Goal: Communication & Community: Participate in discussion

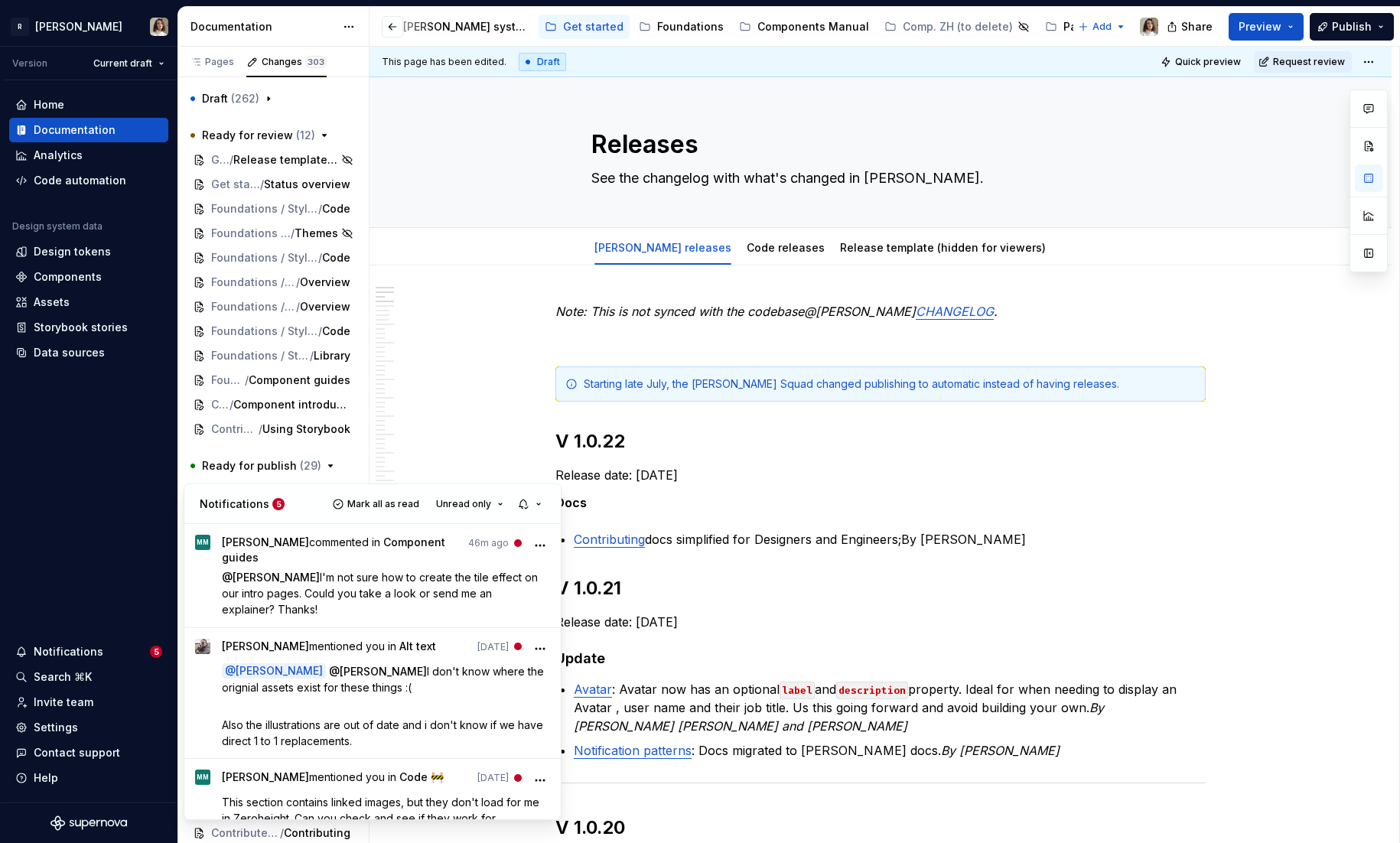
scroll to position [11, 0]
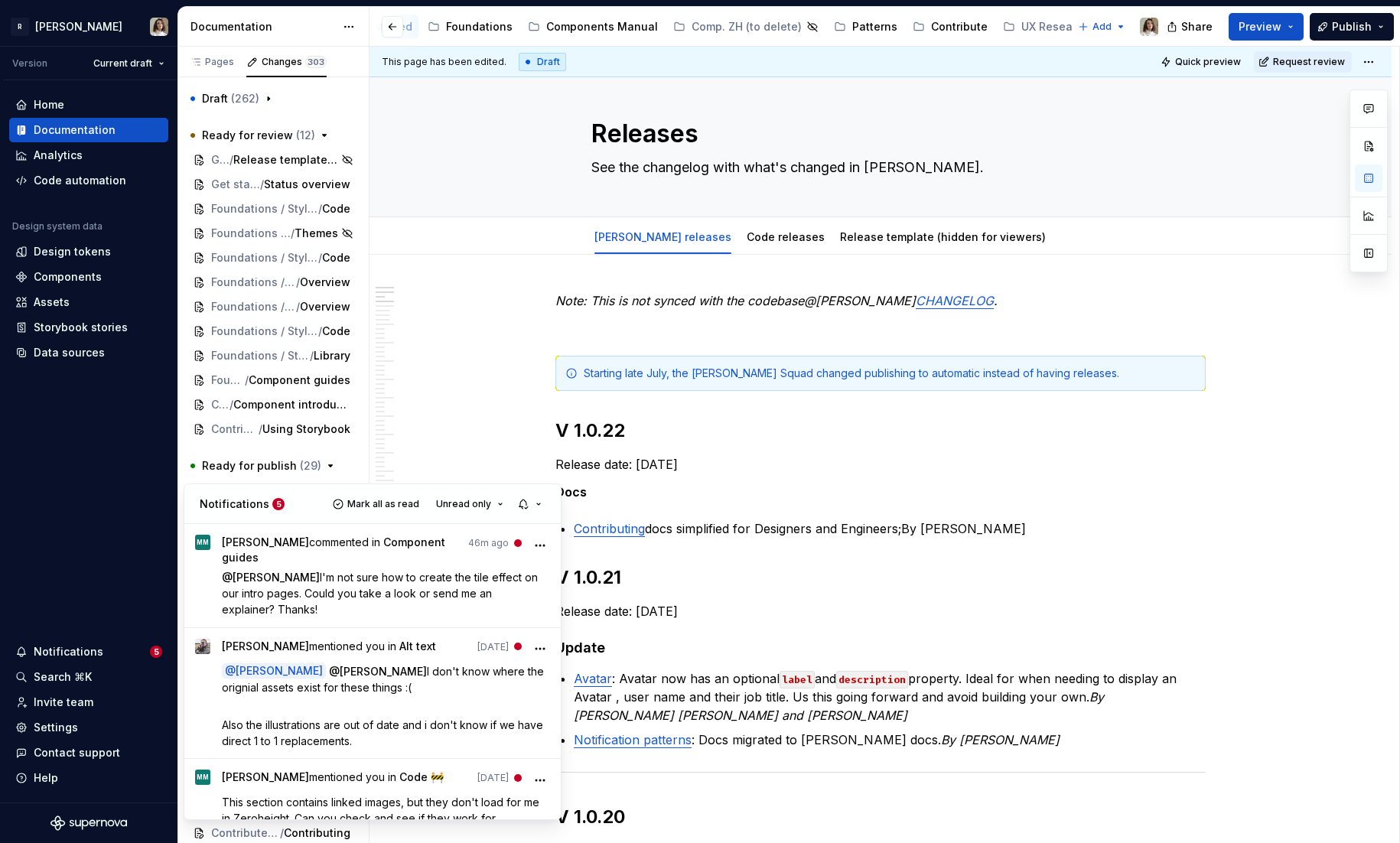
click at [460, 502] on span "Unread only" at bounding box center [463, 504] width 55 height 12
click at [473, 530] on div "All notifications" at bounding box center [510, 533] width 100 height 16
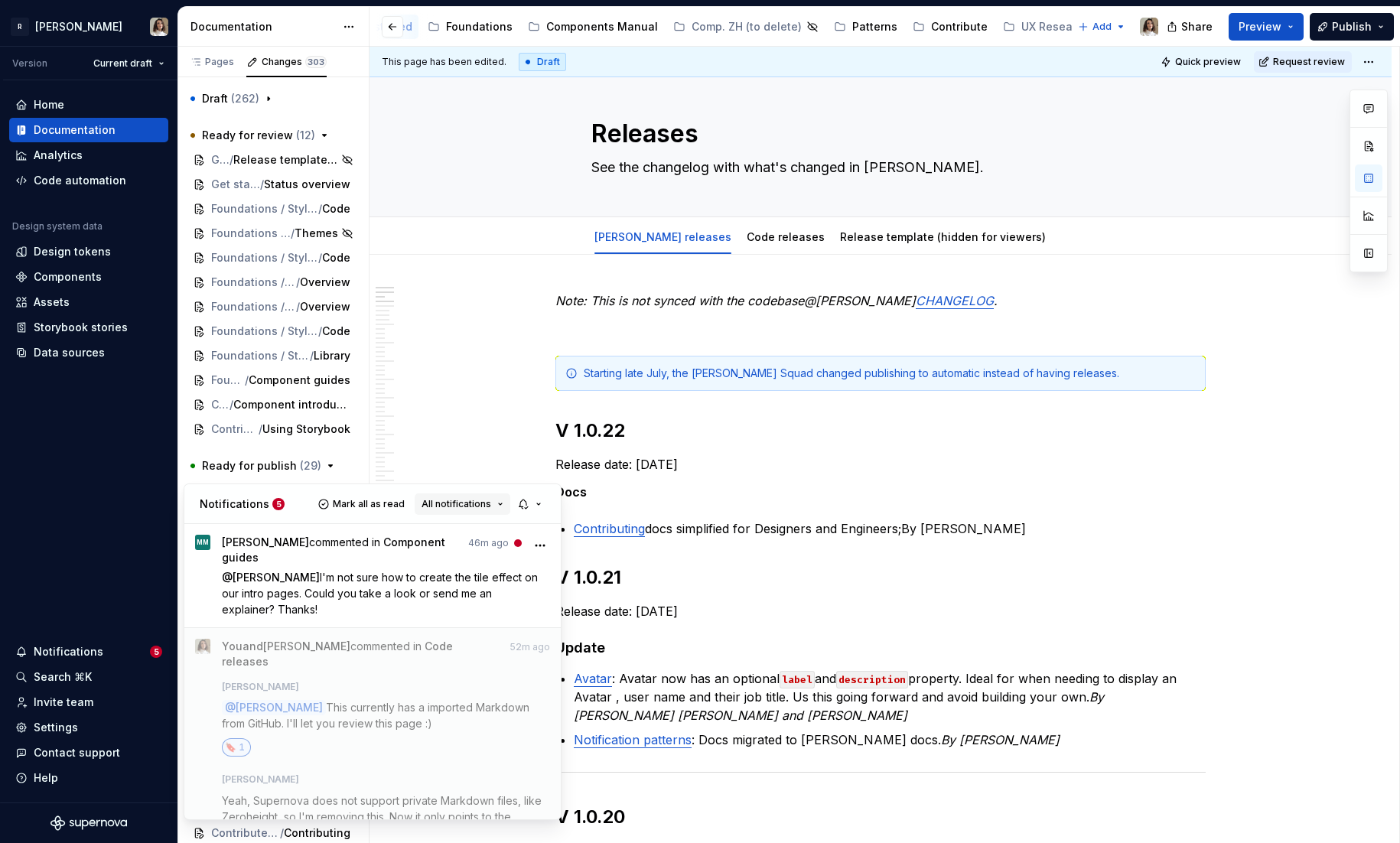
click at [461, 503] on span "All notifications" at bounding box center [456, 504] width 69 height 12
click at [448, 559] on div "Unread only" at bounding box center [494, 558] width 100 height 16
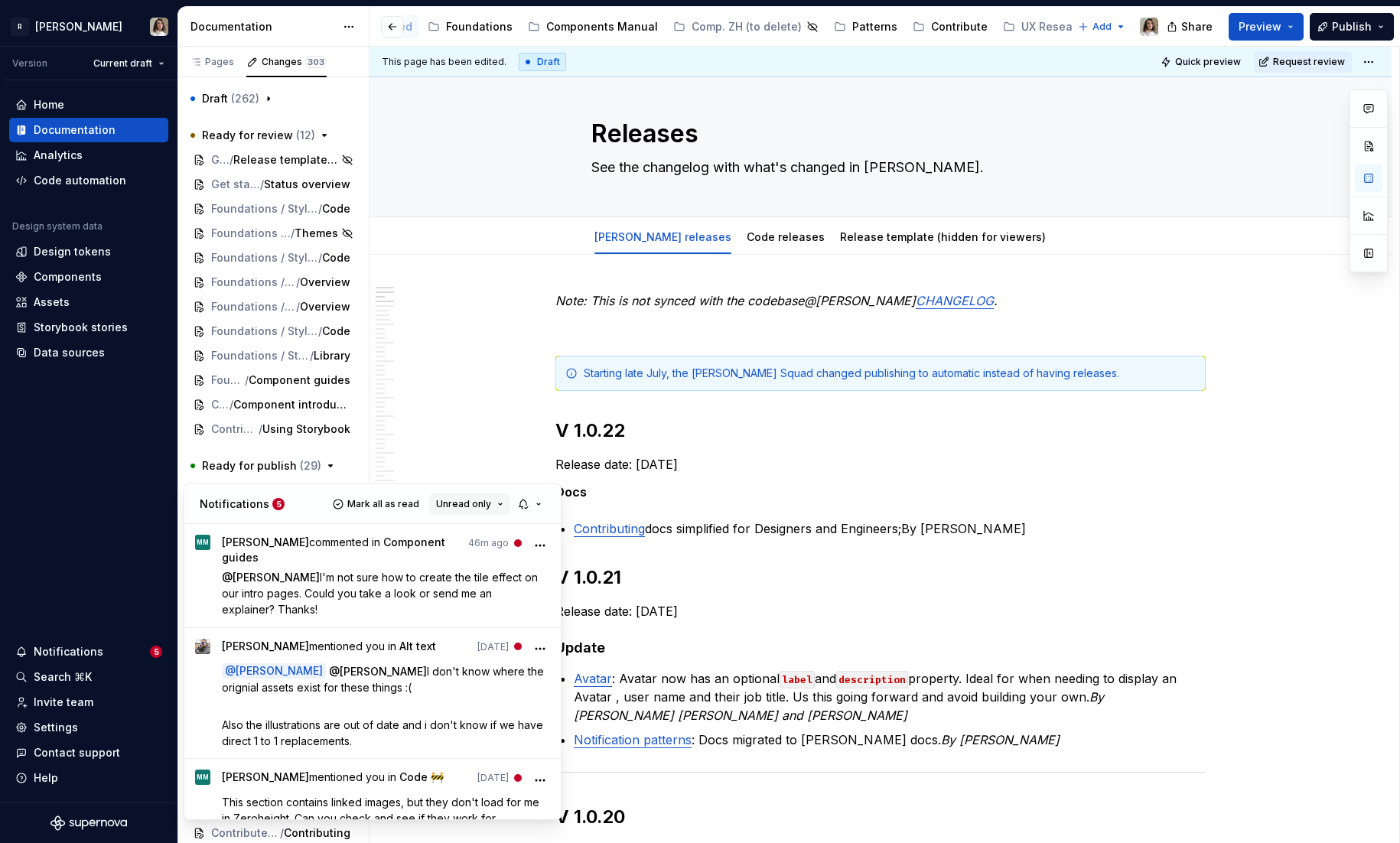
click at [495, 505] on button "Unread only" at bounding box center [469, 504] width 81 height 21
click at [545, 505] on button "button" at bounding box center [530, 504] width 35 height 21
click at [556, 573] on div "Mentions and replies" at bounding box center [599, 580] width 114 height 16
click at [536, 498] on button "button" at bounding box center [530, 504] width 35 height 21
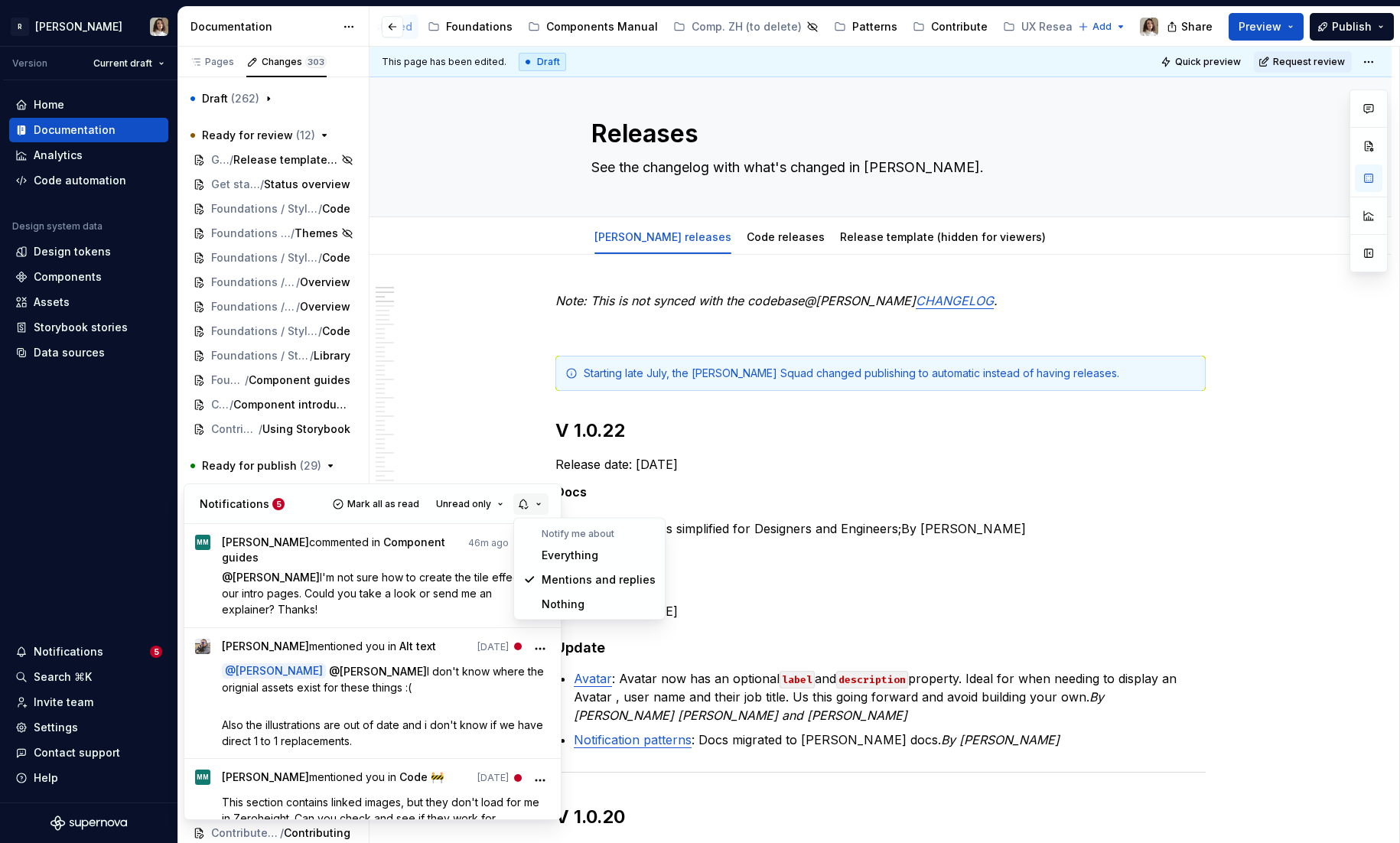
click at [528, 504] on button "button" at bounding box center [530, 504] width 35 height 21
click at [461, 505] on span "Unread only" at bounding box center [463, 504] width 55 height 12
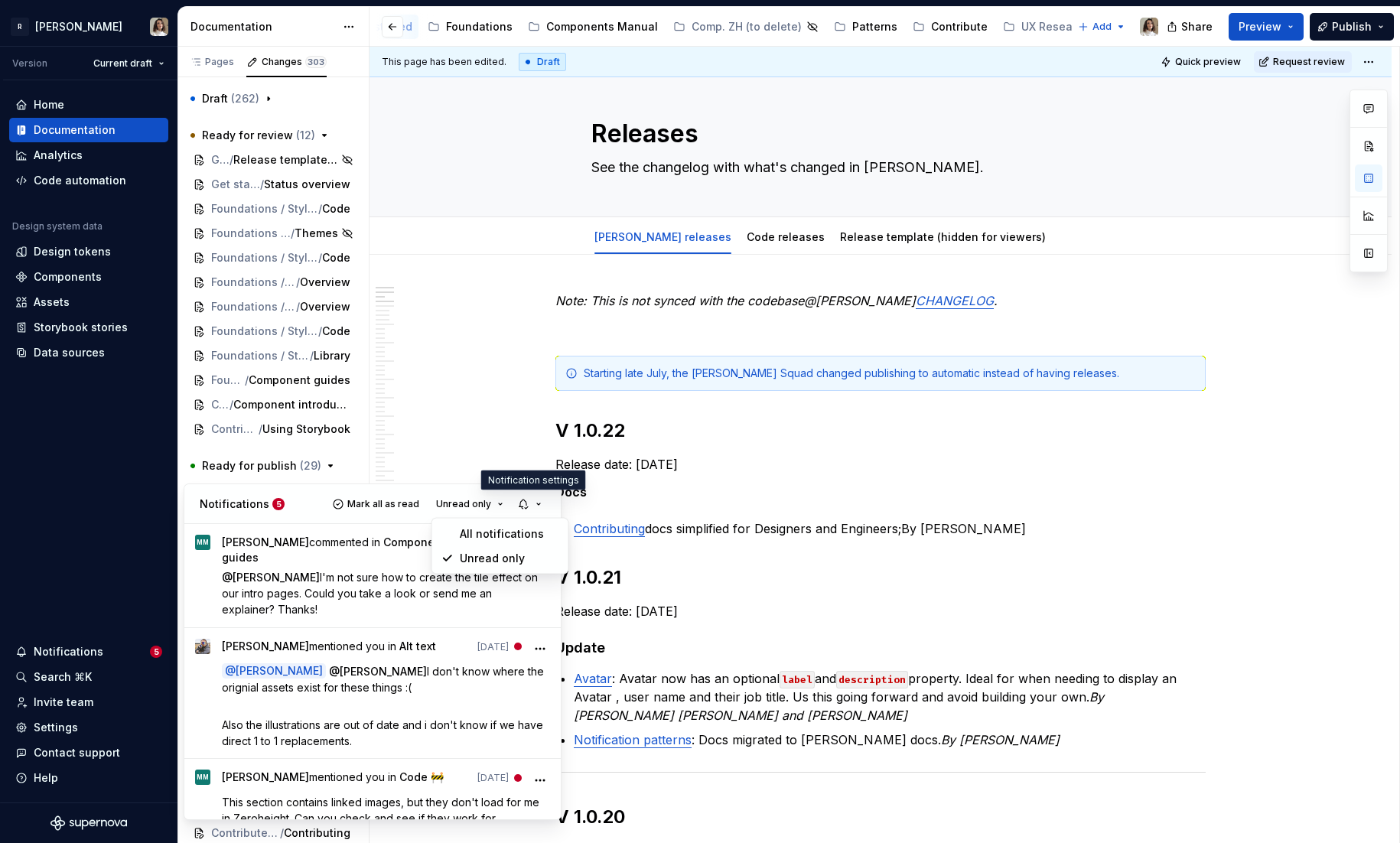
click at [463, 536] on div "All notifications" at bounding box center [510, 533] width 100 height 16
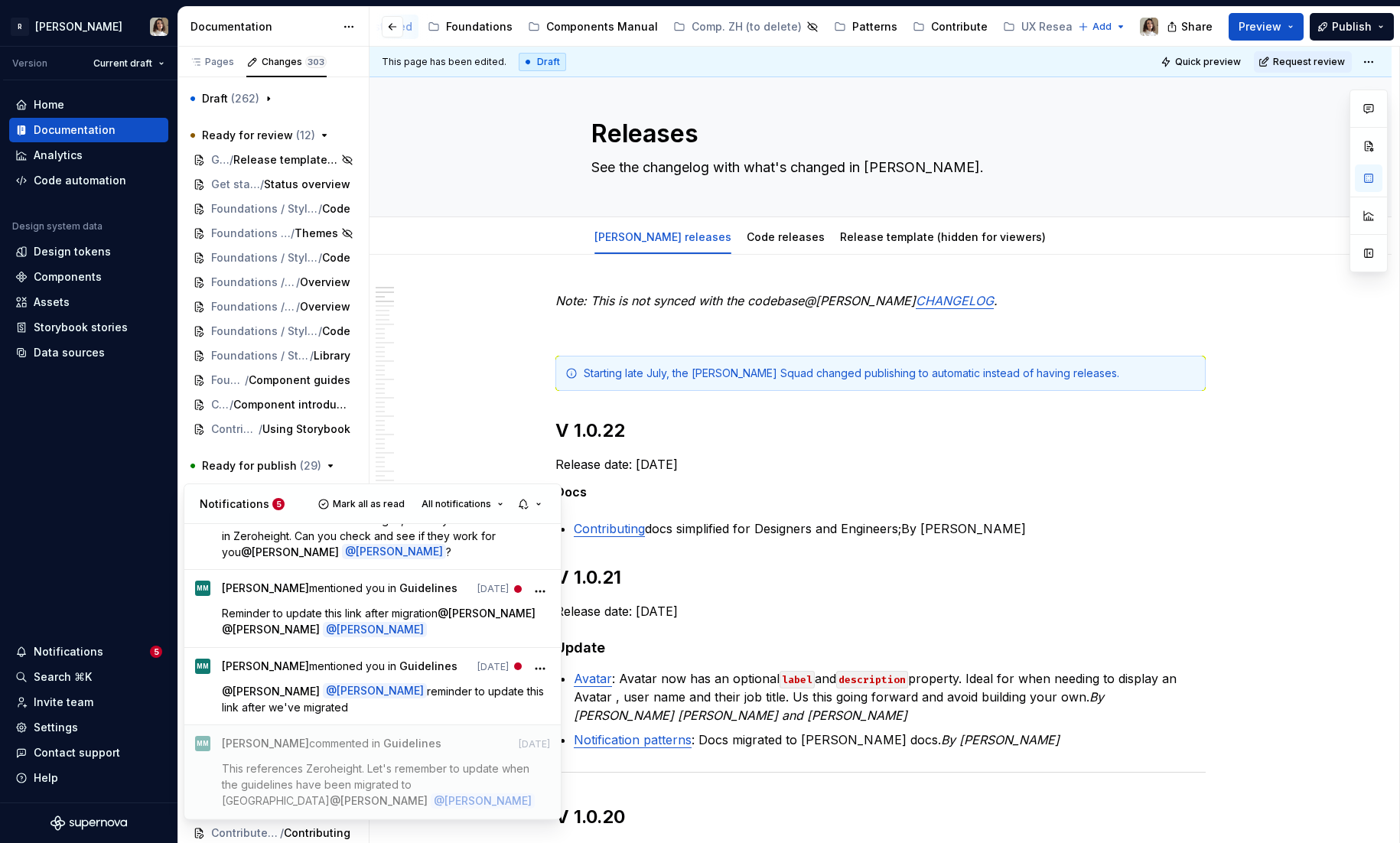
scroll to position [1927, 0]
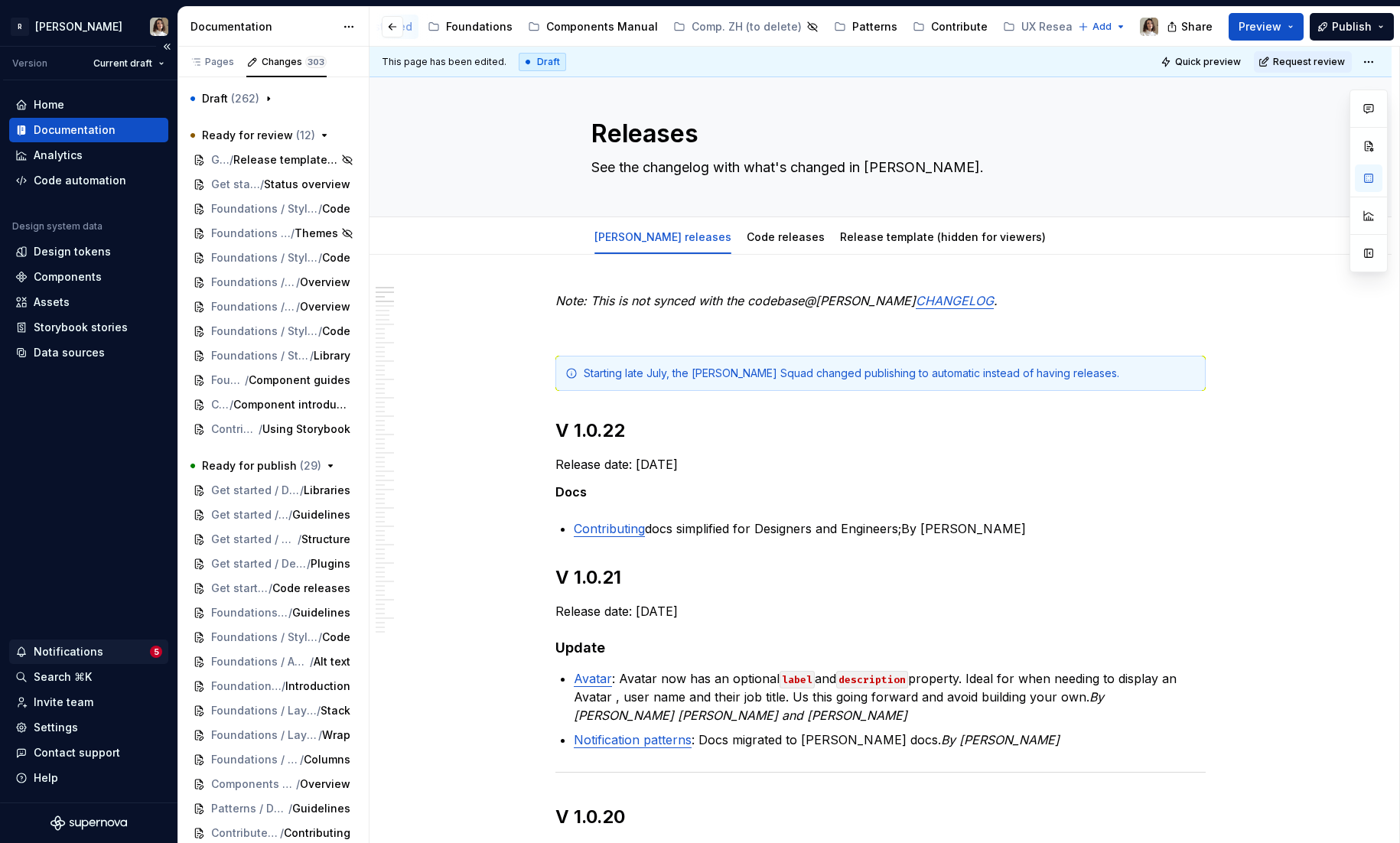
click at [68, 650] on div "Notifications" at bounding box center [68, 652] width 69 height 16
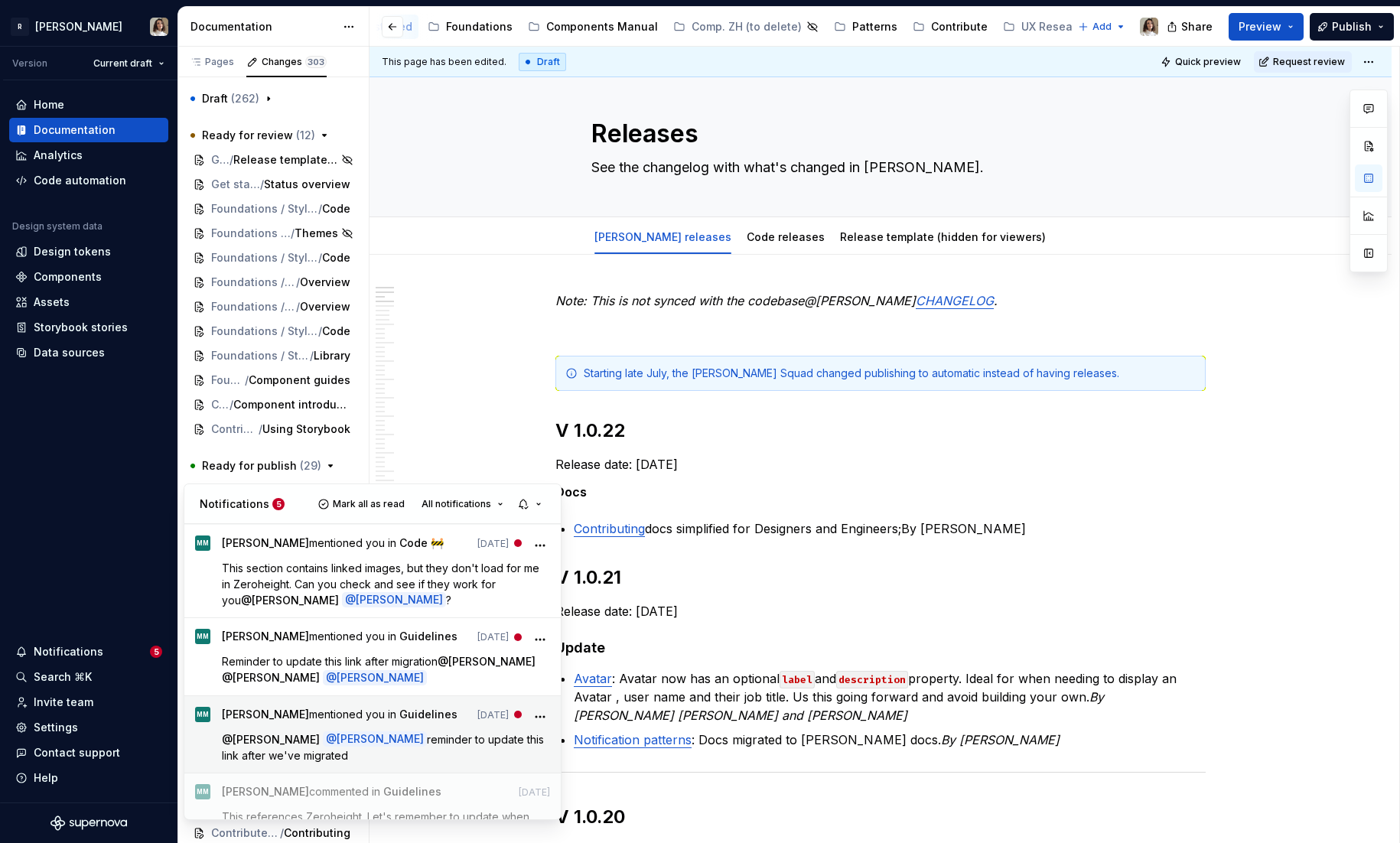
scroll to position [1877, 0]
click at [359, 734] on span "reminder to update this link after we've migrated" at bounding box center [385, 748] width 325 height 29
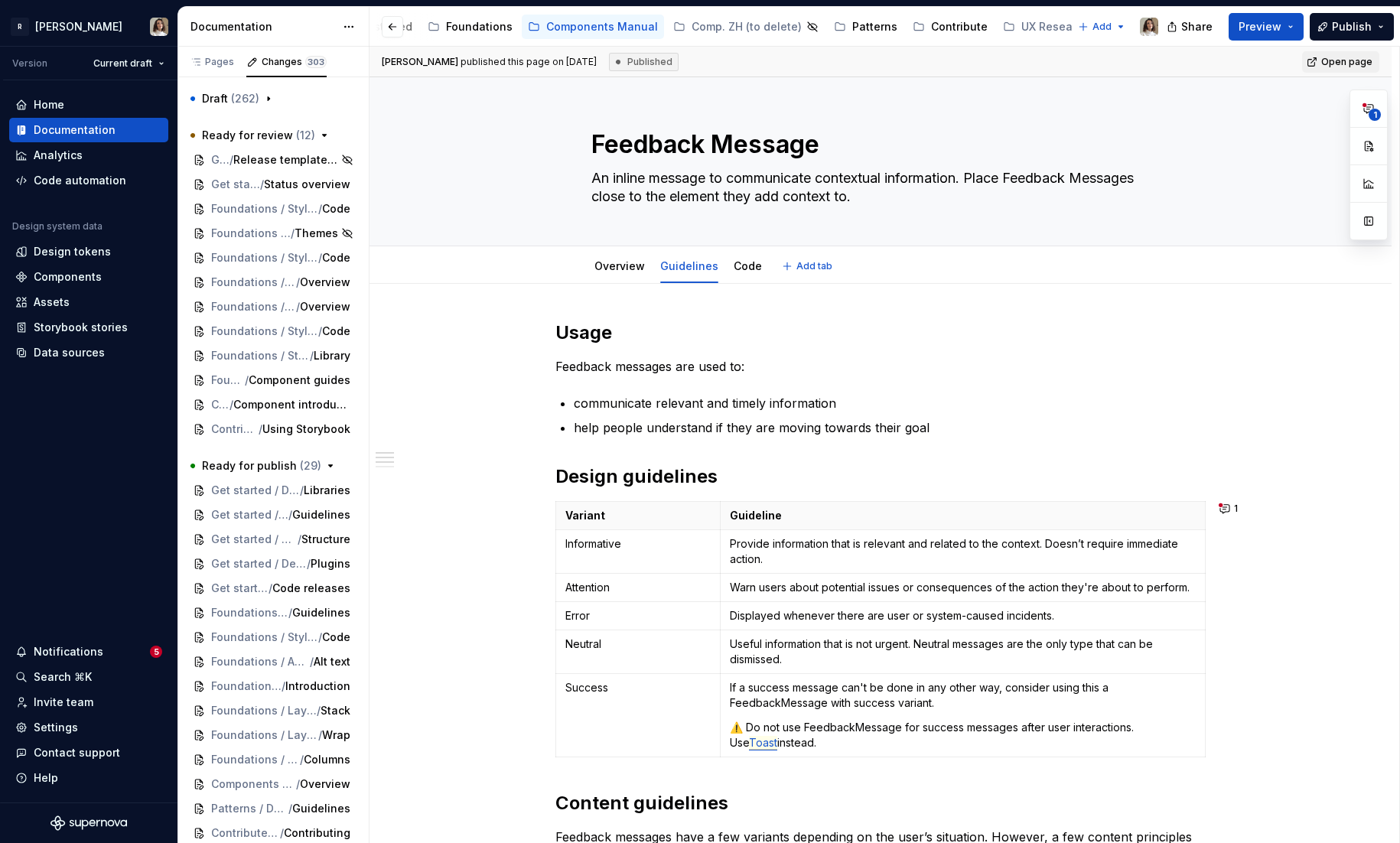
type textarea "*"
click at [1231, 514] on button "1" at bounding box center [1229, 509] width 30 height 21
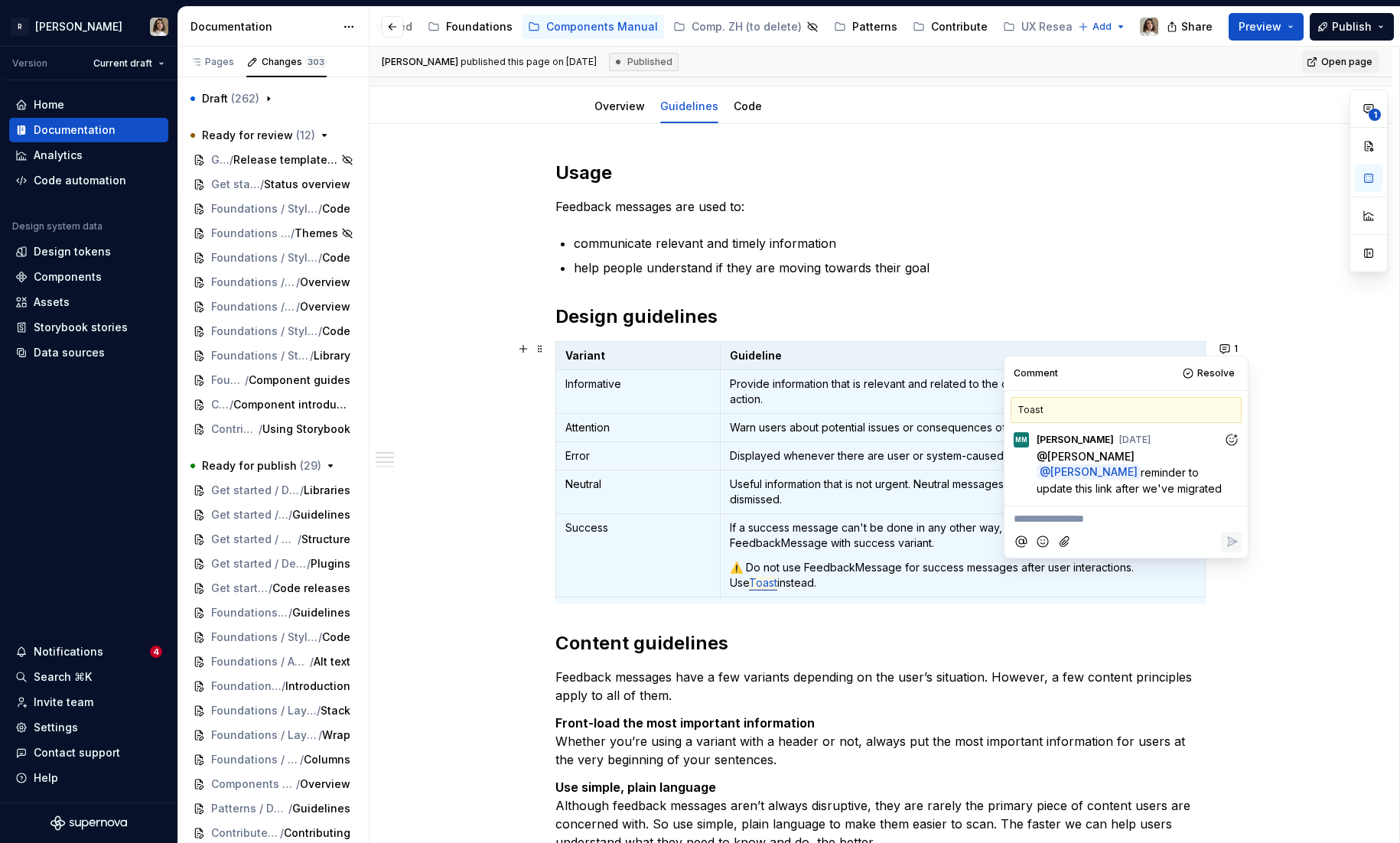
scroll to position [173, 0]
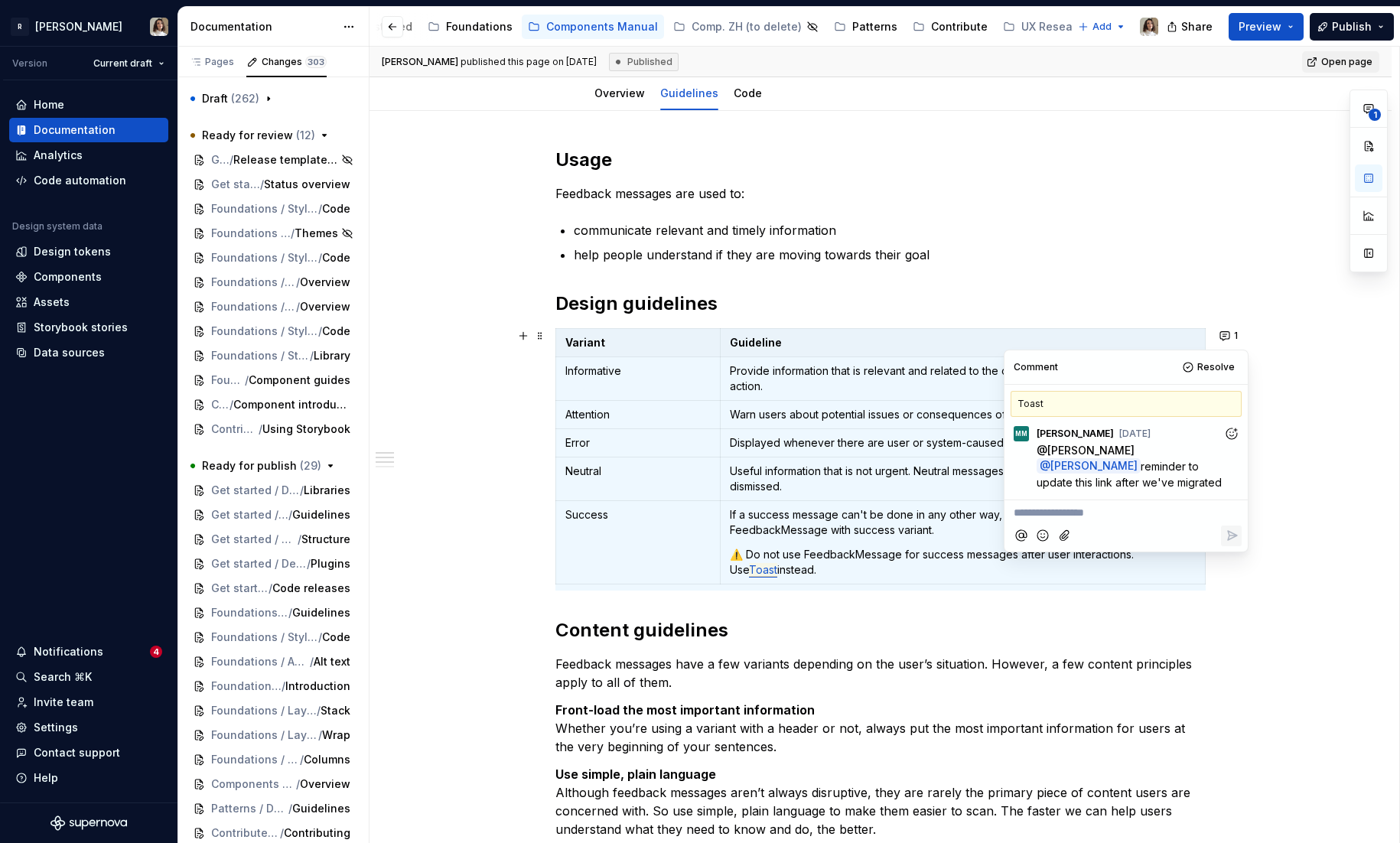
click at [1062, 515] on p "**********" at bounding box center [1126, 513] width 225 height 16
click at [1235, 537] on icon "Reply" at bounding box center [1232, 537] width 16 height 16
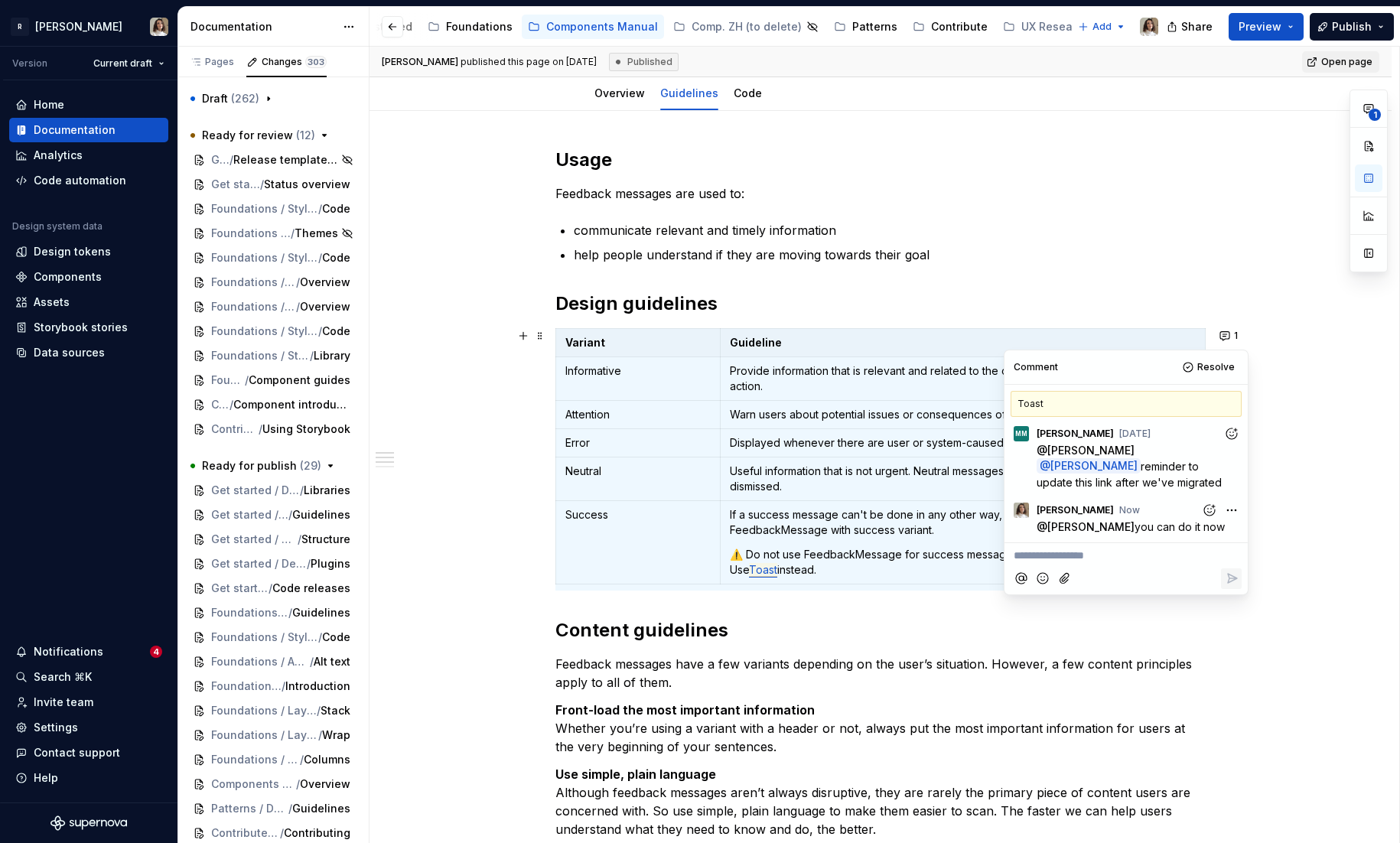
click at [887, 548] on p "⚠️ Do not use FeedbackMessage for success messages after user interactions. Use…" at bounding box center [963, 562] width 466 height 30
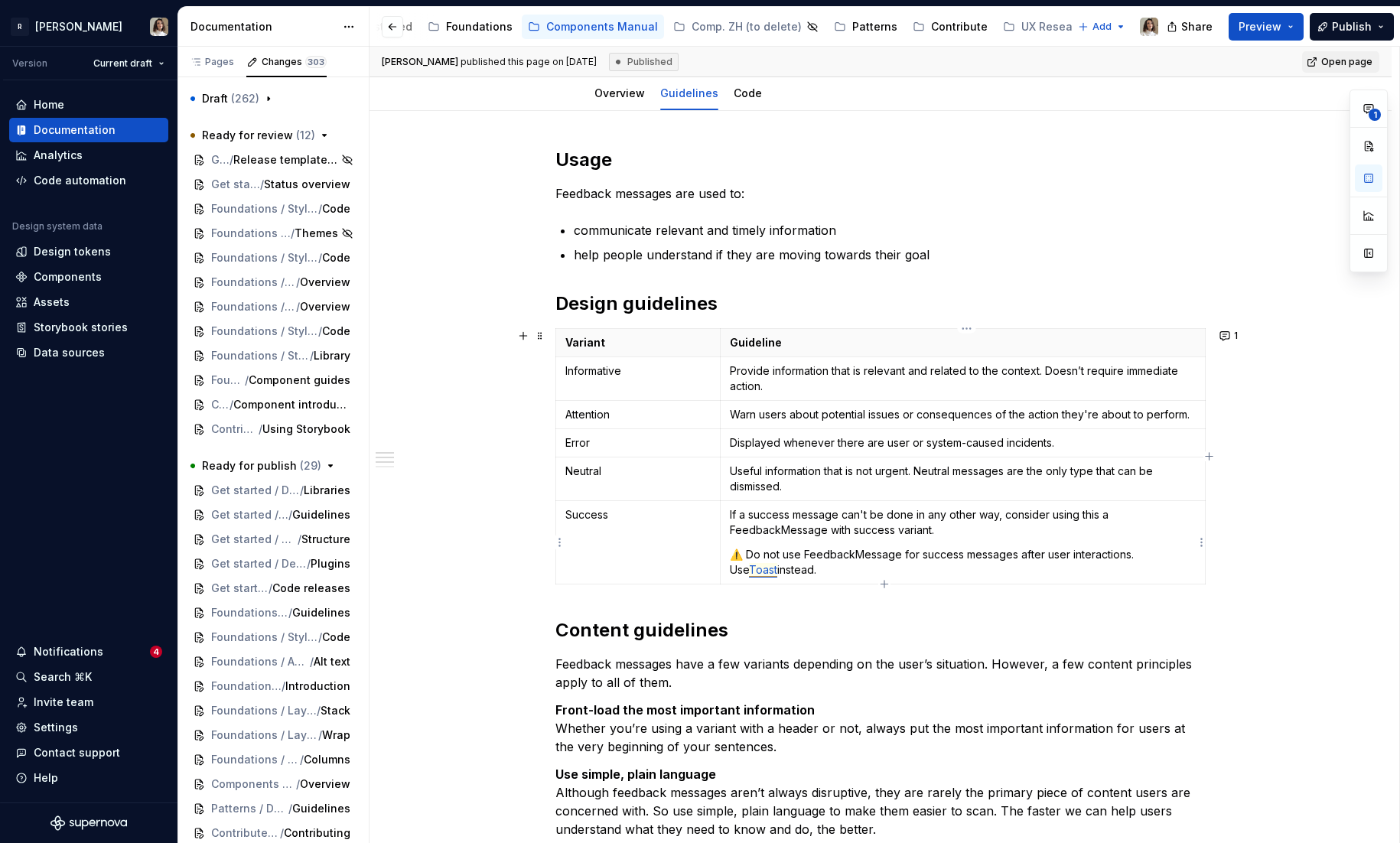
click at [778, 563] on span "Toast" at bounding box center [763, 569] width 29 height 14
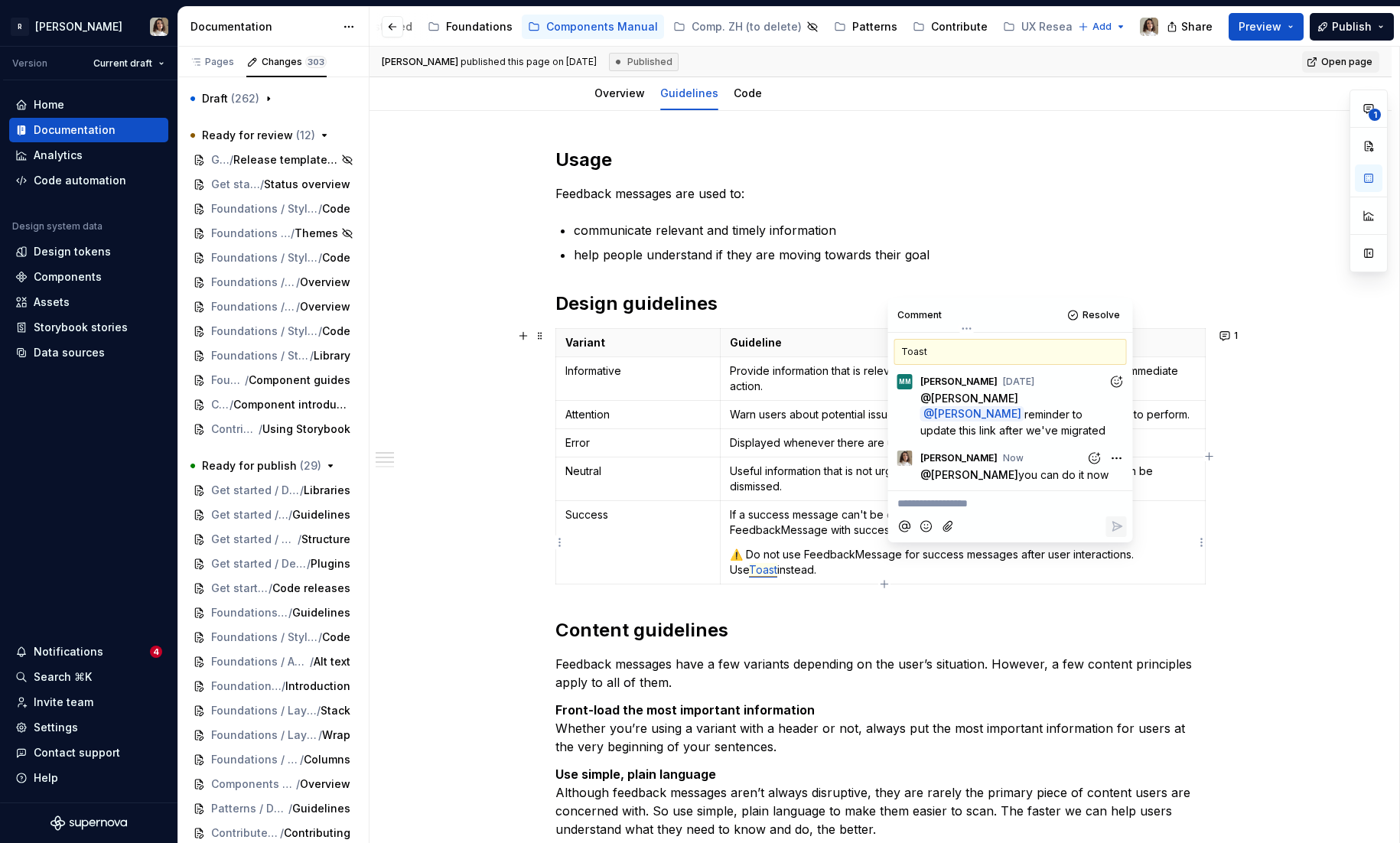
click at [778, 563] on span "Toast" at bounding box center [763, 569] width 29 height 14
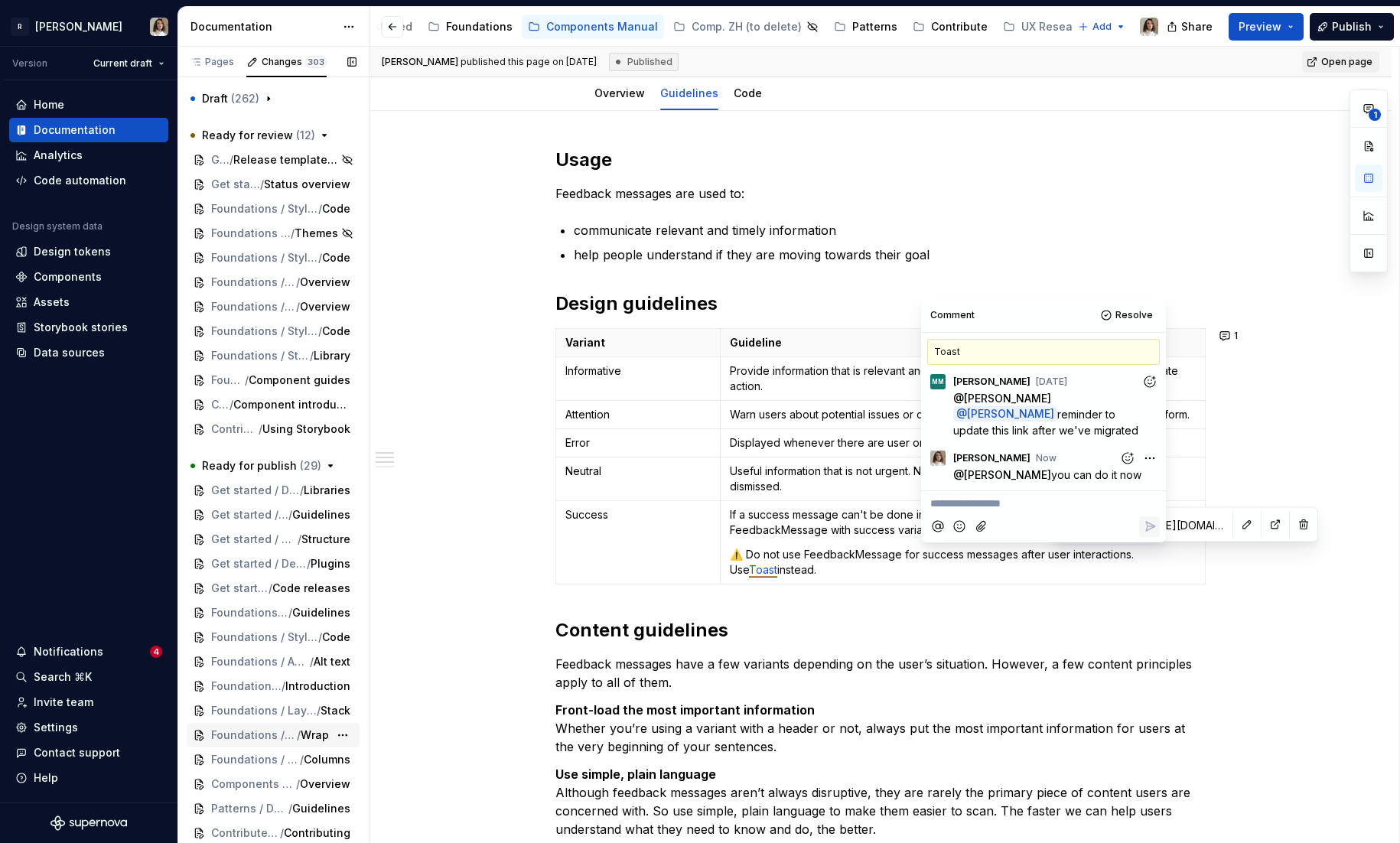
scroll to position [347, 0]
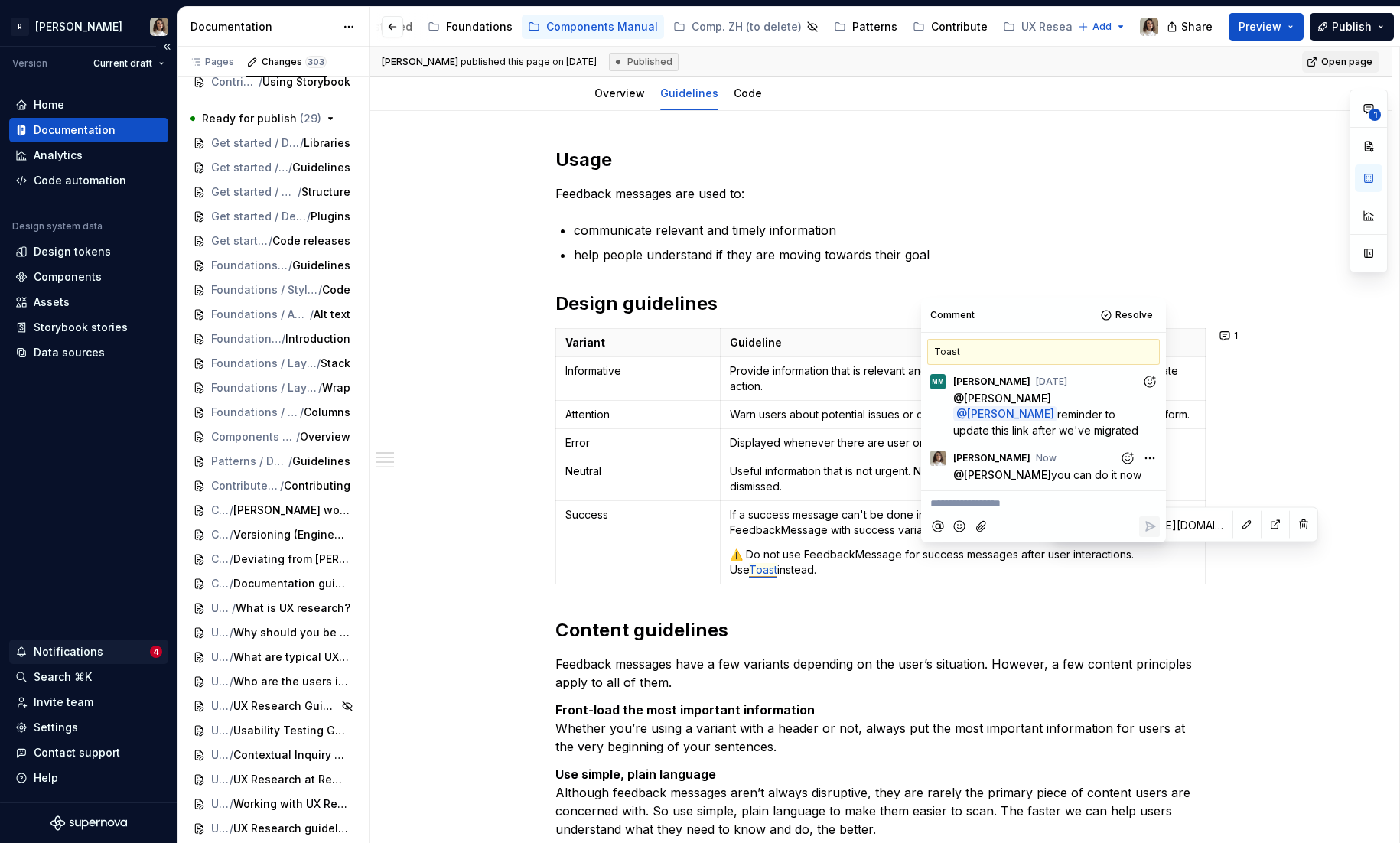
click at [117, 650] on div "Notifications" at bounding box center [82, 652] width 135 height 16
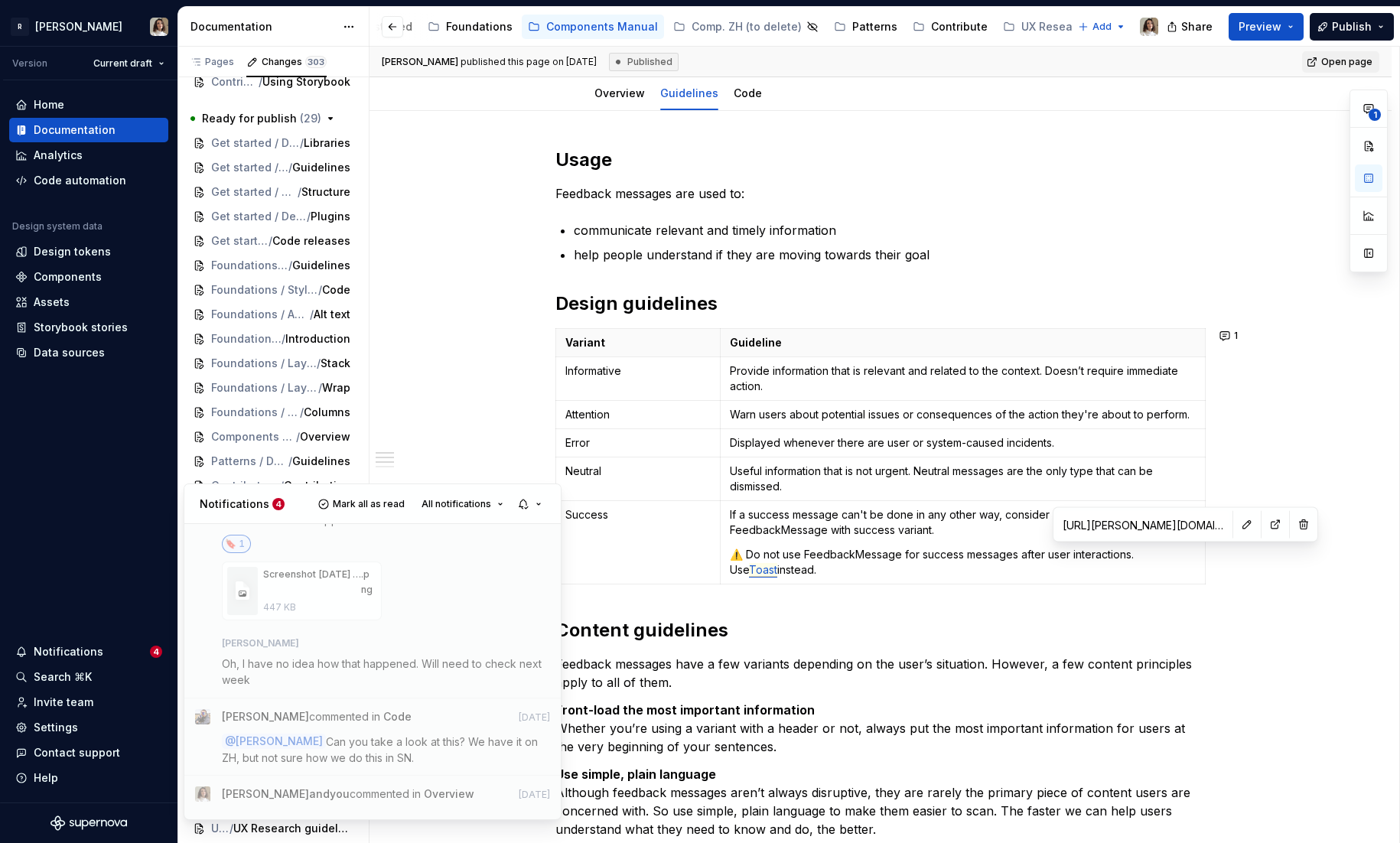
scroll to position [699, 0]
click at [412, 738] on span "Can you take a look at this? We have it on ZH, but not sure how we do this in S…" at bounding box center [381, 753] width 319 height 29
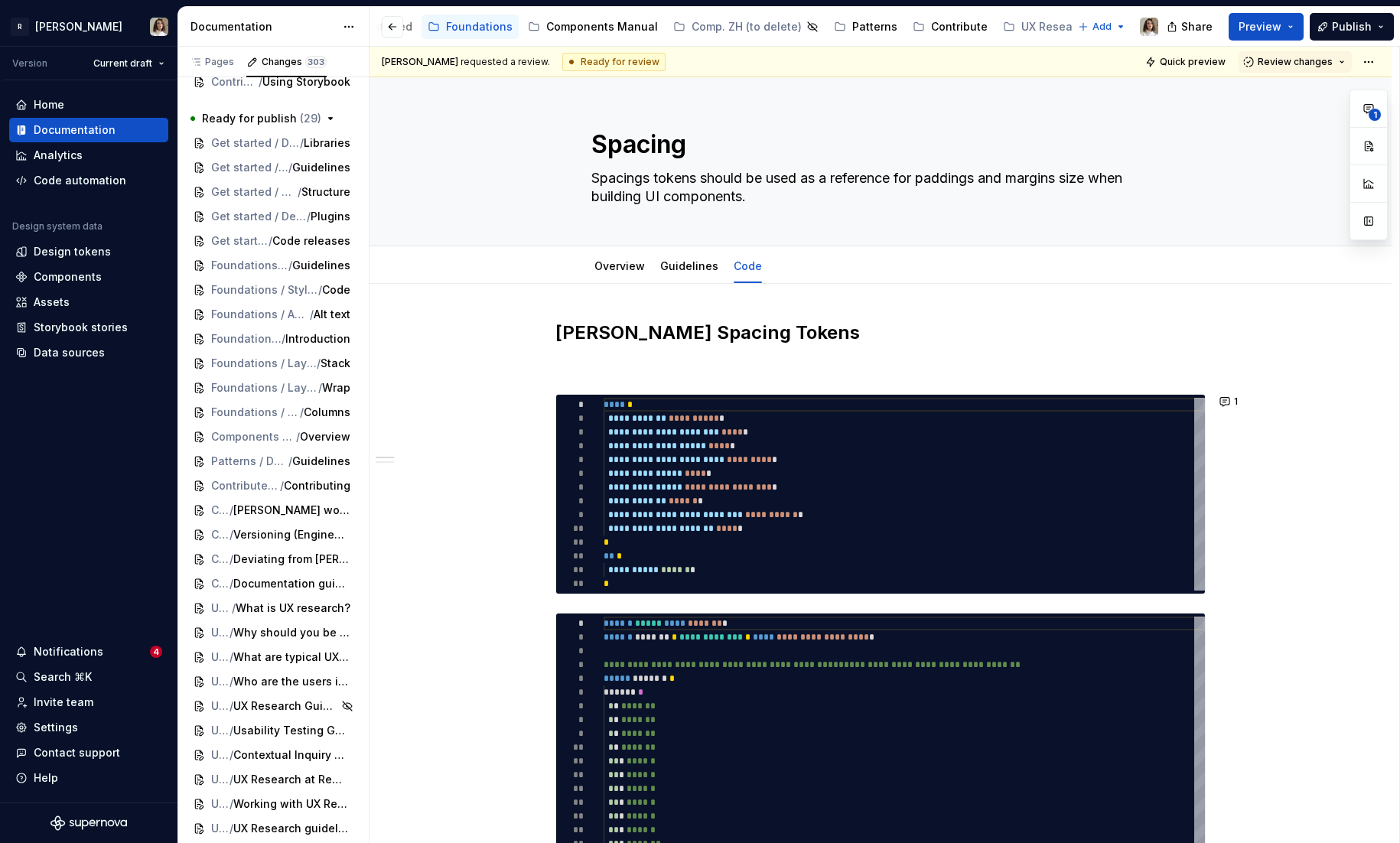
type textarea "*"
click at [60, 652] on div "Notifications" at bounding box center [68, 652] width 69 height 16
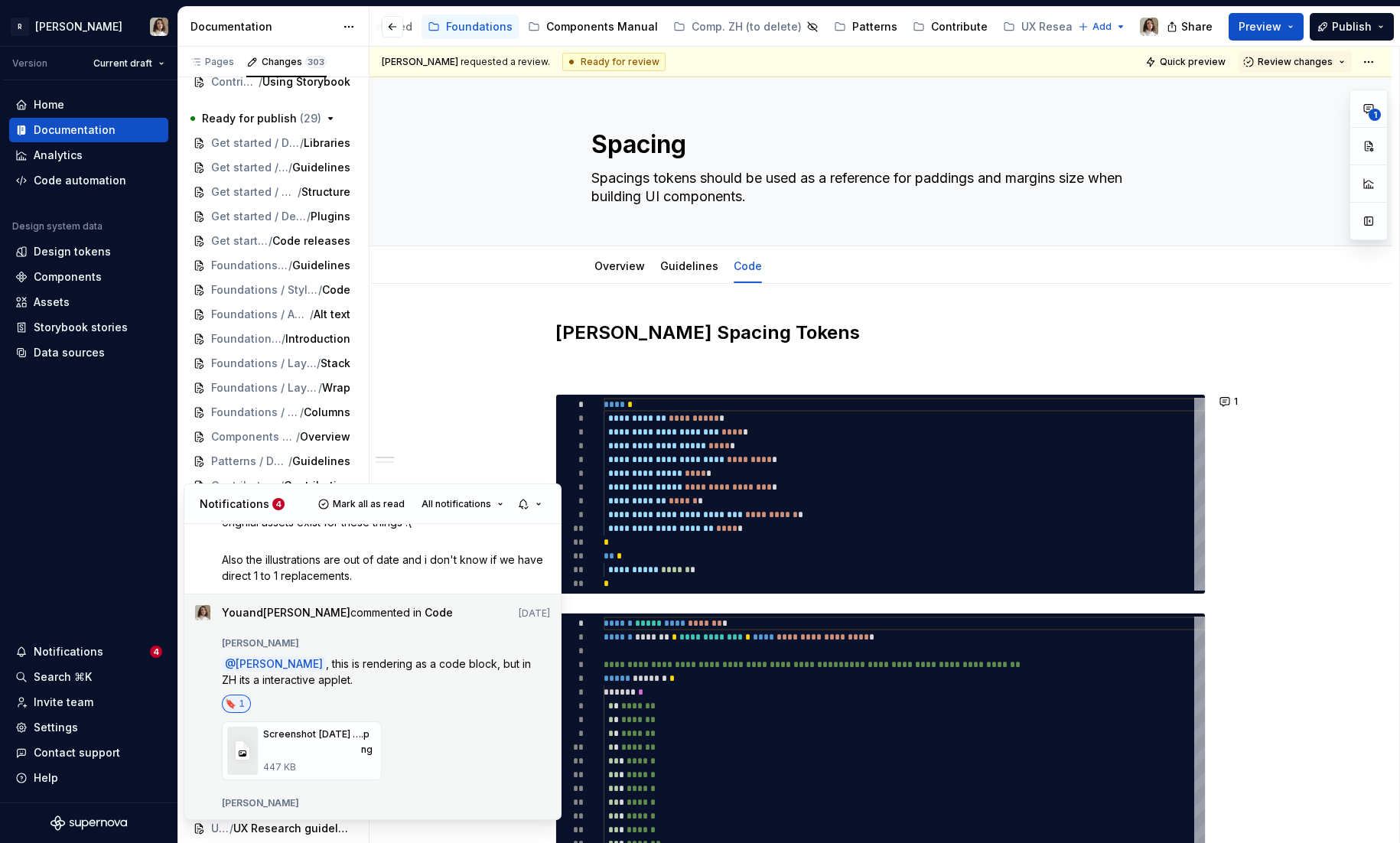
scroll to position [536, 0]
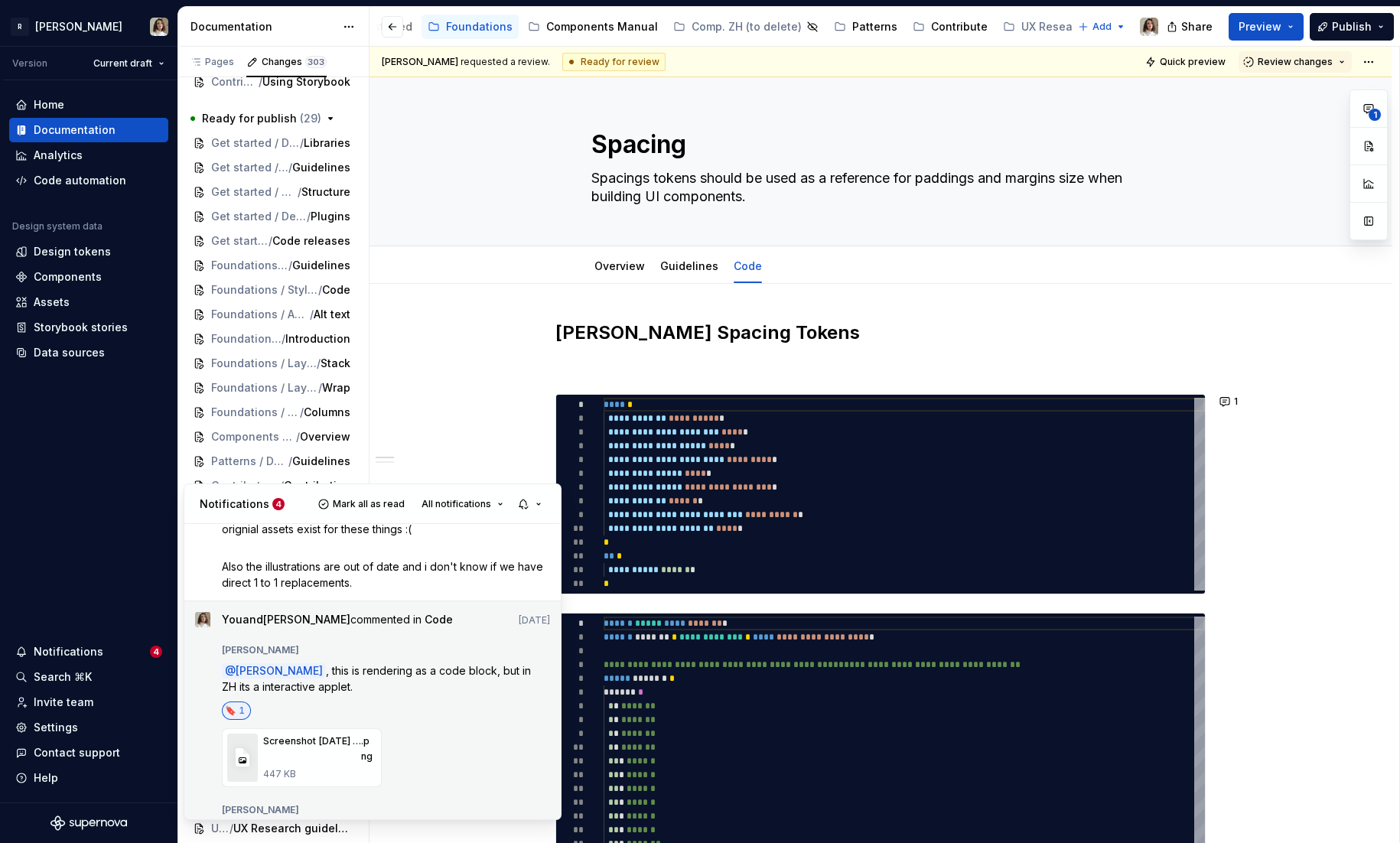
click at [416, 664] on span ", this is rendering as a code block, but in ZH its a interactive applet." at bounding box center [378, 679] width 312 height 29
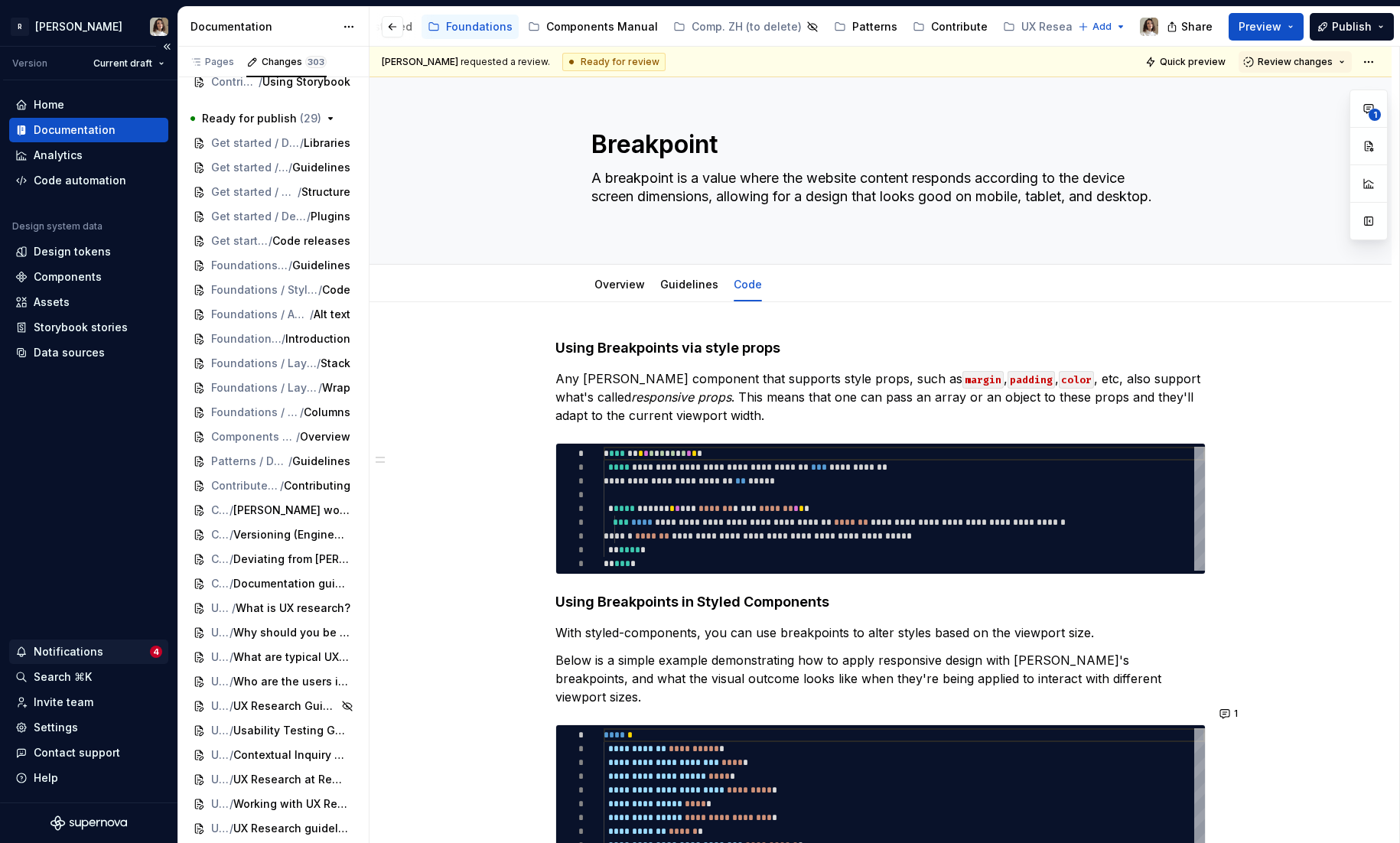
click at [109, 644] on div "Notifications 4" at bounding box center [88, 652] width 159 height 25
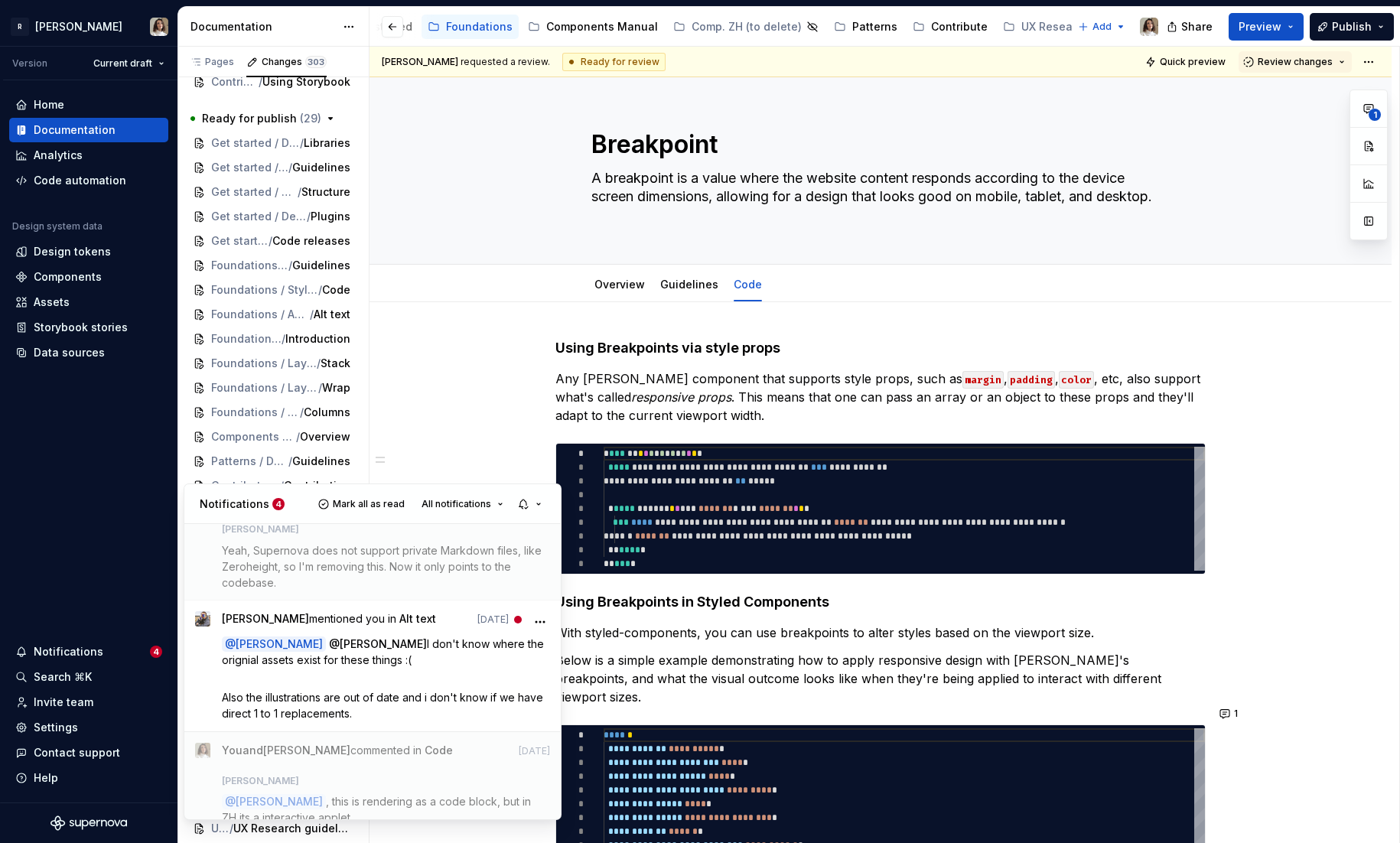
scroll to position [404, 0]
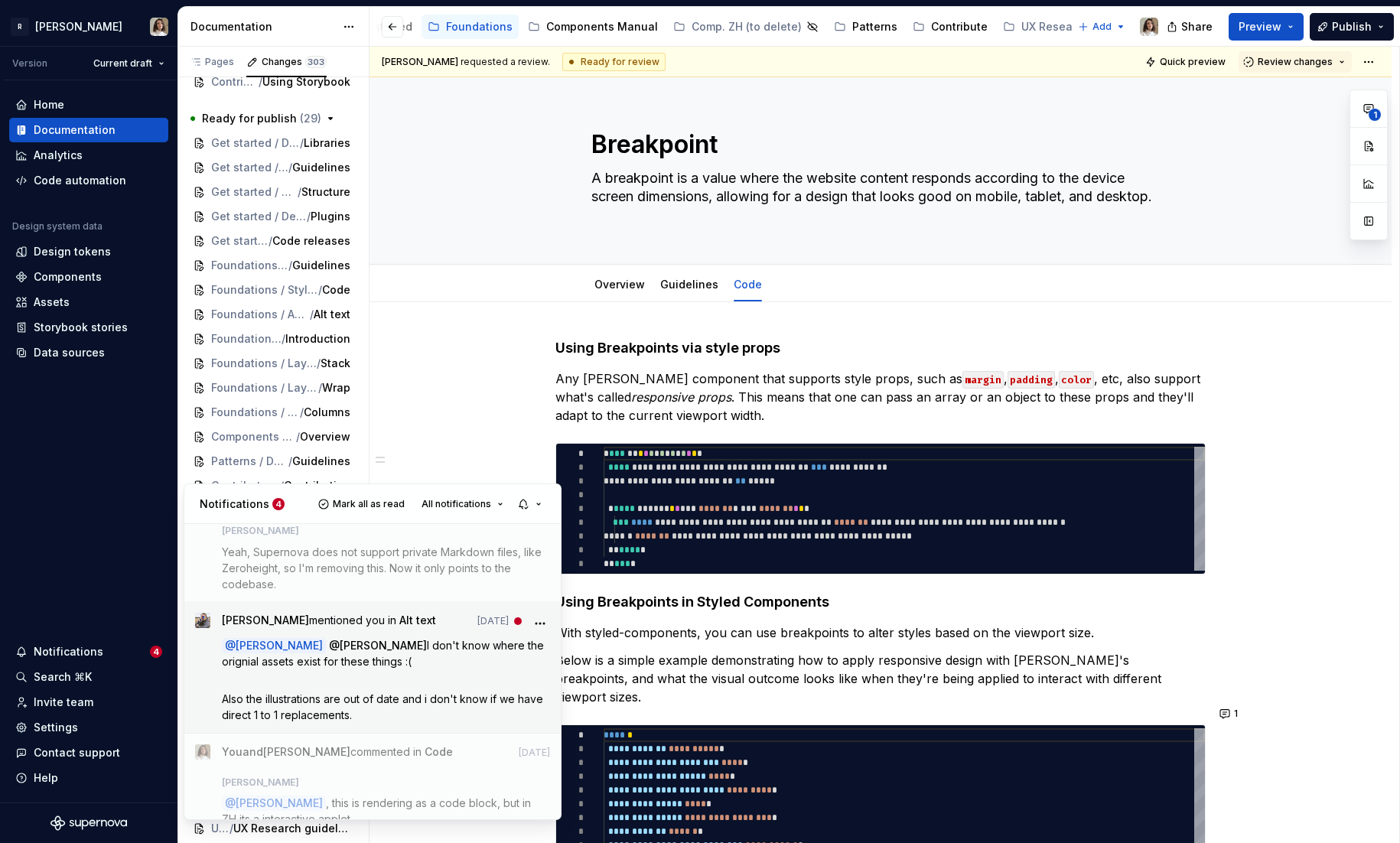
click at [448, 637] on p "@ [PERSON_NAME] @ [PERSON_NAME] I don't know where the orignial assets exist fo…" at bounding box center [386, 653] width 329 height 32
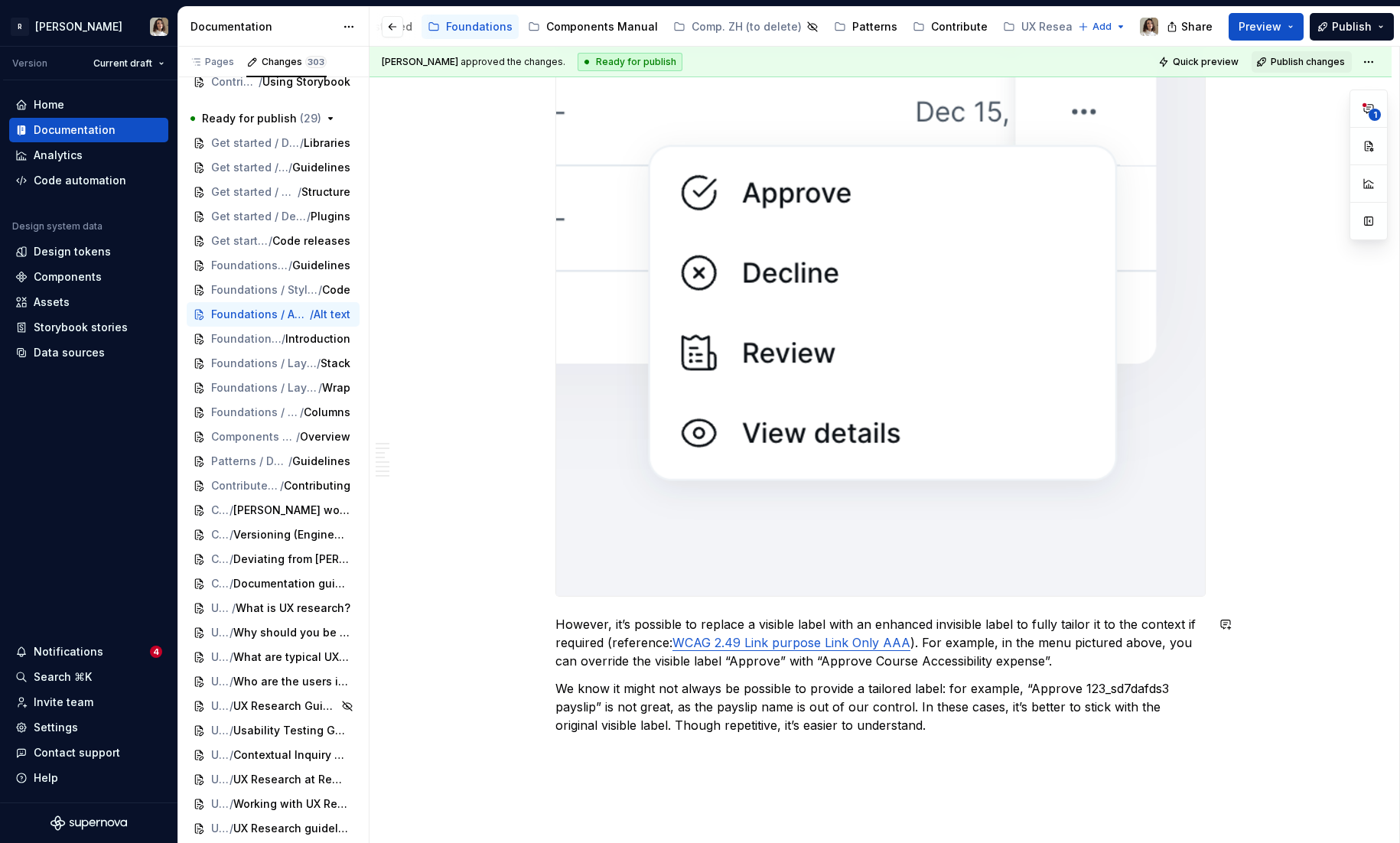
scroll to position [6995, 0]
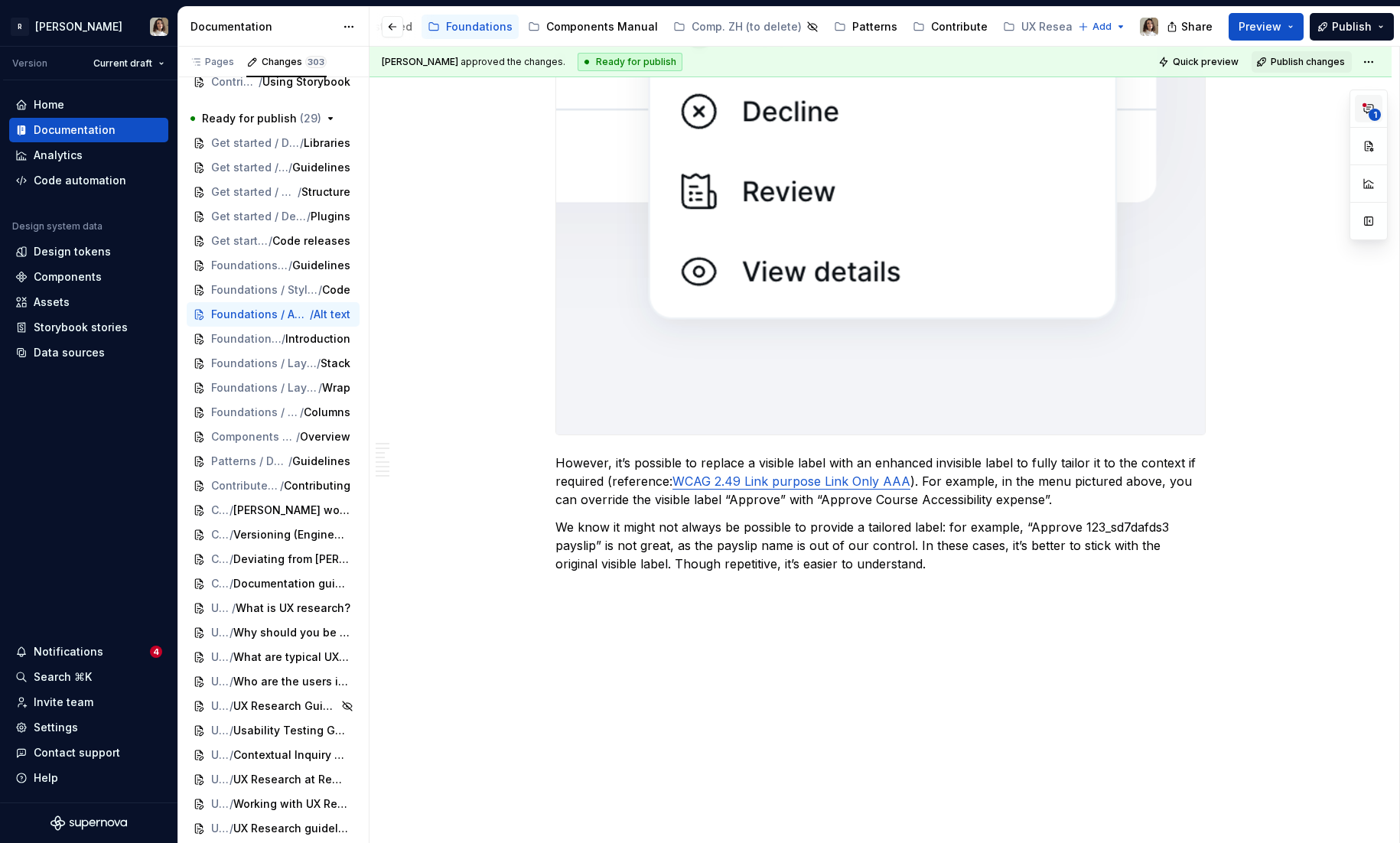
click at [1365, 113] on icon "button" at bounding box center [1368, 109] width 12 height 12
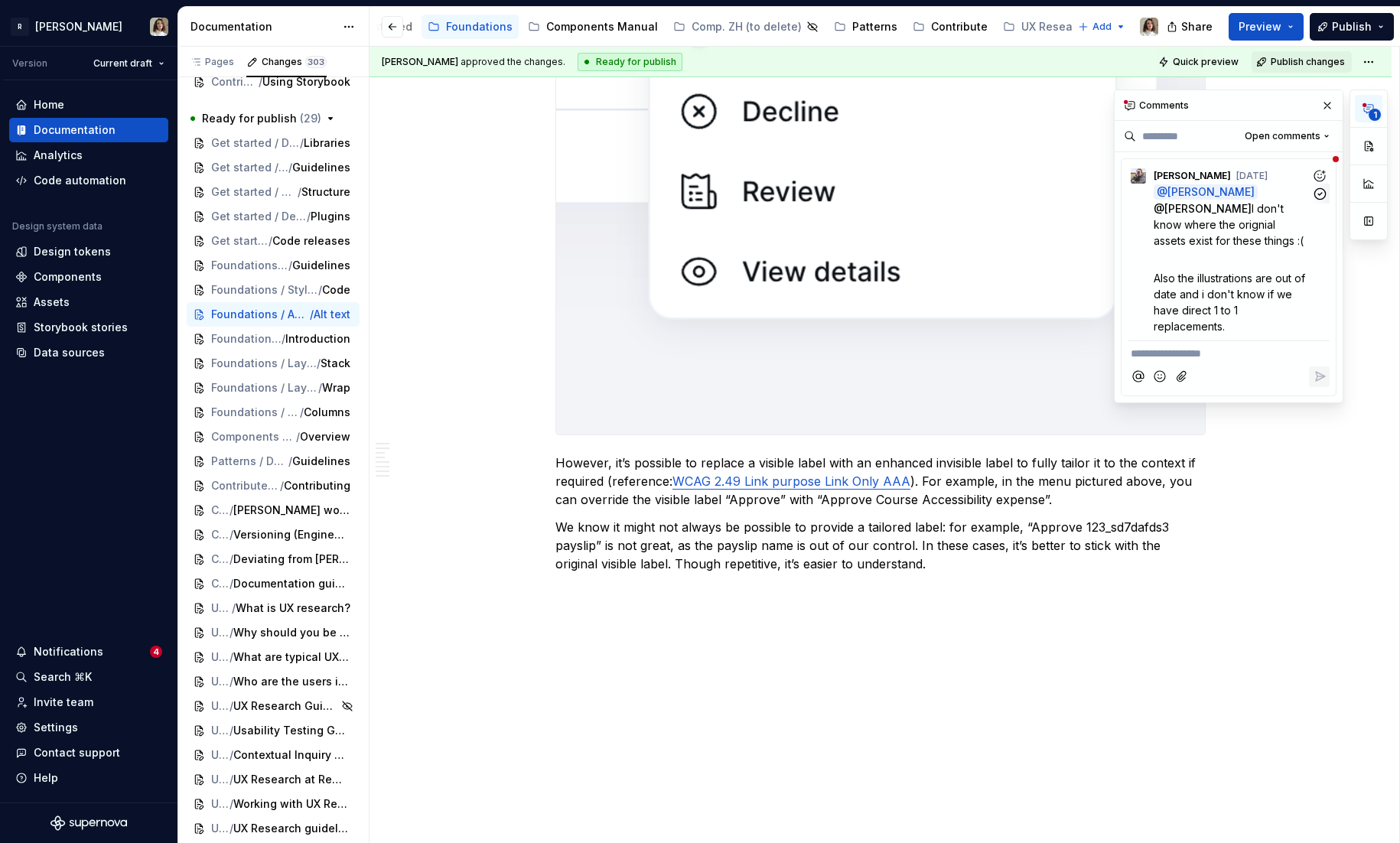
click at [1233, 253] on p at bounding box center [1232, 259] width 158 height 16
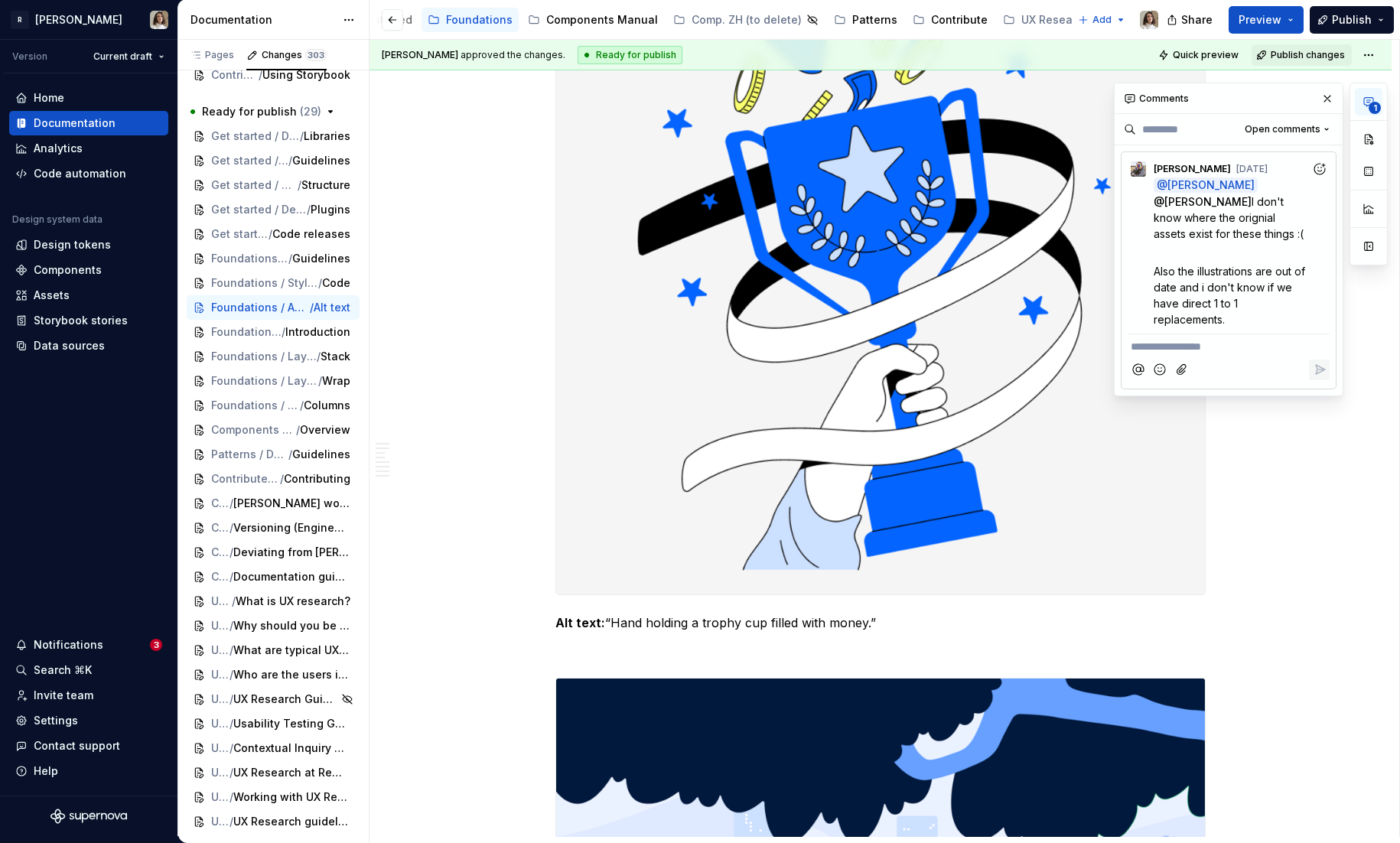
type textarea "*"
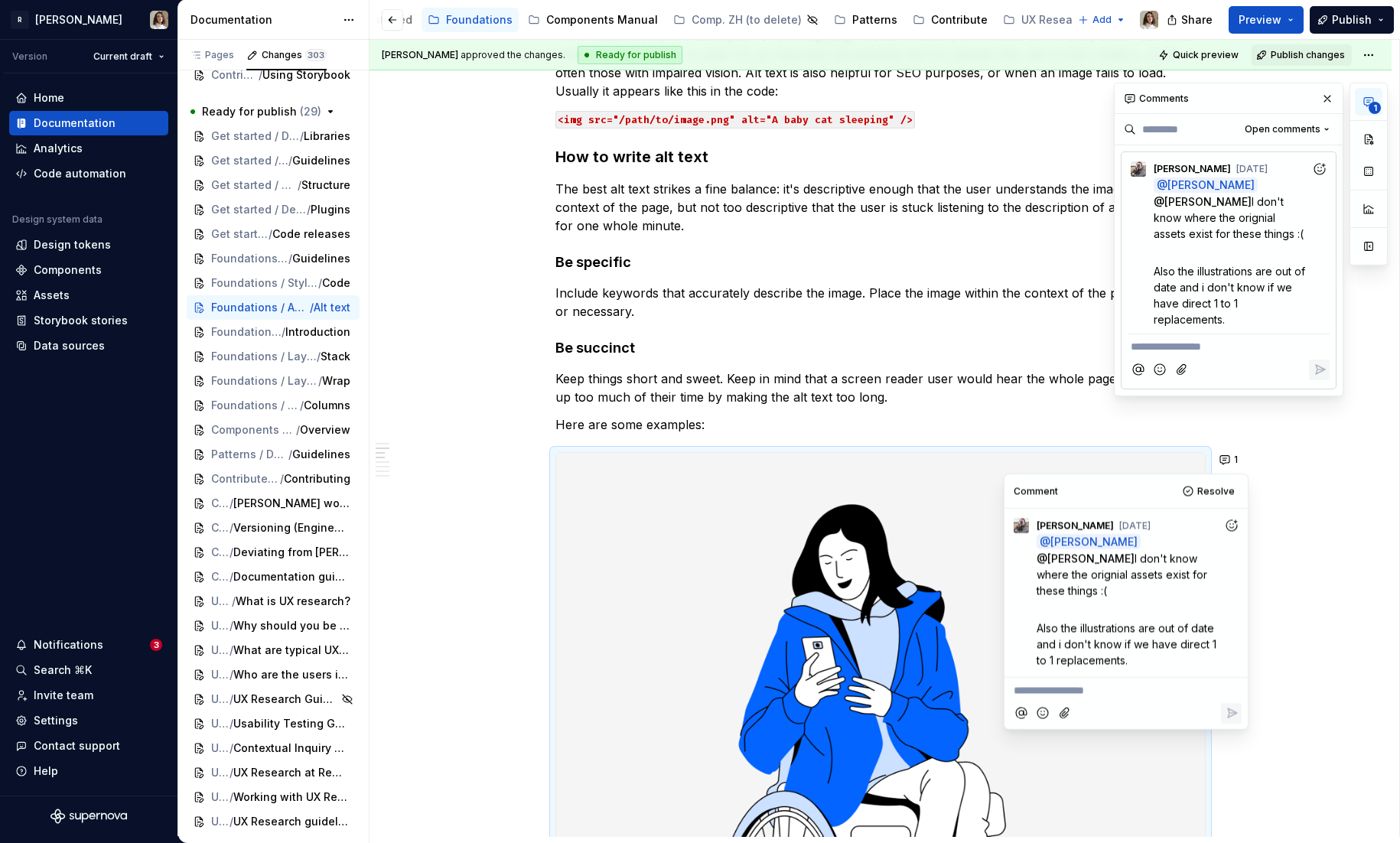
scroll to position [310, 0]
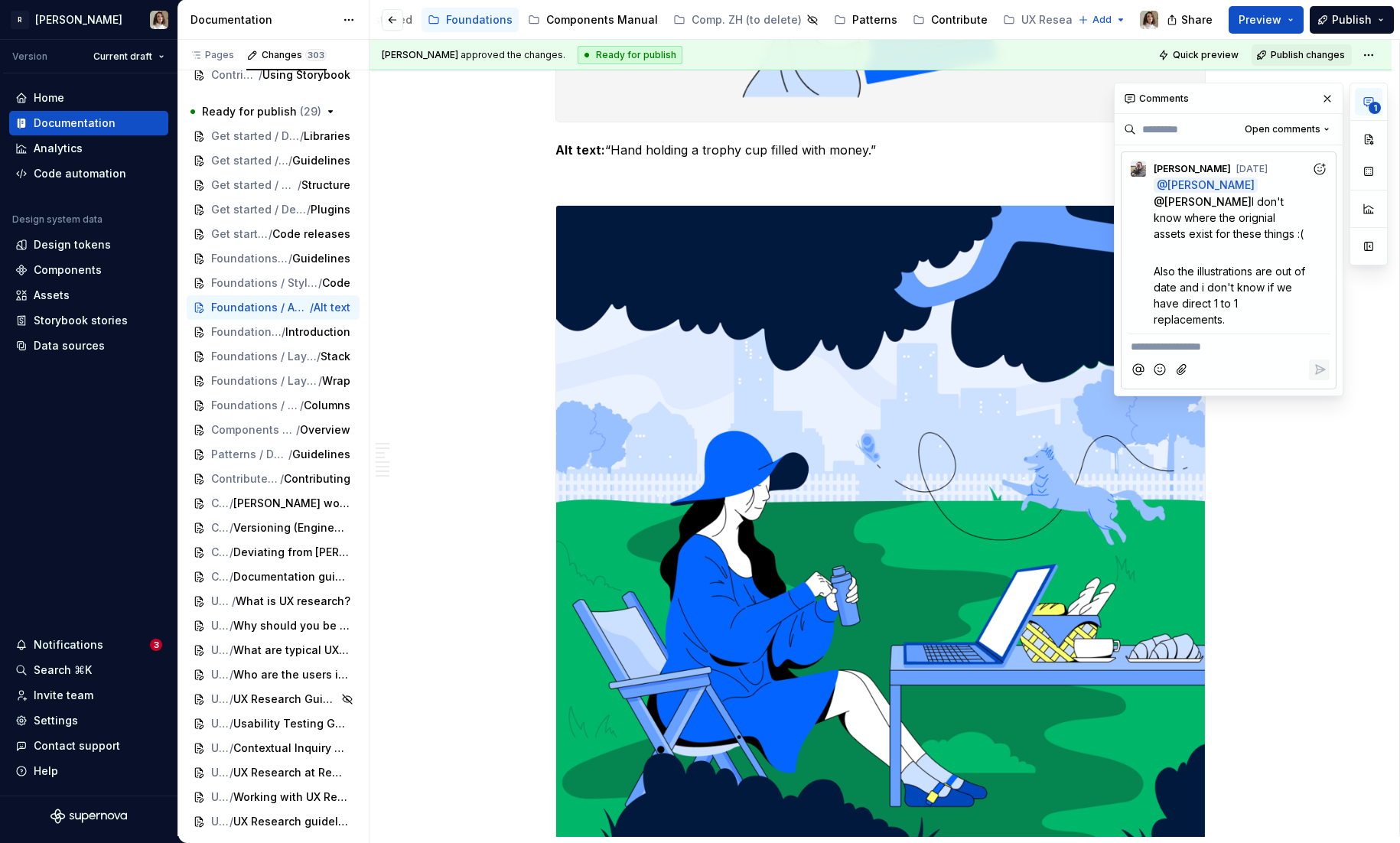
click at [1153, 347] on p "**********" at bounding box center [1228, 347] width 196 height 16
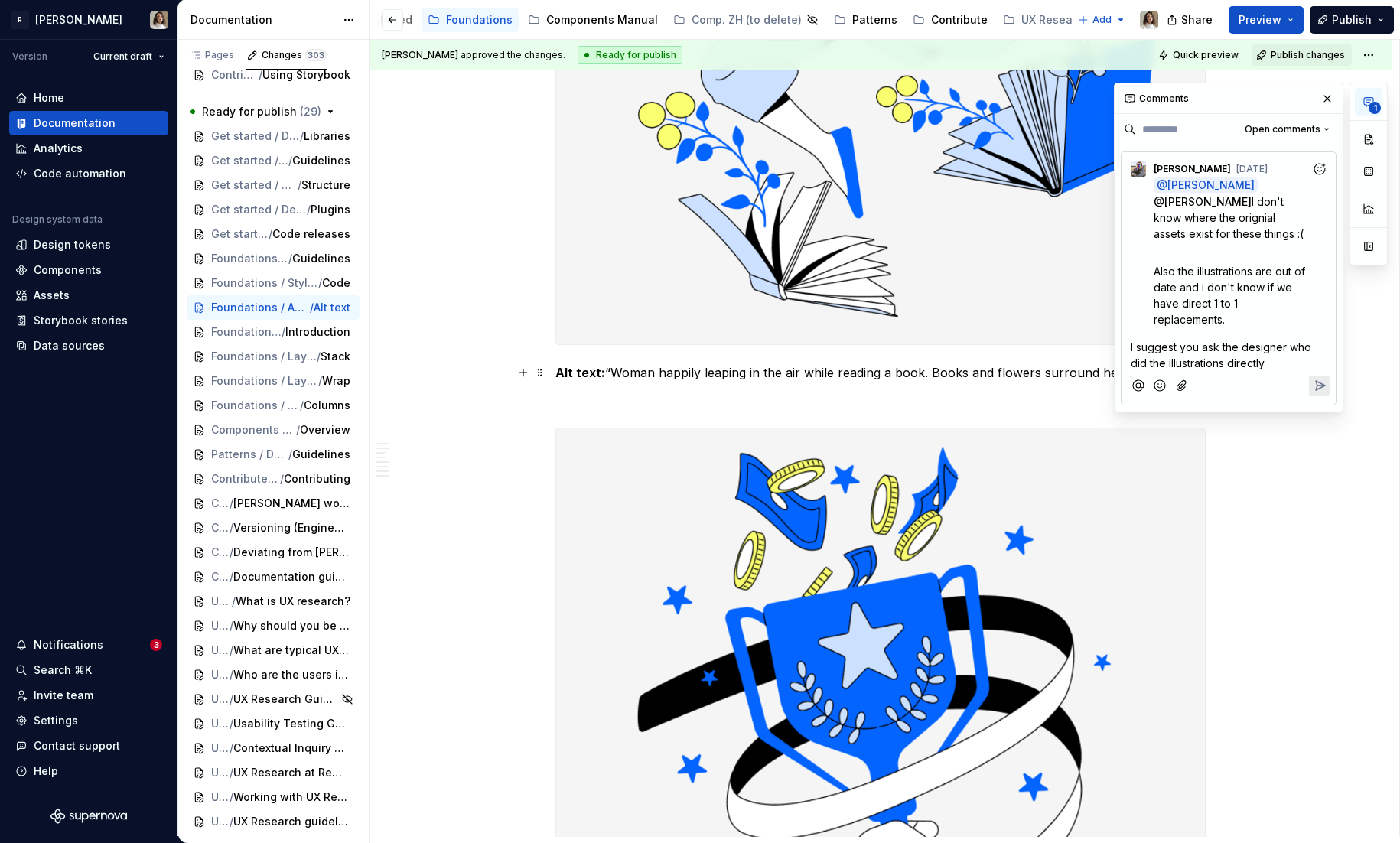
scroll to position [1799, 0]
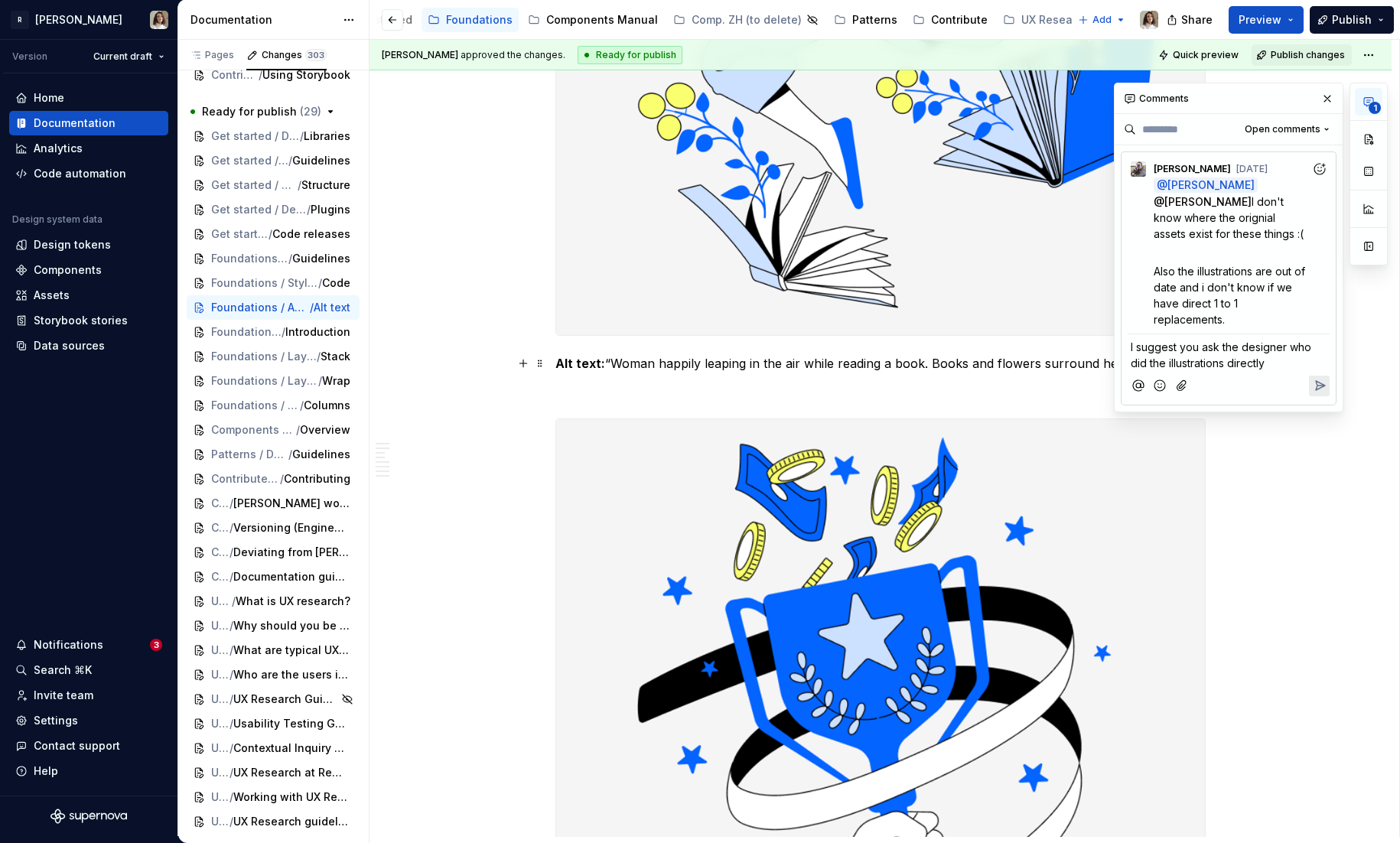
click at [1213, 361] on span "I suggest you ask the designer who did the illustrations directly" at bounding box center [1222, 355] width 184 height 29
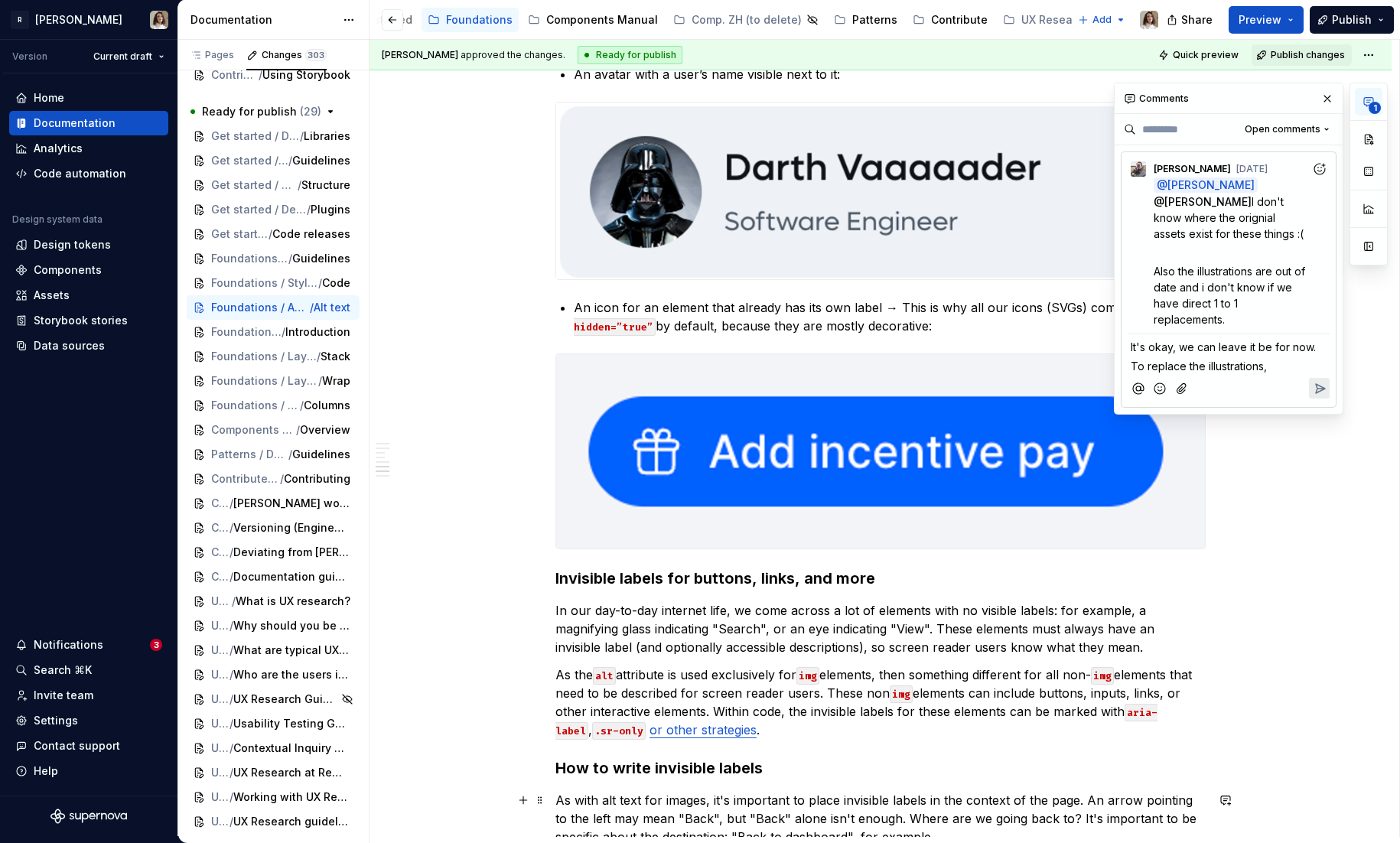
scroll to position [4986, 0]
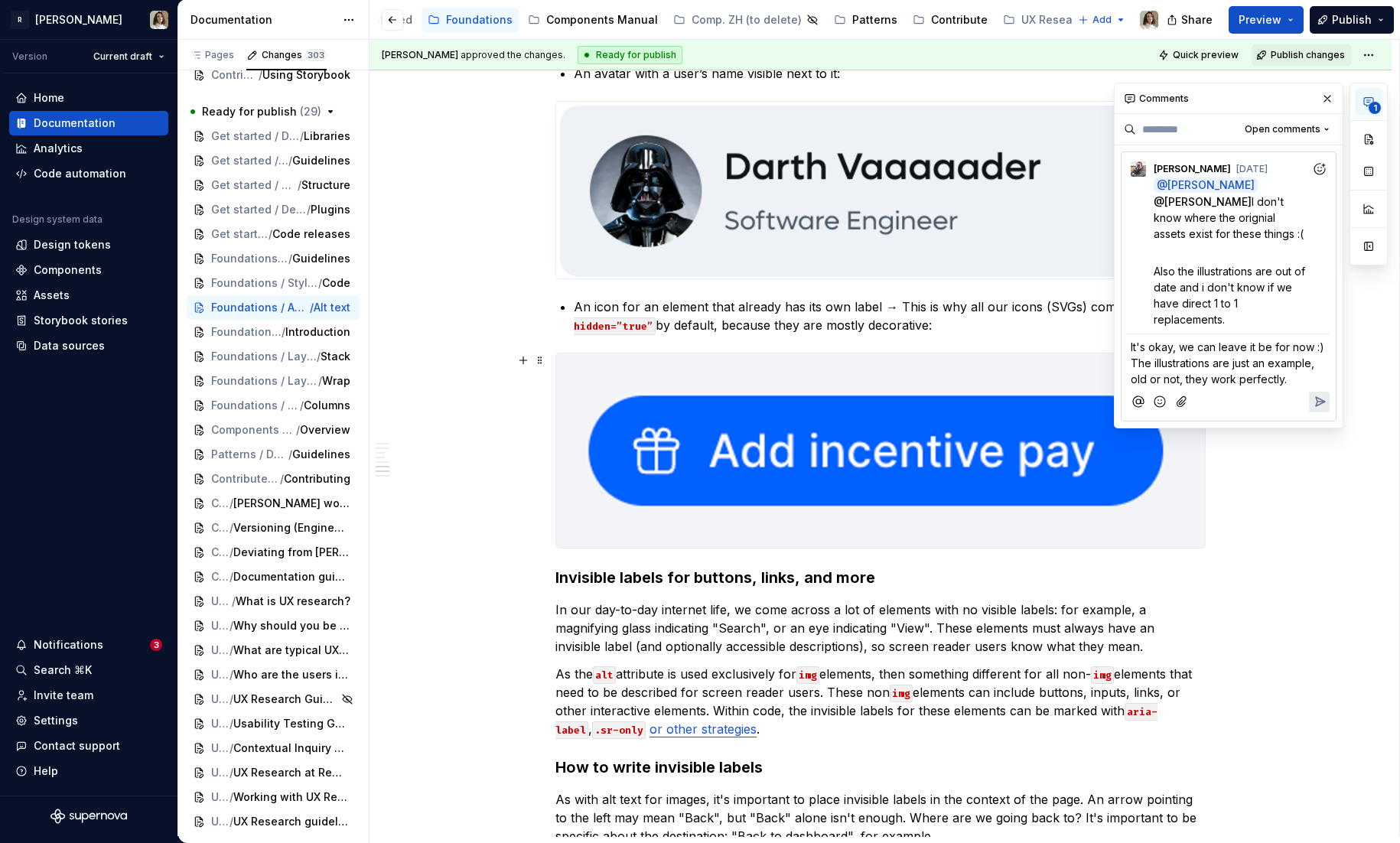
click at [1321, 404] on icon "Reply" at bounding box center [1319, 401] width 16 height 16
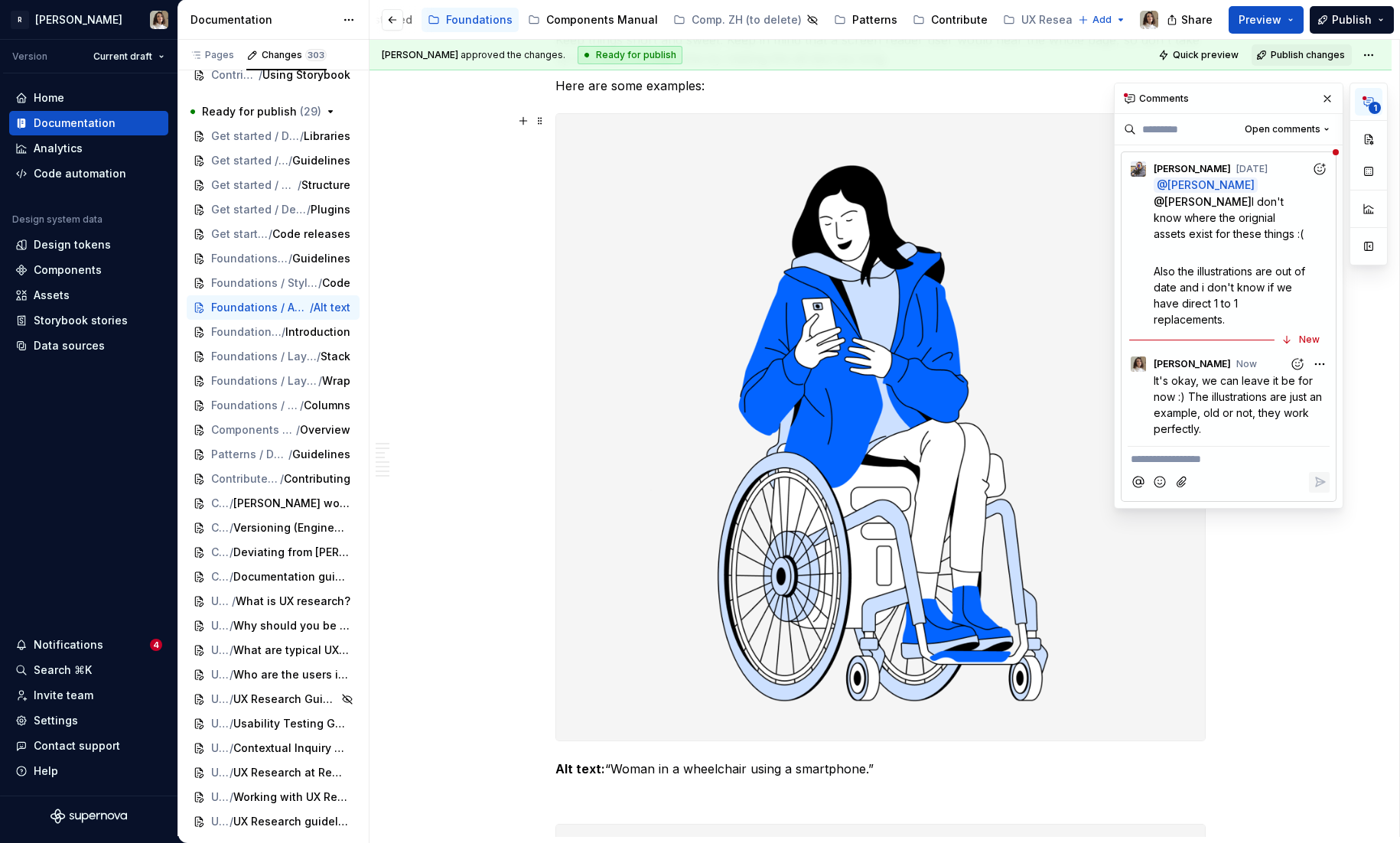
scroll to position [559, 0]
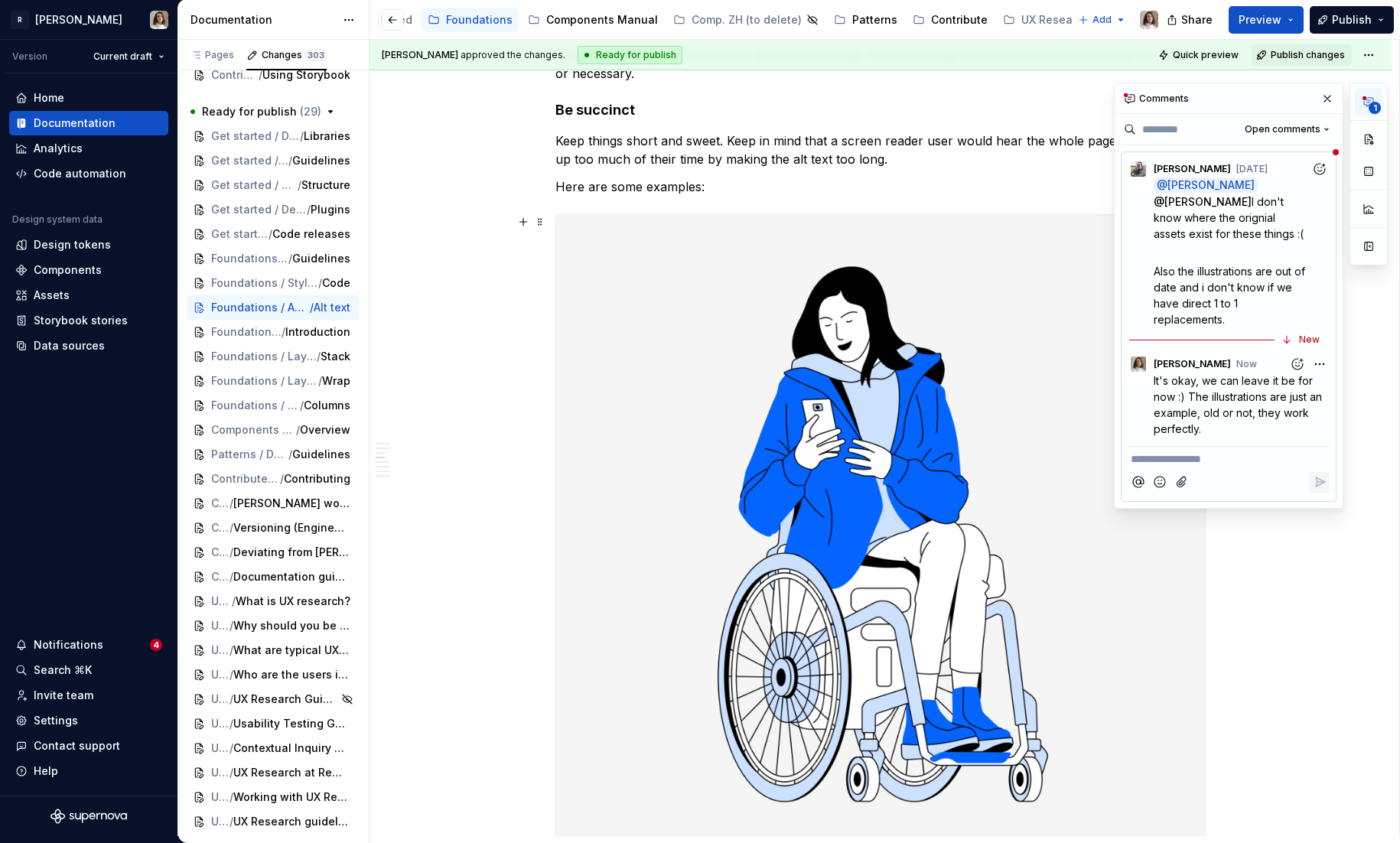
click at [815, 415] on img at bounding box center [881, 528] width 649 height 627
click at [1328, 96] on button "button" at bounding box center [1327, 99] width 21 height 21
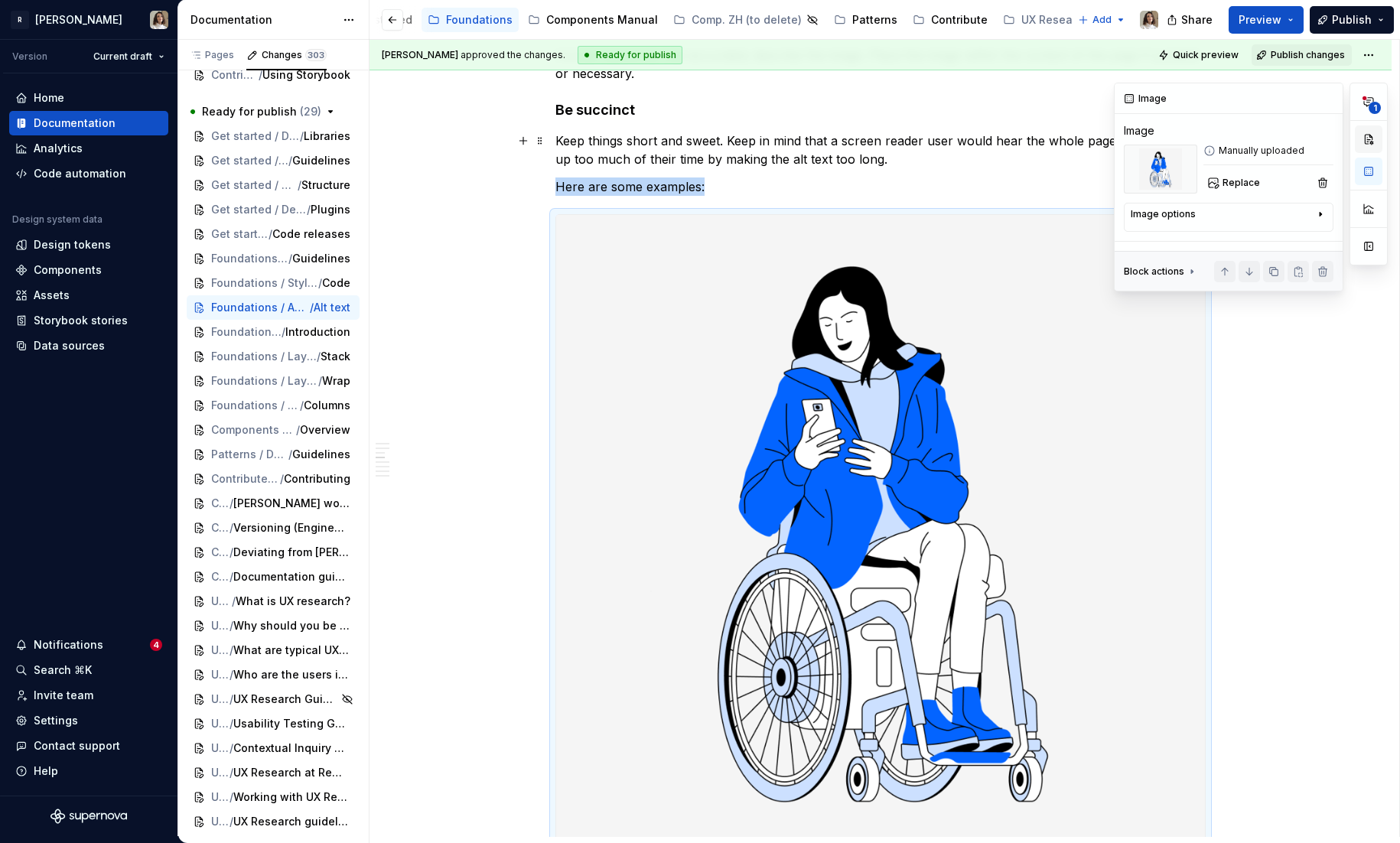
click at [1366, 138] on button "button" at bounding box center [1369, 140] width 28 height 28
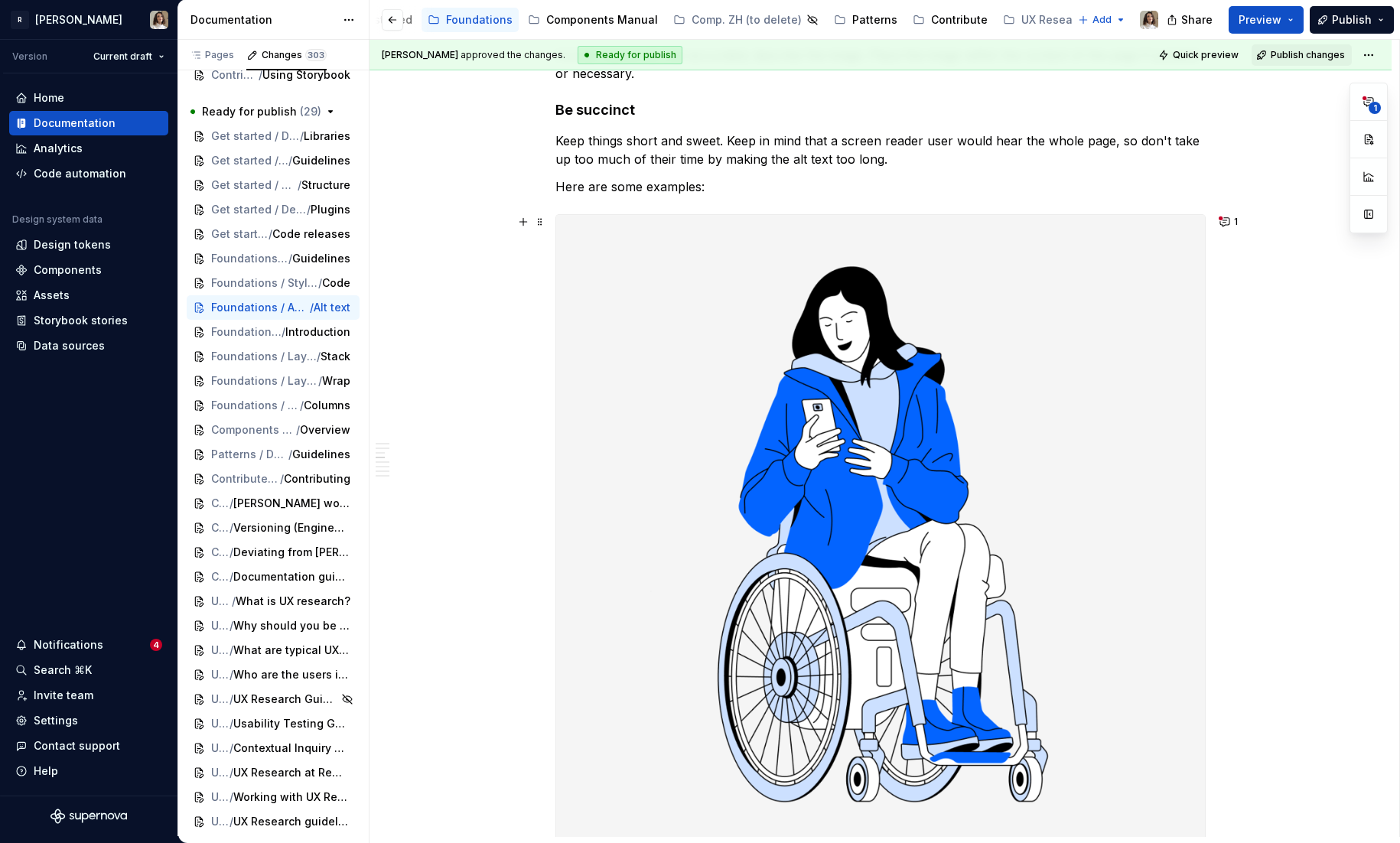
click at [1010, 319] on img at bounding box center [881, 528] width 649 height 627
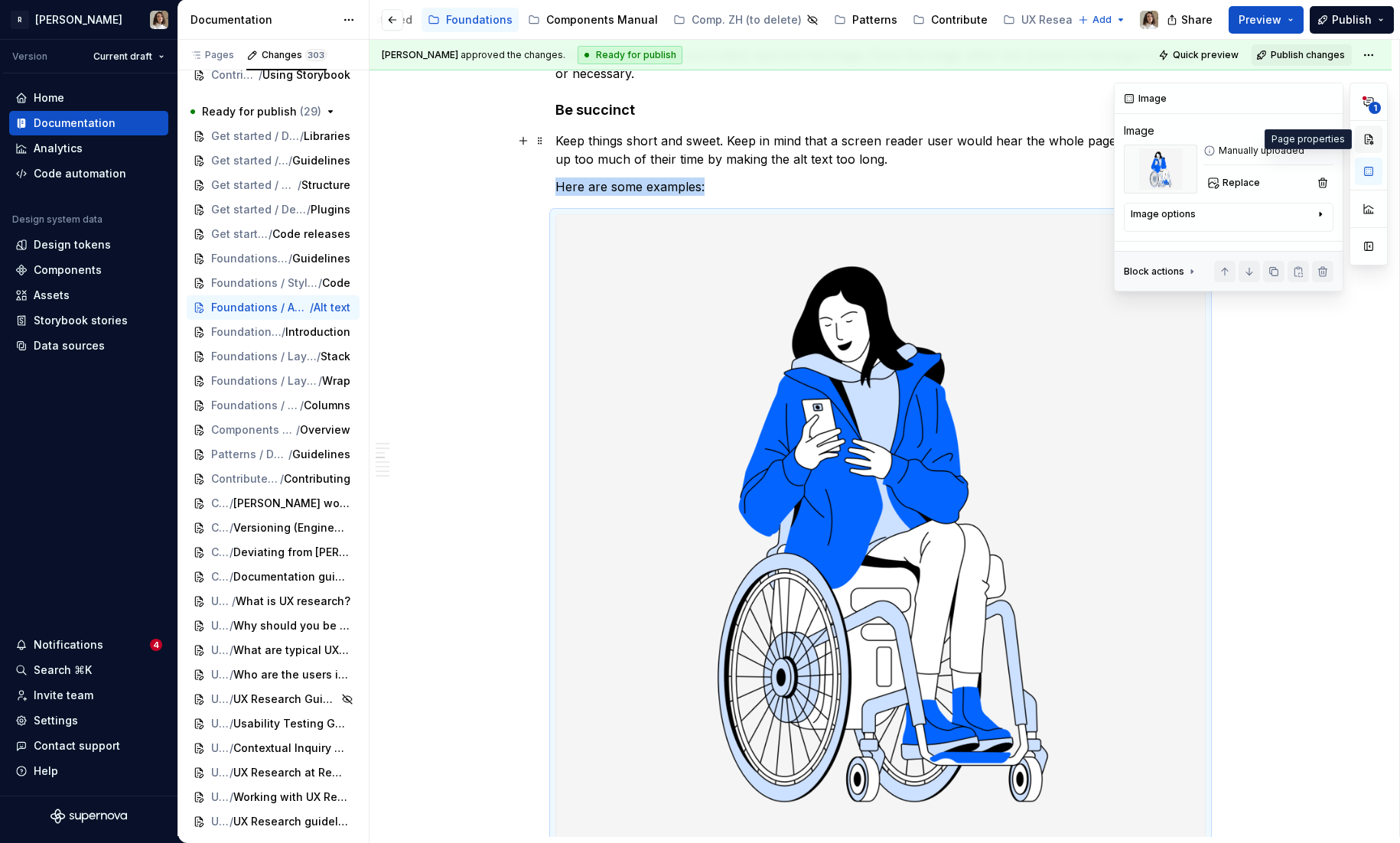
click at [1371, 138] on button "button" at bounding box center [1369, 140] width 28 height 28
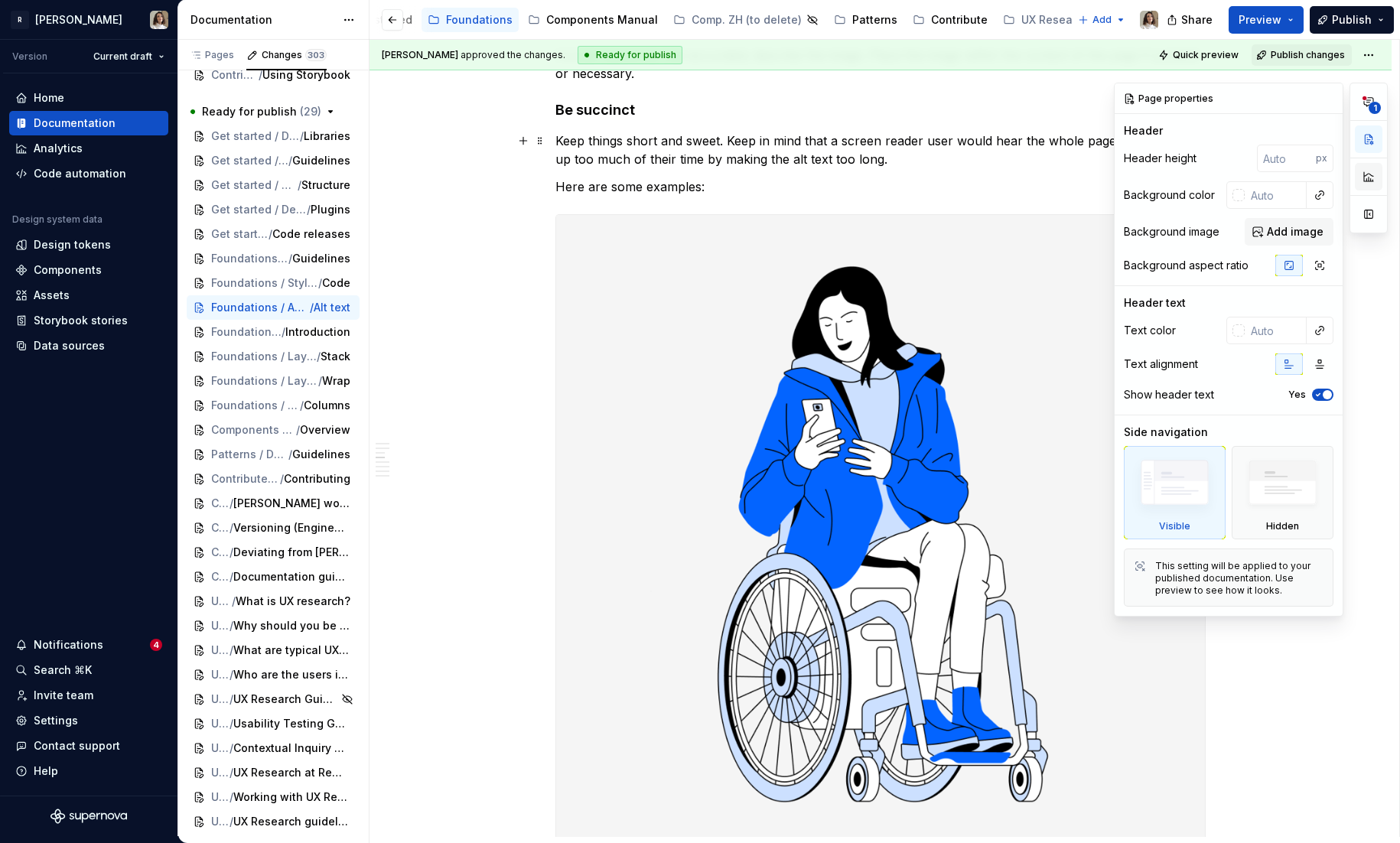
click at [1369, 163] on button "button" at bounding box center [1369, 177] width 28 height 28
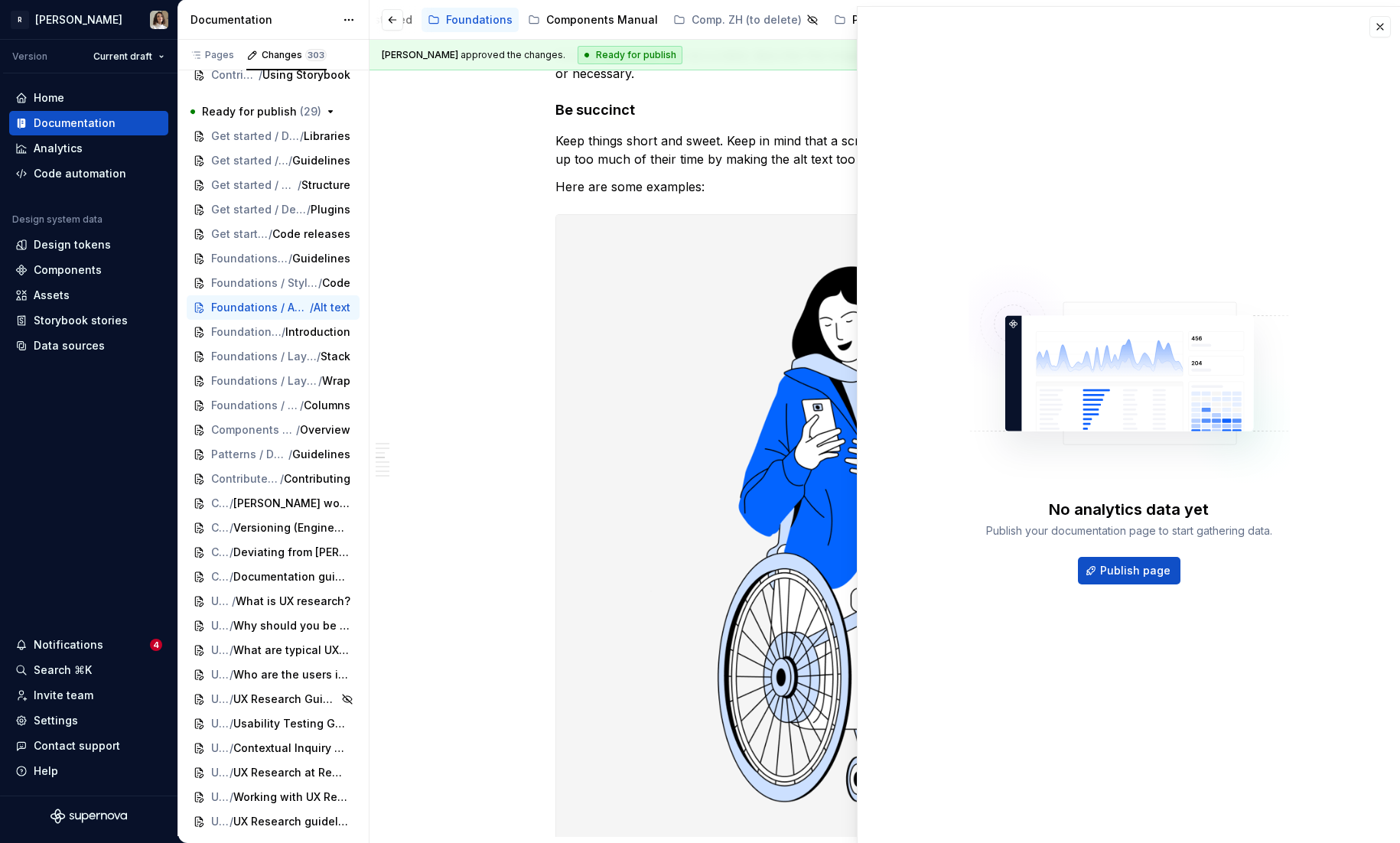
click at [816, 331] on img at bounding box center [881, 528] width 649 height 627
click at [1379, 29] on button "button" at bounding box center [1380, 27] width 21 height 21
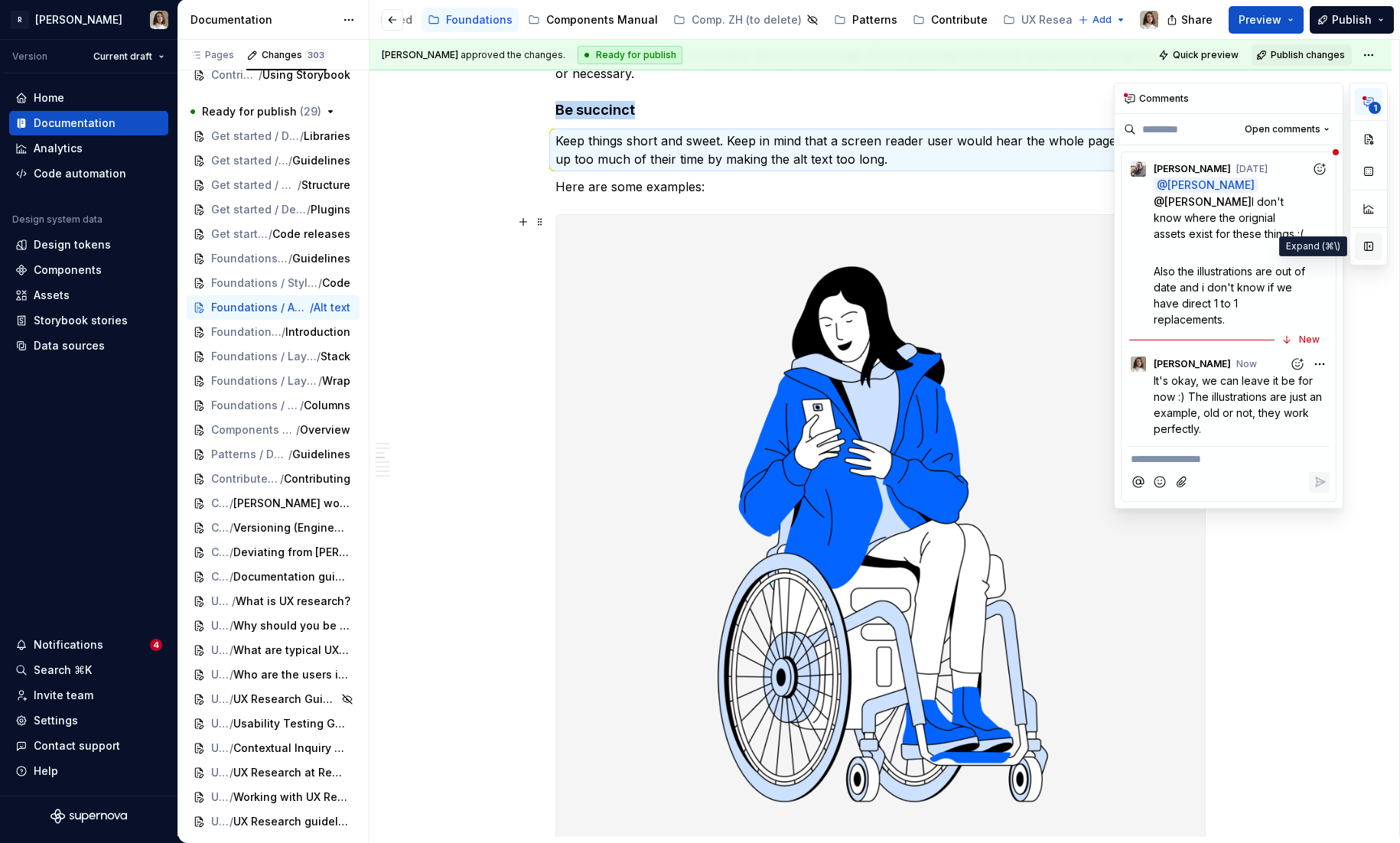
click at [1371, 247] on button "button" at bounding box center [1369, 247] width 28 height 28
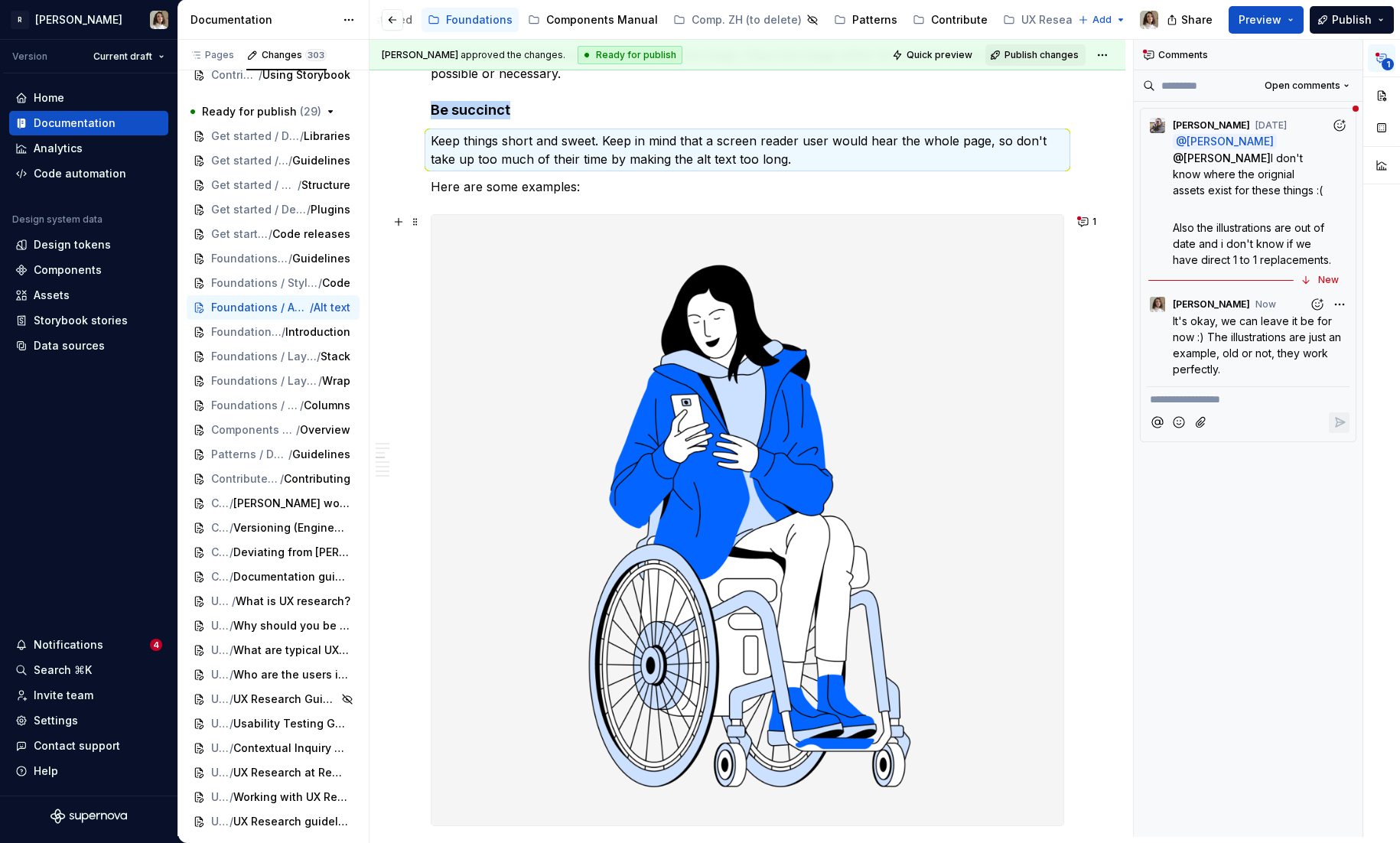
click at [816, 344] on img at bounding box center [747, 520] width 632 height 610
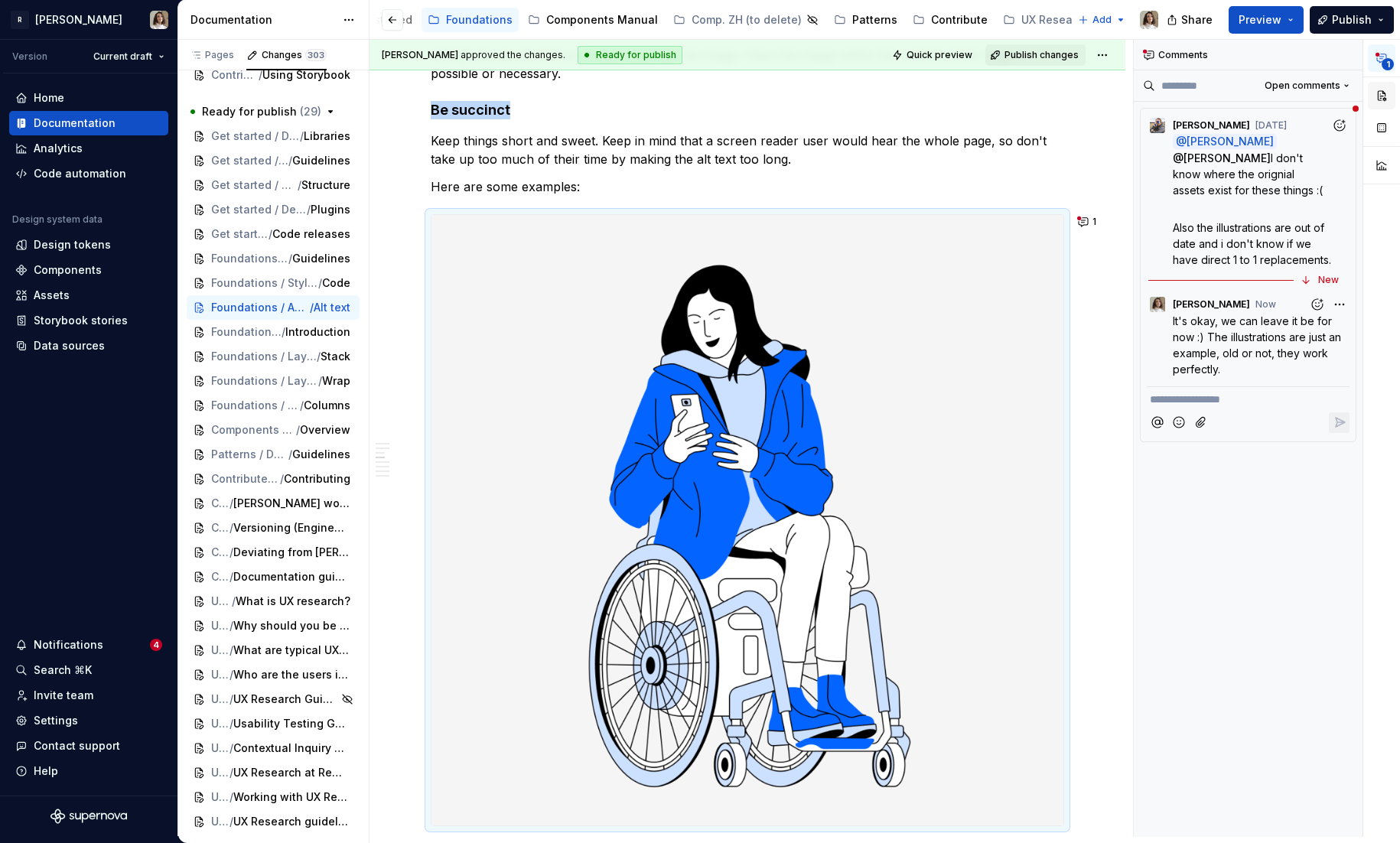
click at [1391, 105] on button "button" at bounding box center [1382, 96] width 28 height 28
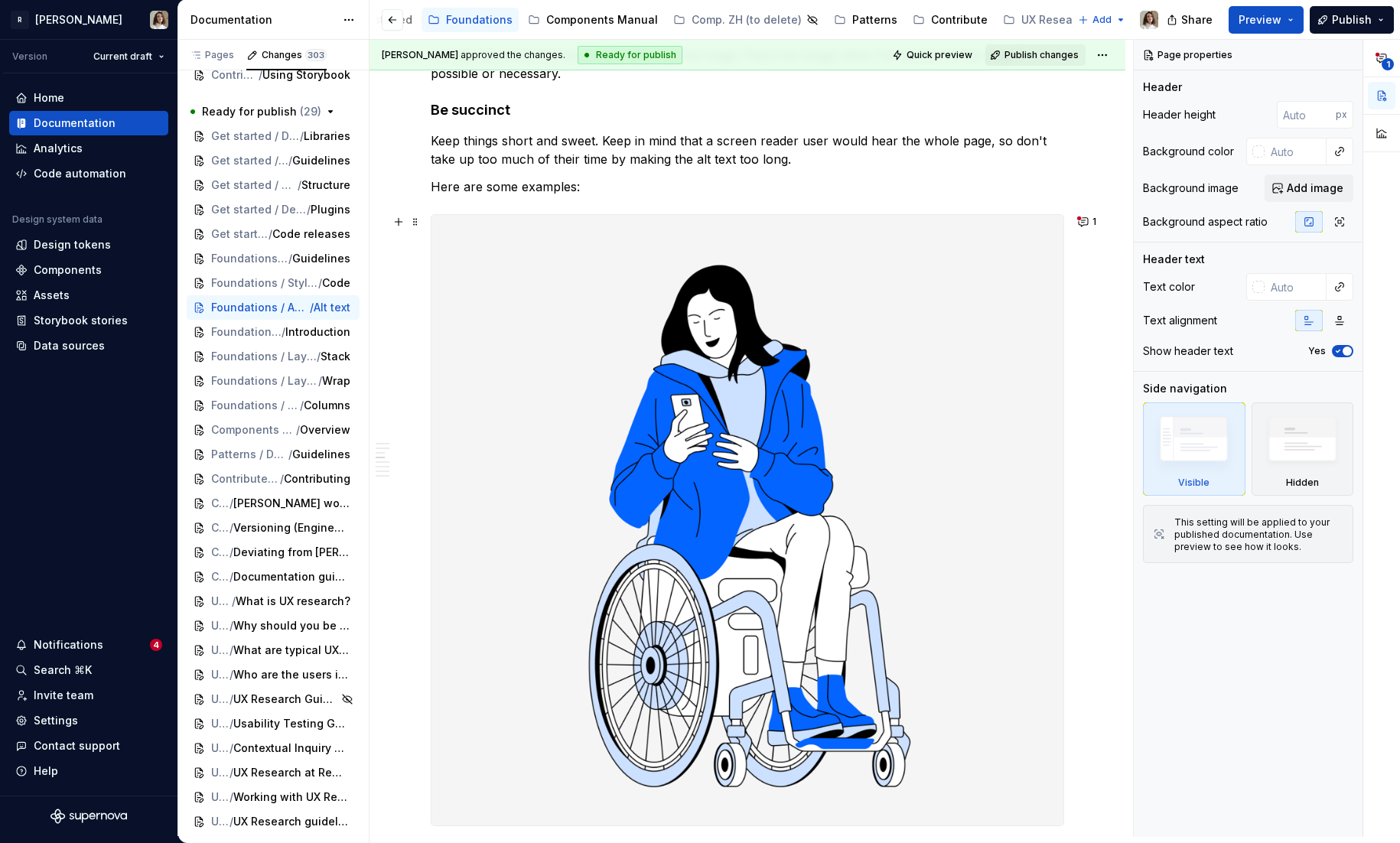
click at [935, 309] on img at bounding box center [747, 520] width 632 height 610
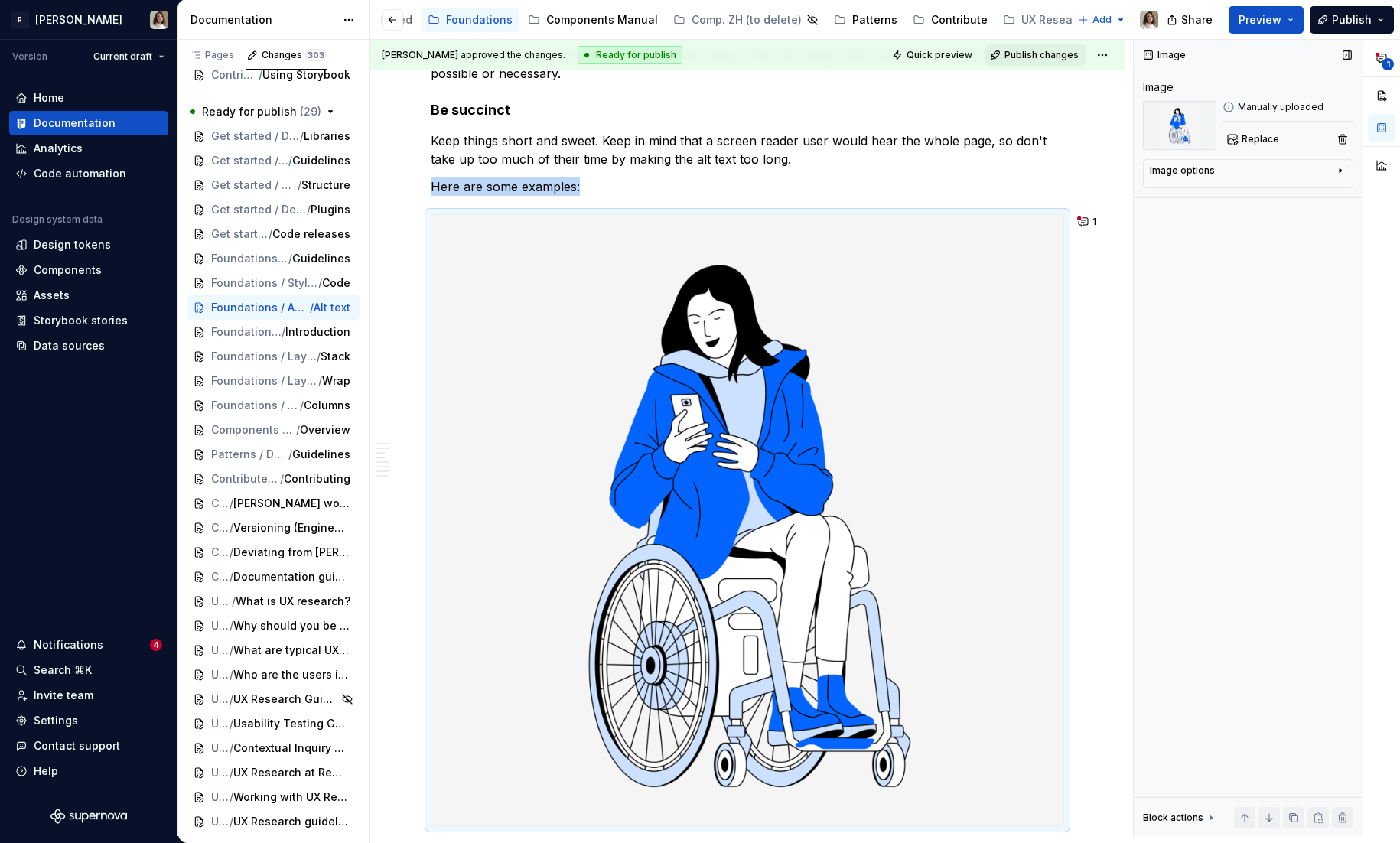
click at [1225, 170] on div "Image options" at bounding box center [1242, 173] width 185 height 18
click at [1383, 167] on button "button" at bounding box center [1382, 165] width 28 height 28
type textarea "*"
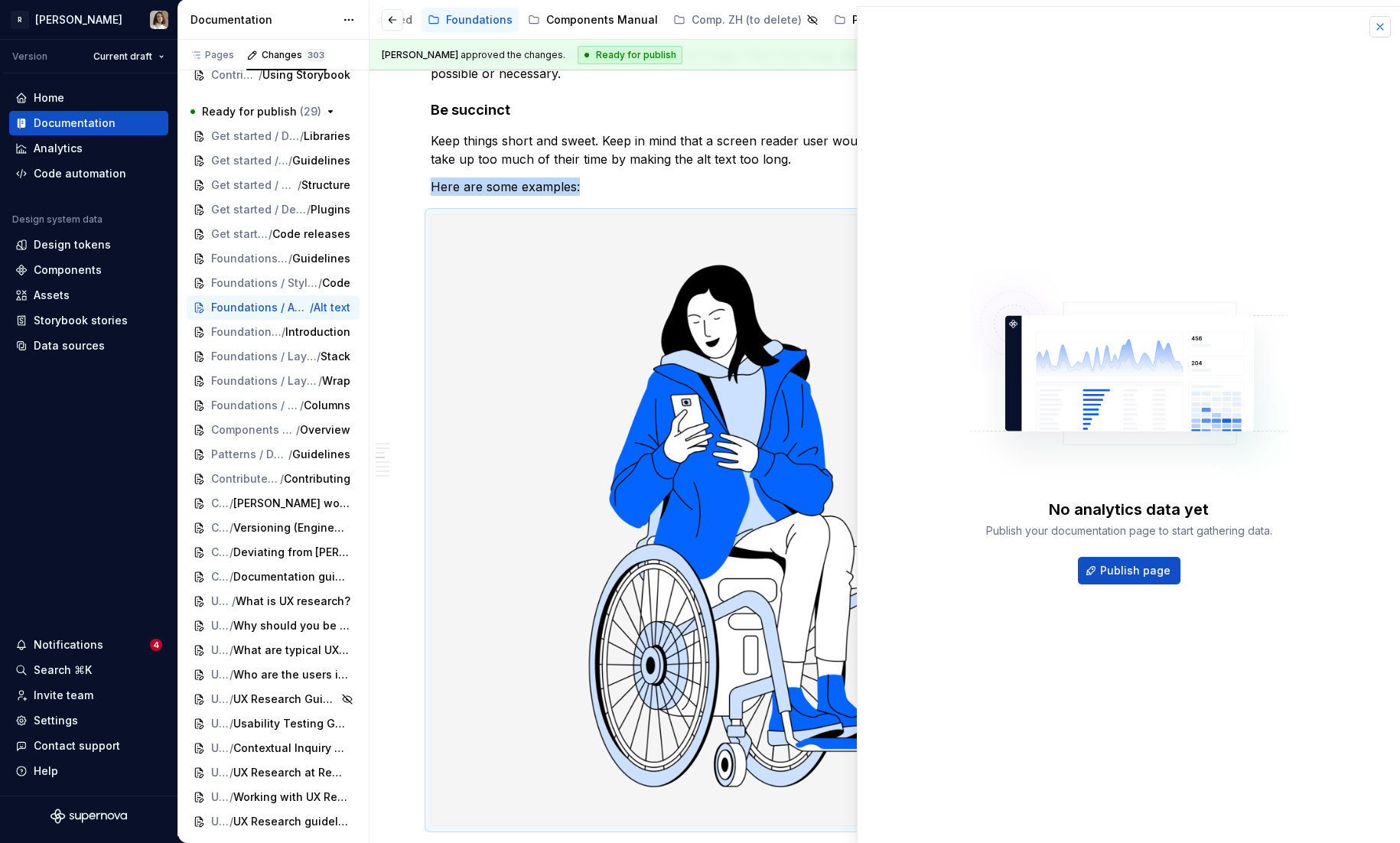
click at [1382, 25] on button "button" at bounding box center [1380, 27] width 21 height 21
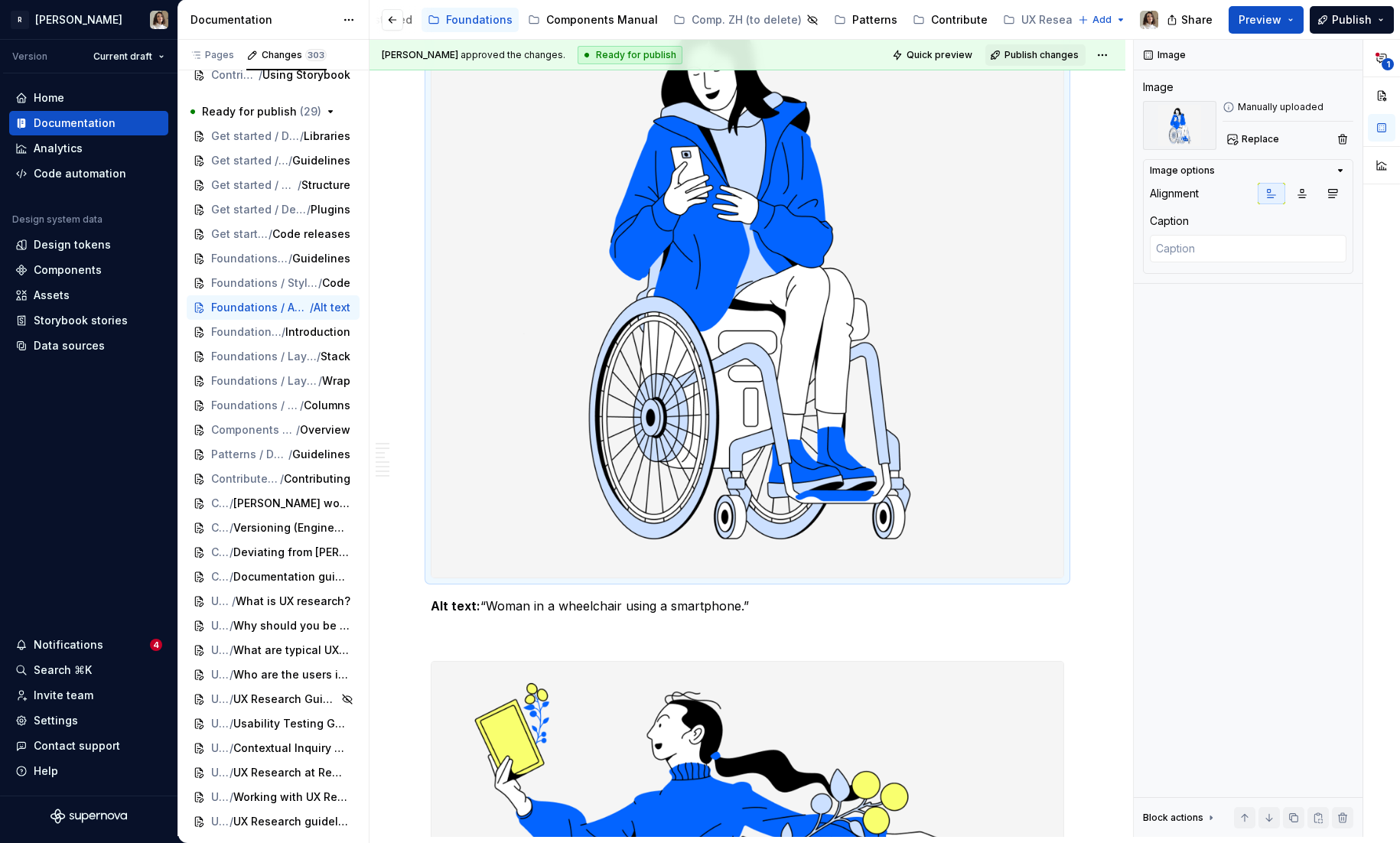
scroll to position [844, 0]
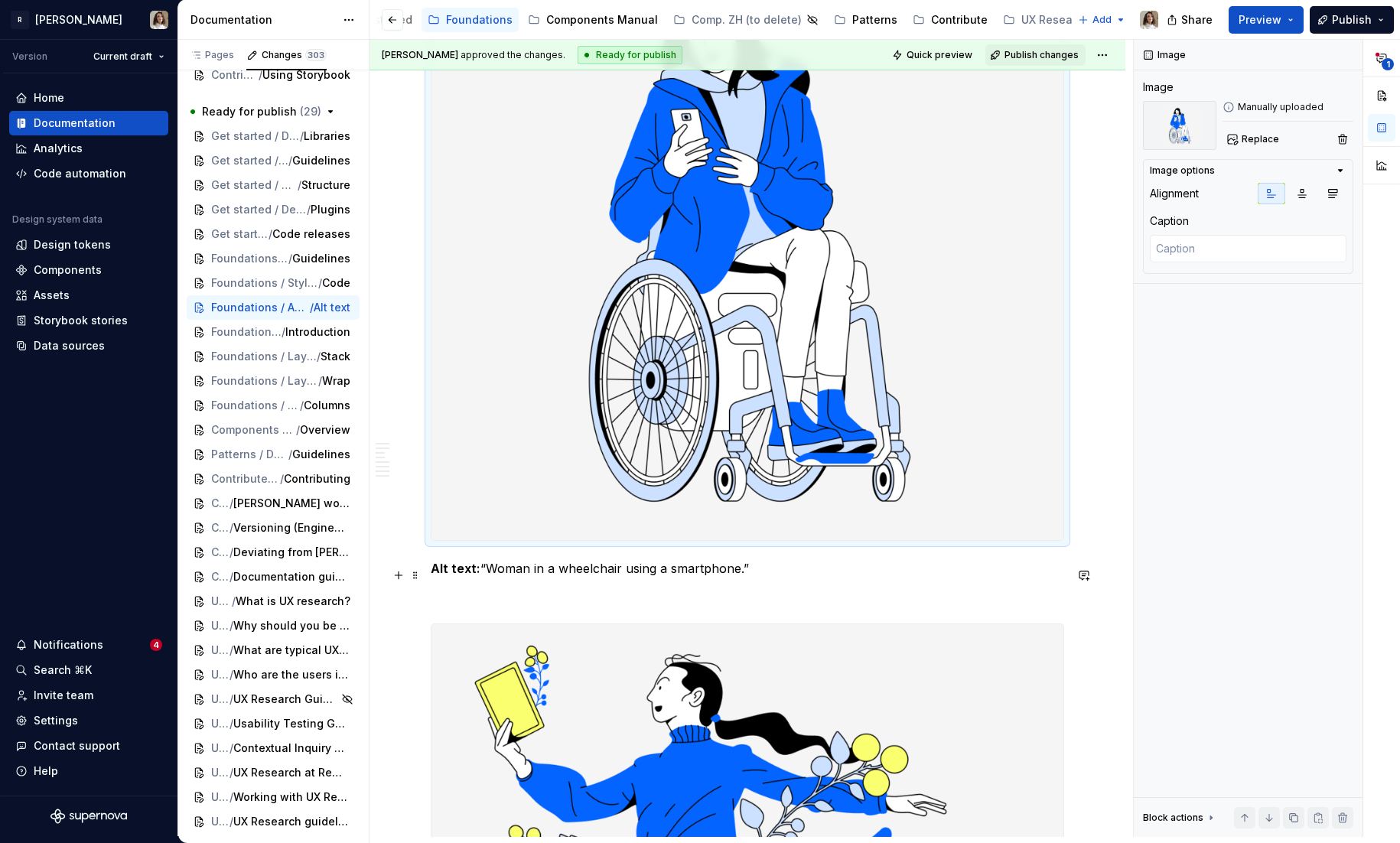
click at [594, 572] on p "Alt text: “Woman in a wheelchair using a smartphone.”" at bounding box center [747, 569] width 634 height 18
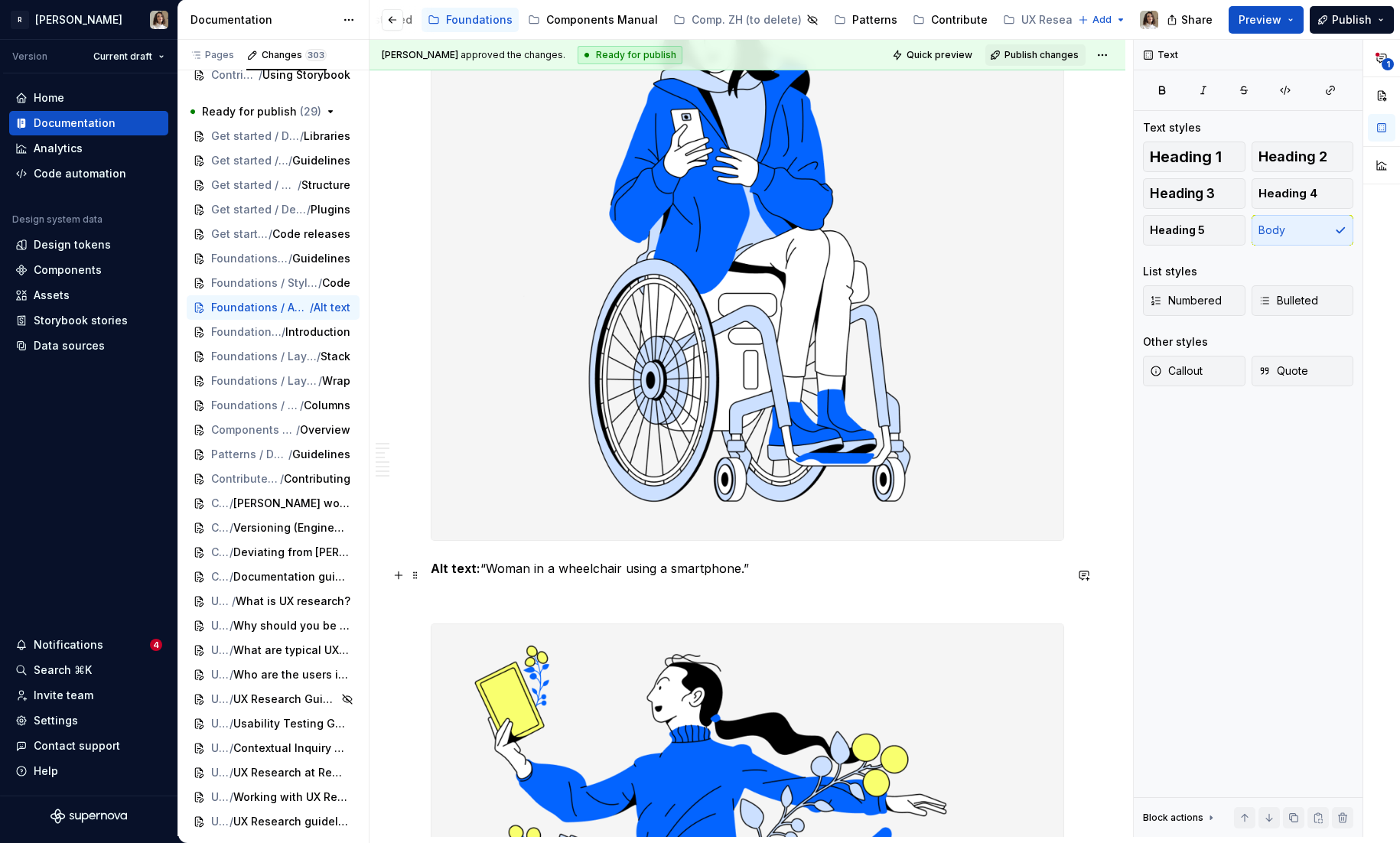
click at [594, 572] on p "Alt text: “Woman in a wheelchair using a smartphone.”" at bounding box center [747, 569] width 634 height 18
click at [782, 410] on img at bounding box center [747, 234] width 632 height 610
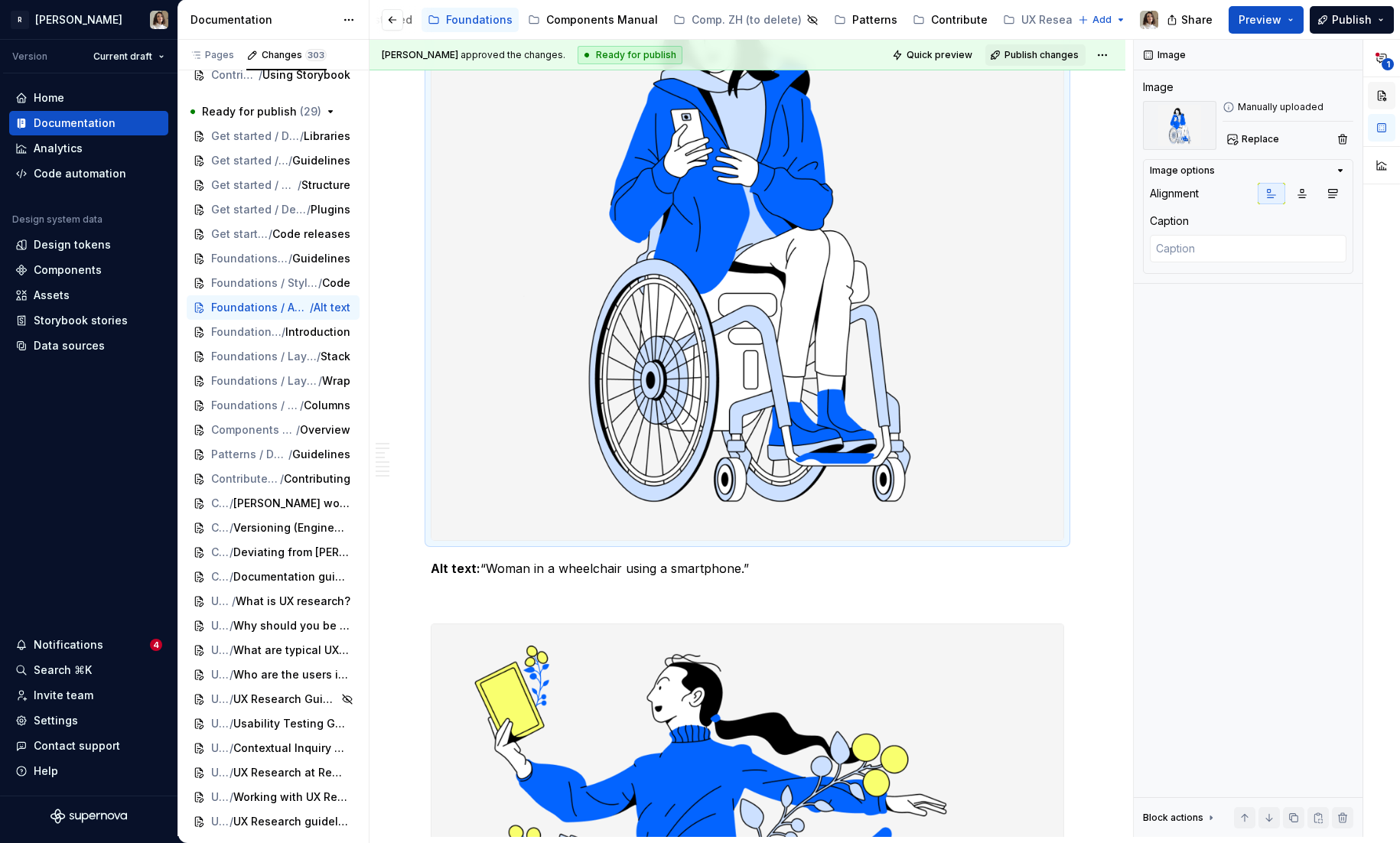
click at [1384, 100] on button "button" at bounding box center [1382, 96] width 28 height 28
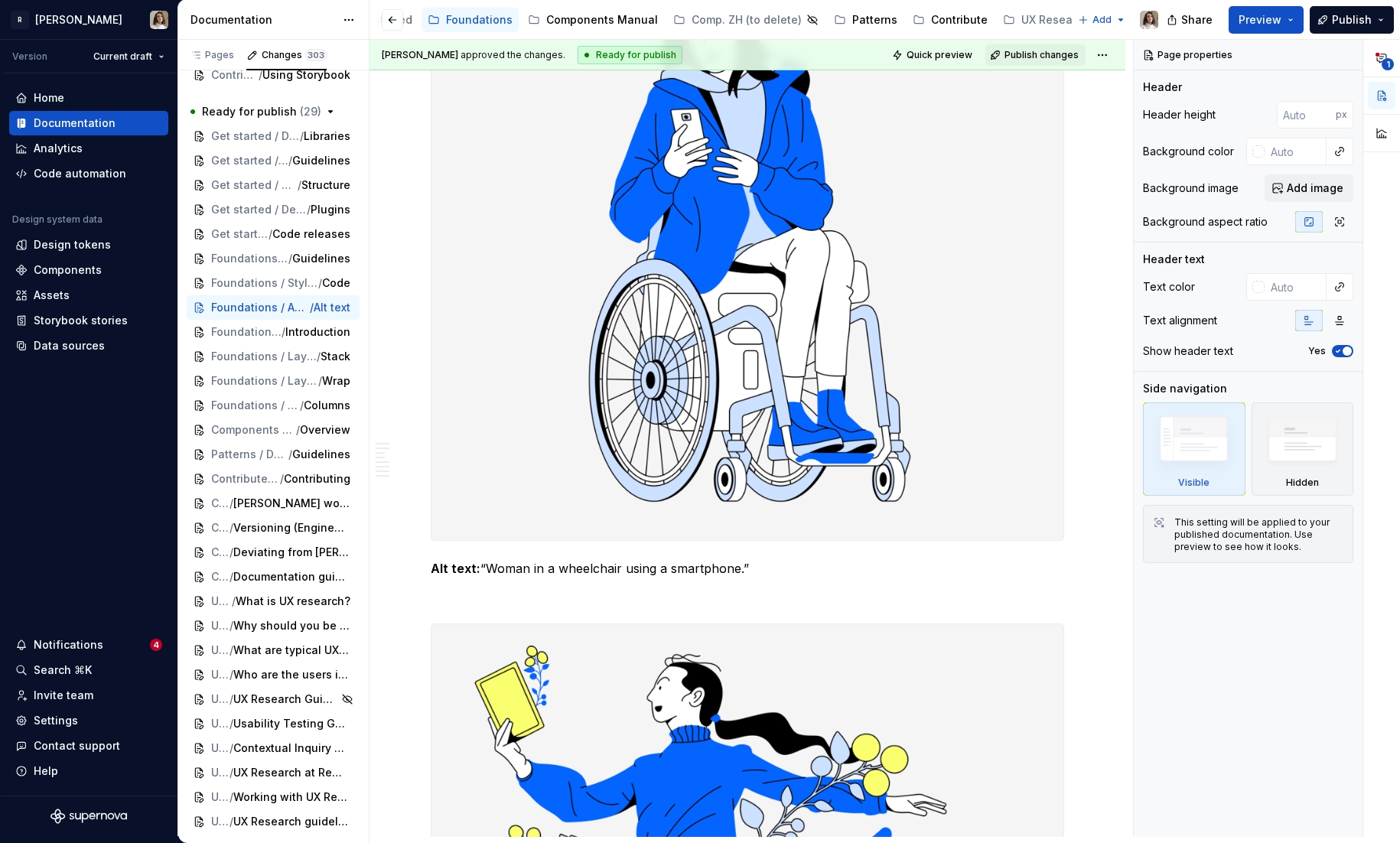
click at [1017, 332] on img at bounding box center [747, 234] width 632 height 610
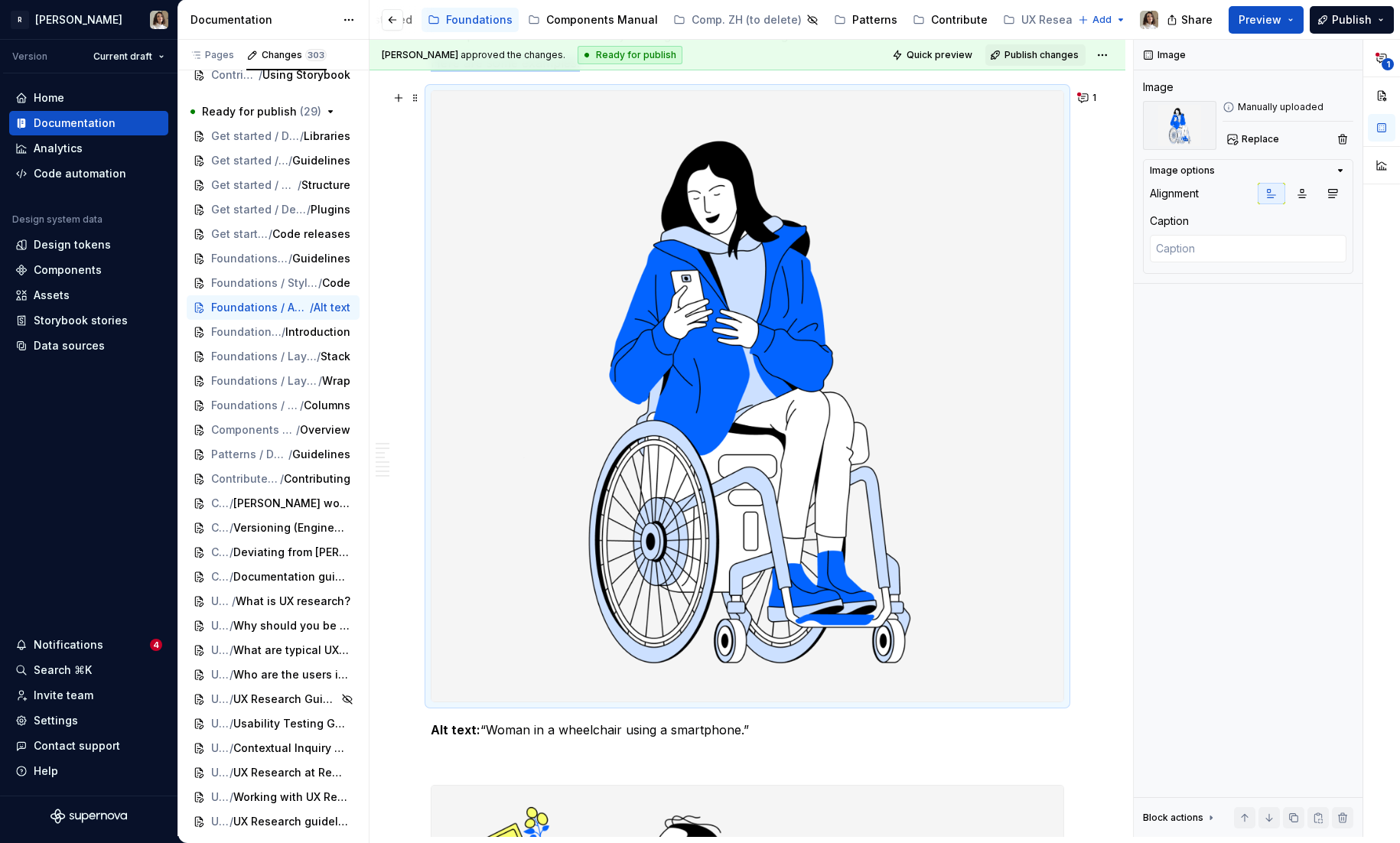
scroll to position [640, 0]
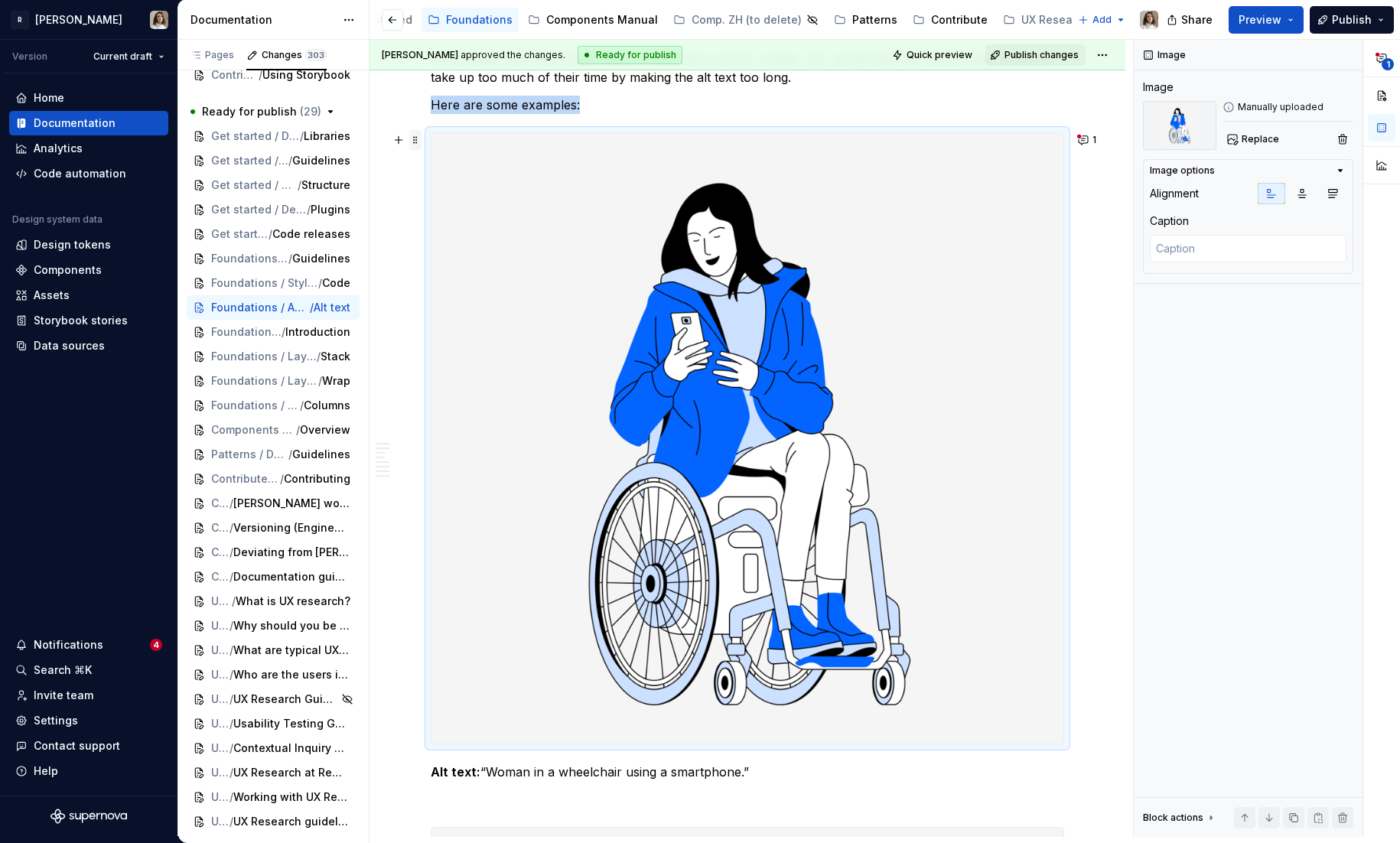
click at [417, 145] on span at bounding box center [415, 140] width 12 height 21
click at [1384, 96] on button "button" at bounding box center [1382, 96] width 28 height 28
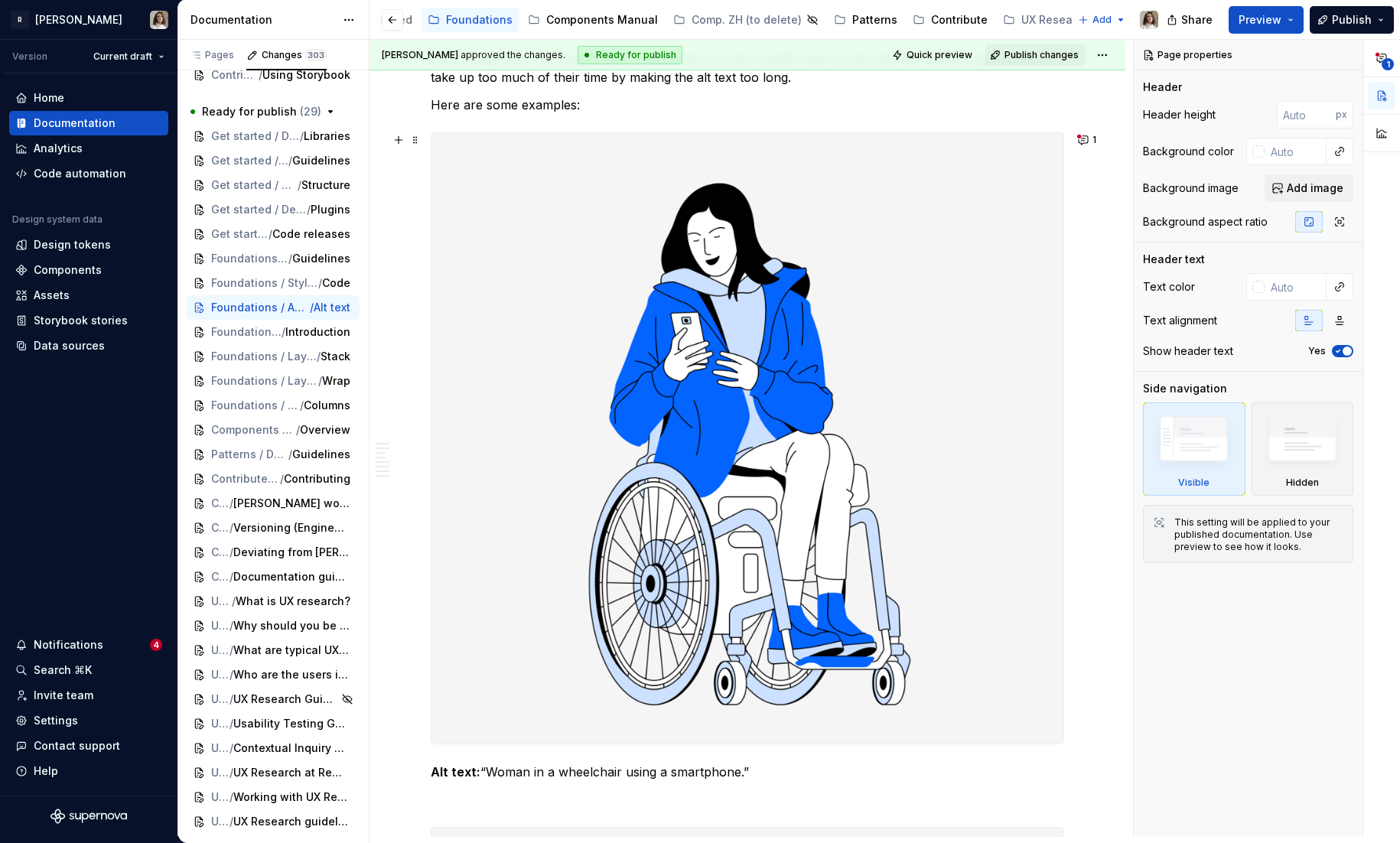
click at [757, 319] on img at bounding box center [747, 438] width 632 height 610
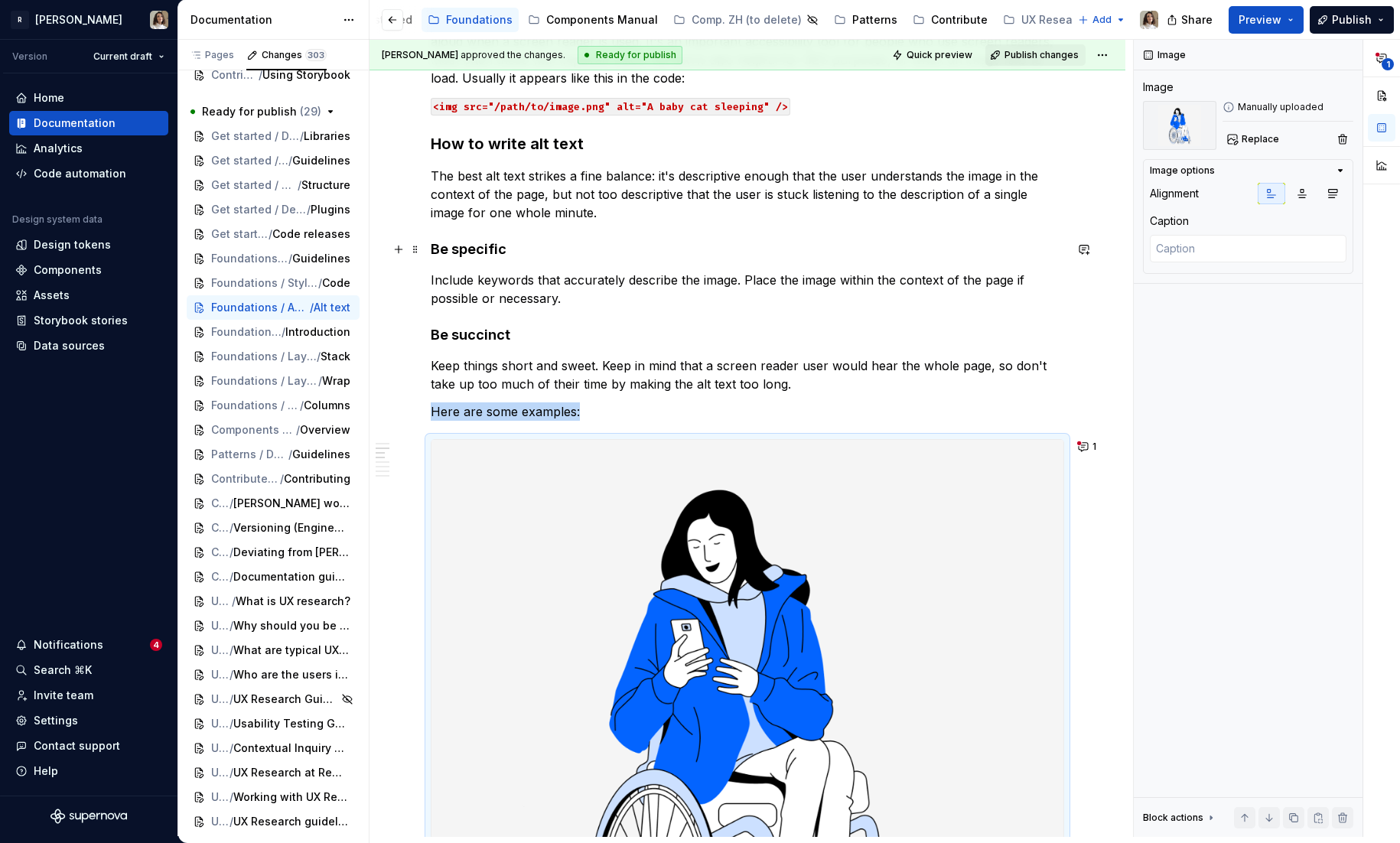
scroll to position [343, 0]
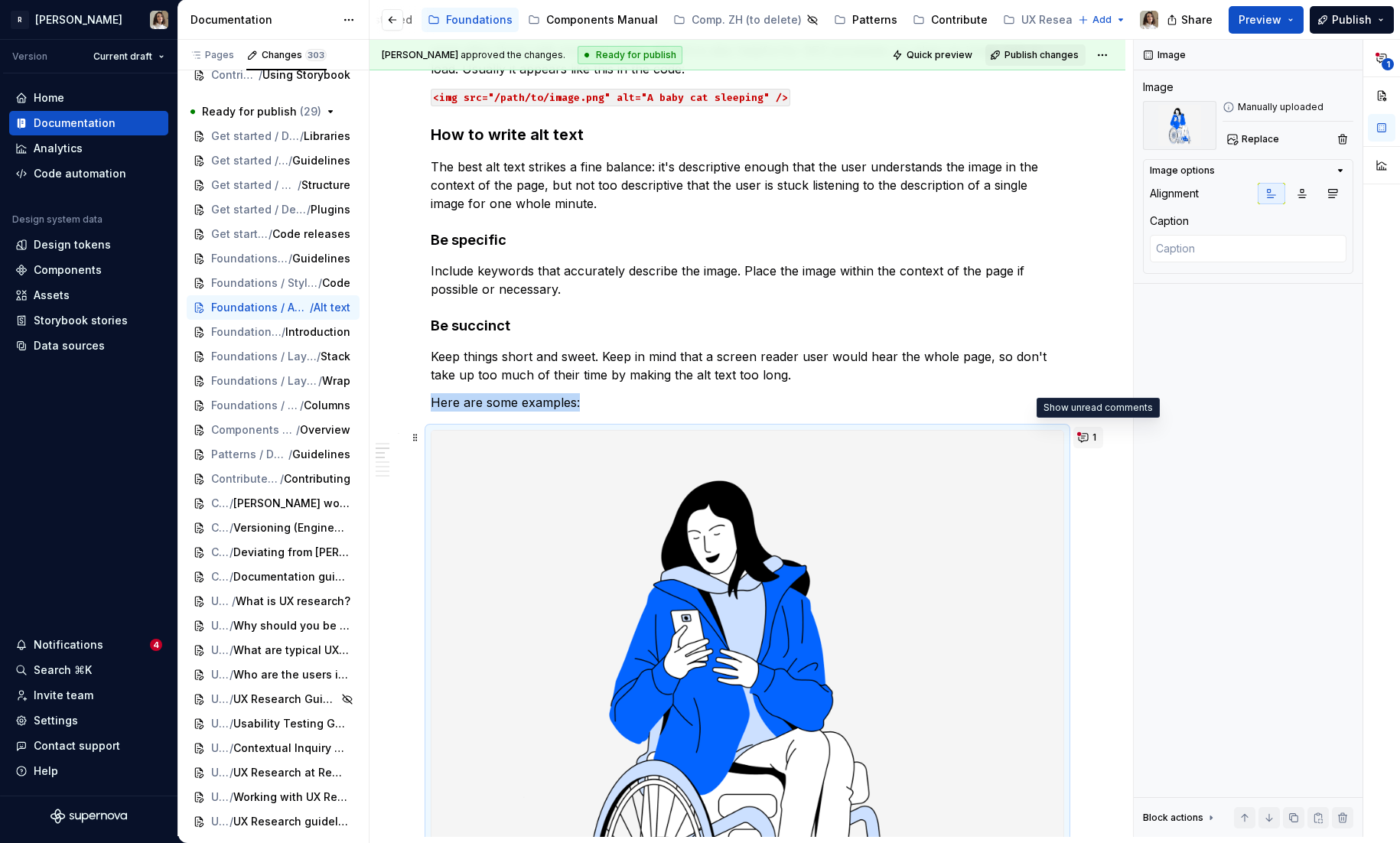
click at [1090, 437] on button "1" at bounding box center [1088, 438] width 30 height 21
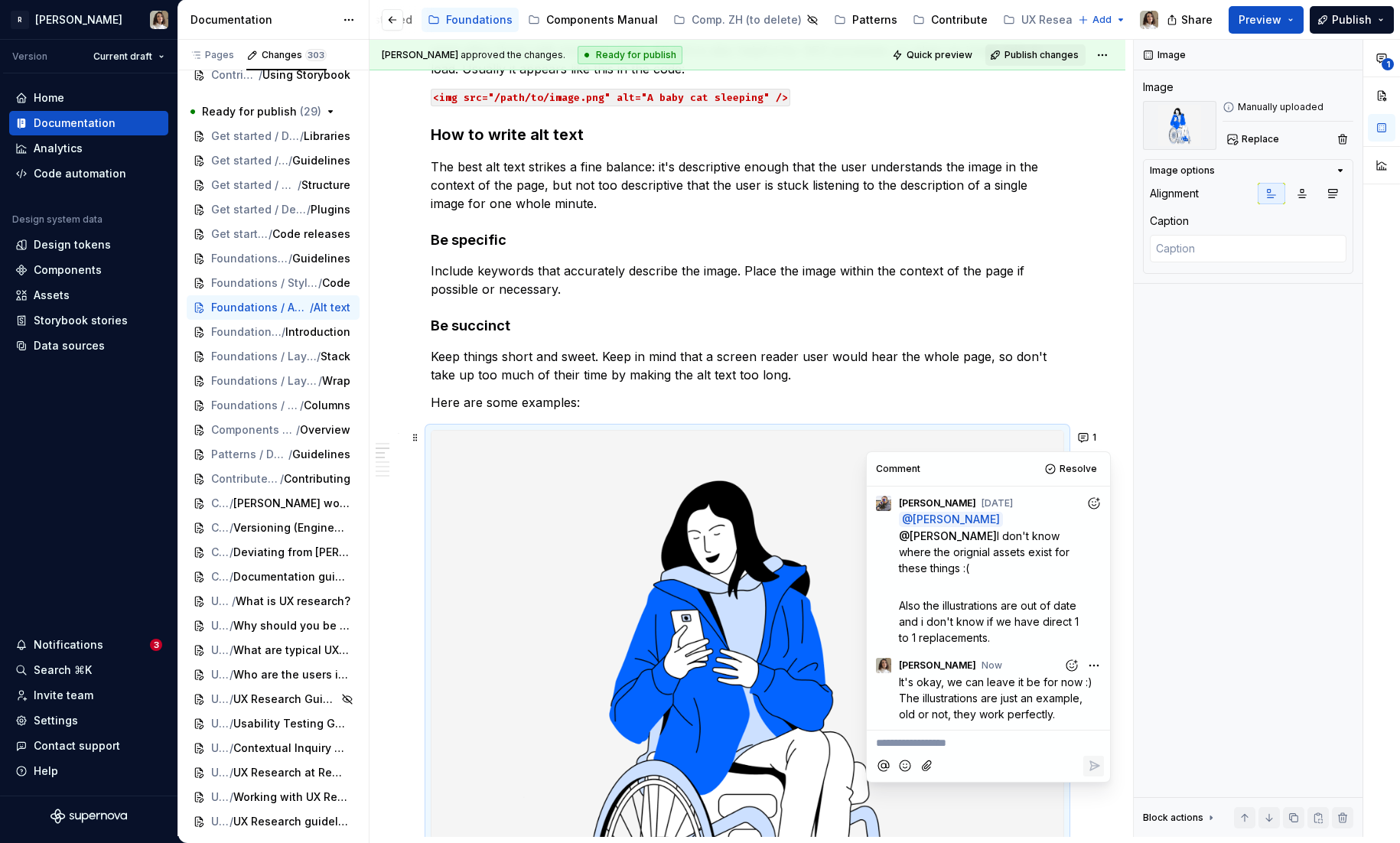
type textarea "*"
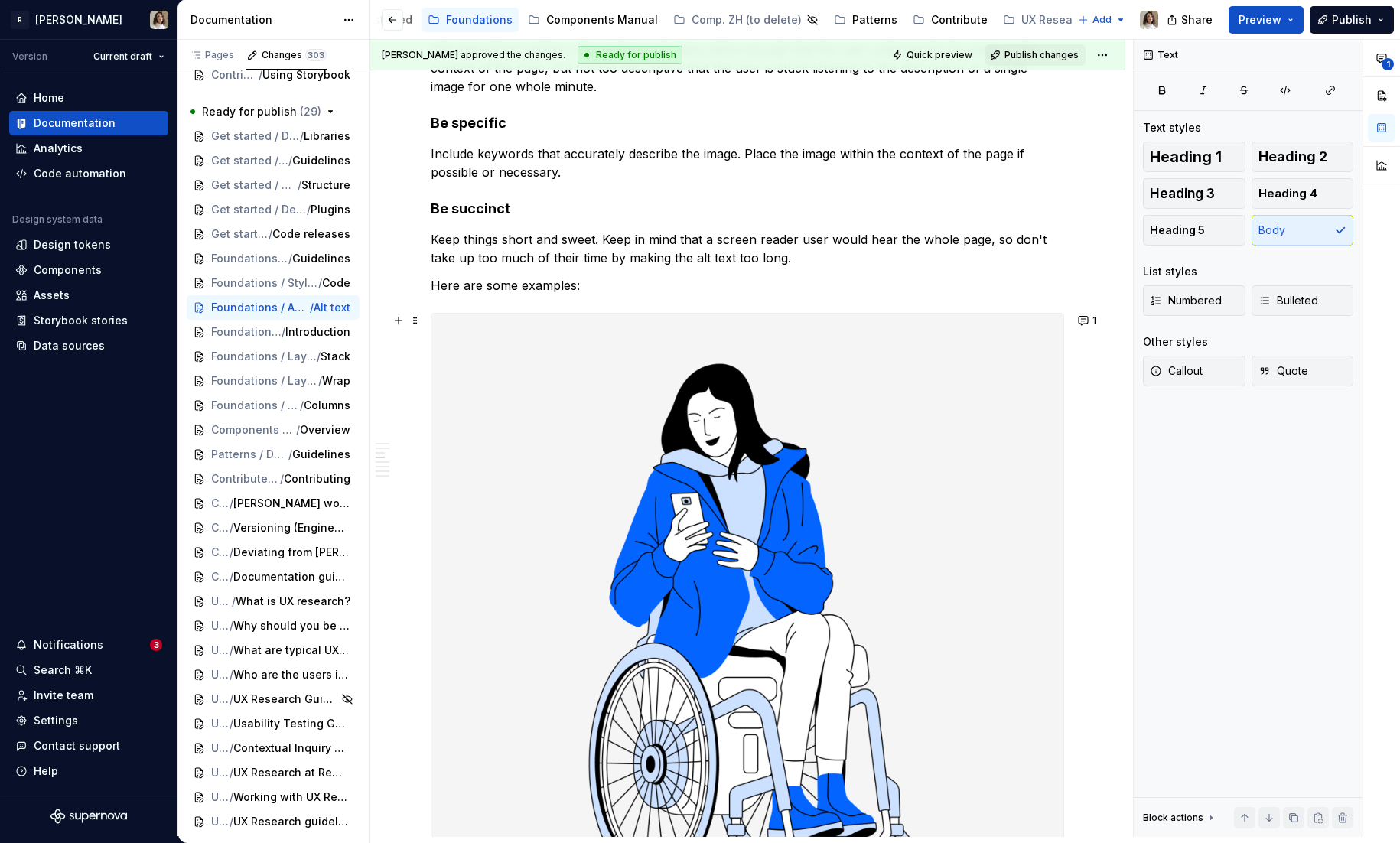
scroll to position [613, 0]
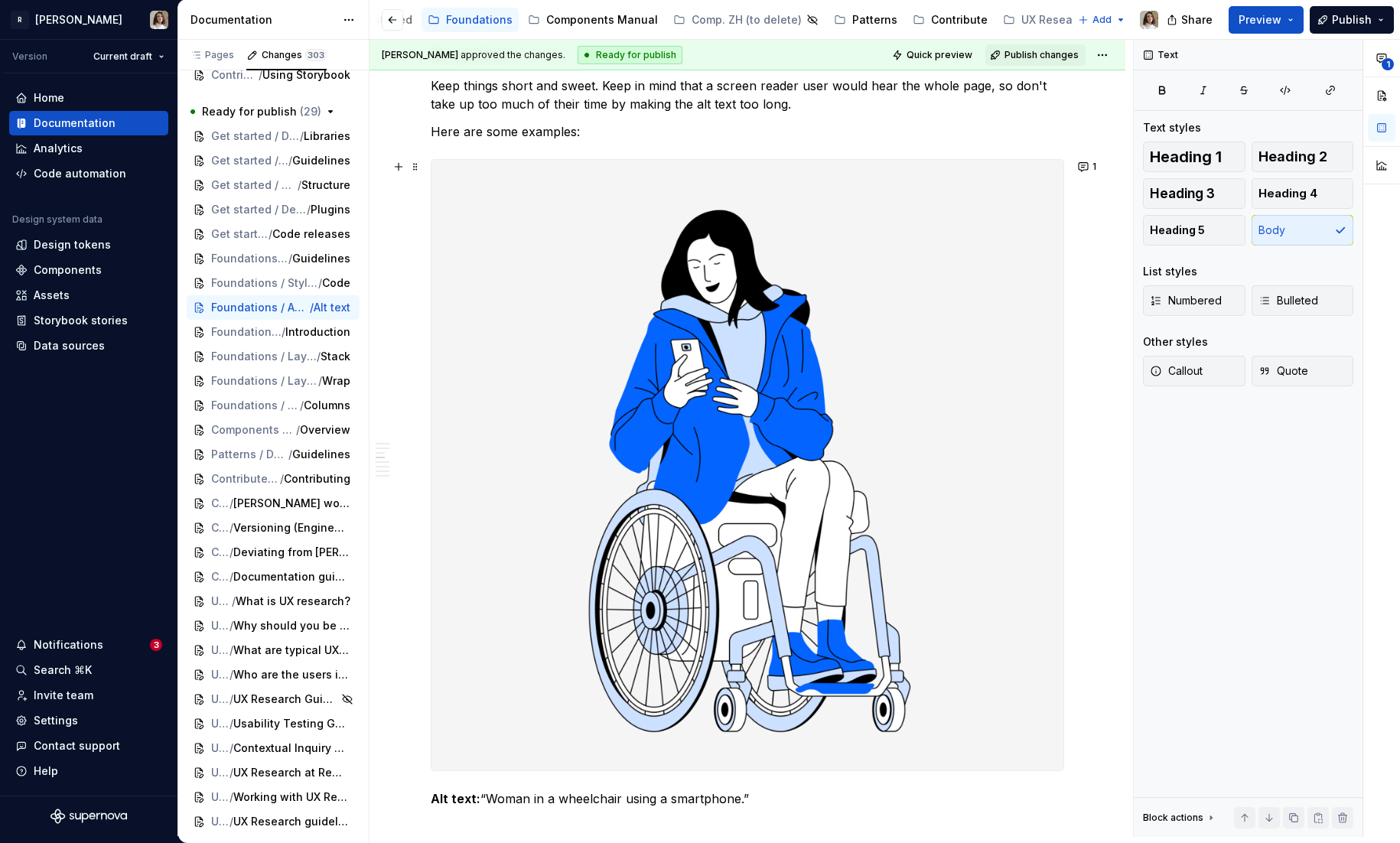
click at [636, 560] on img at bounding box center [747, 465] width 632 height 610
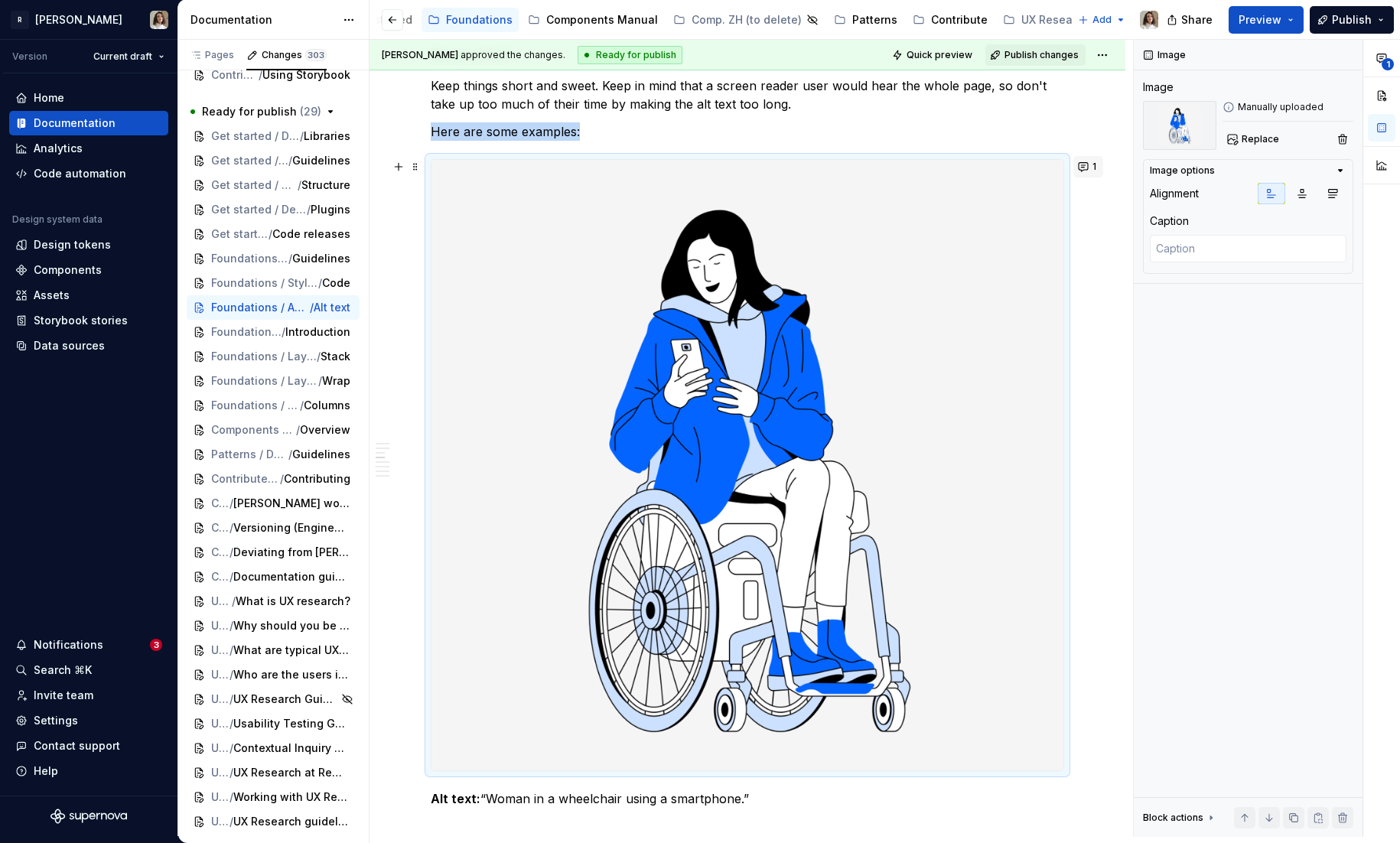
click at [1086, 159] on button "1" at bounding box center [1088, 167] width 30 height 21
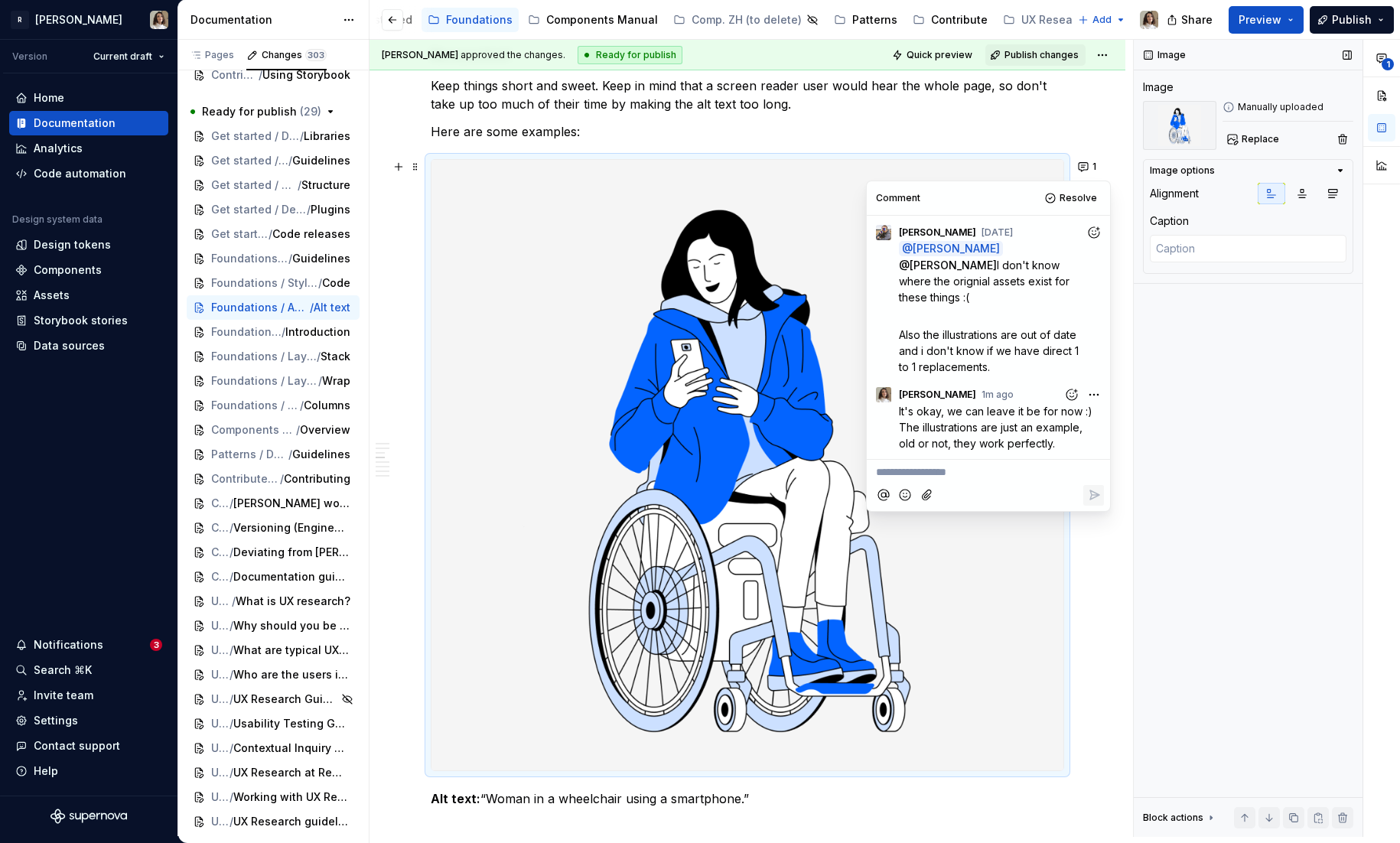
type textarea "*"
click at [1090, 526] on icon "Reply" at bounding box center [1094, 527] width 16 height 16
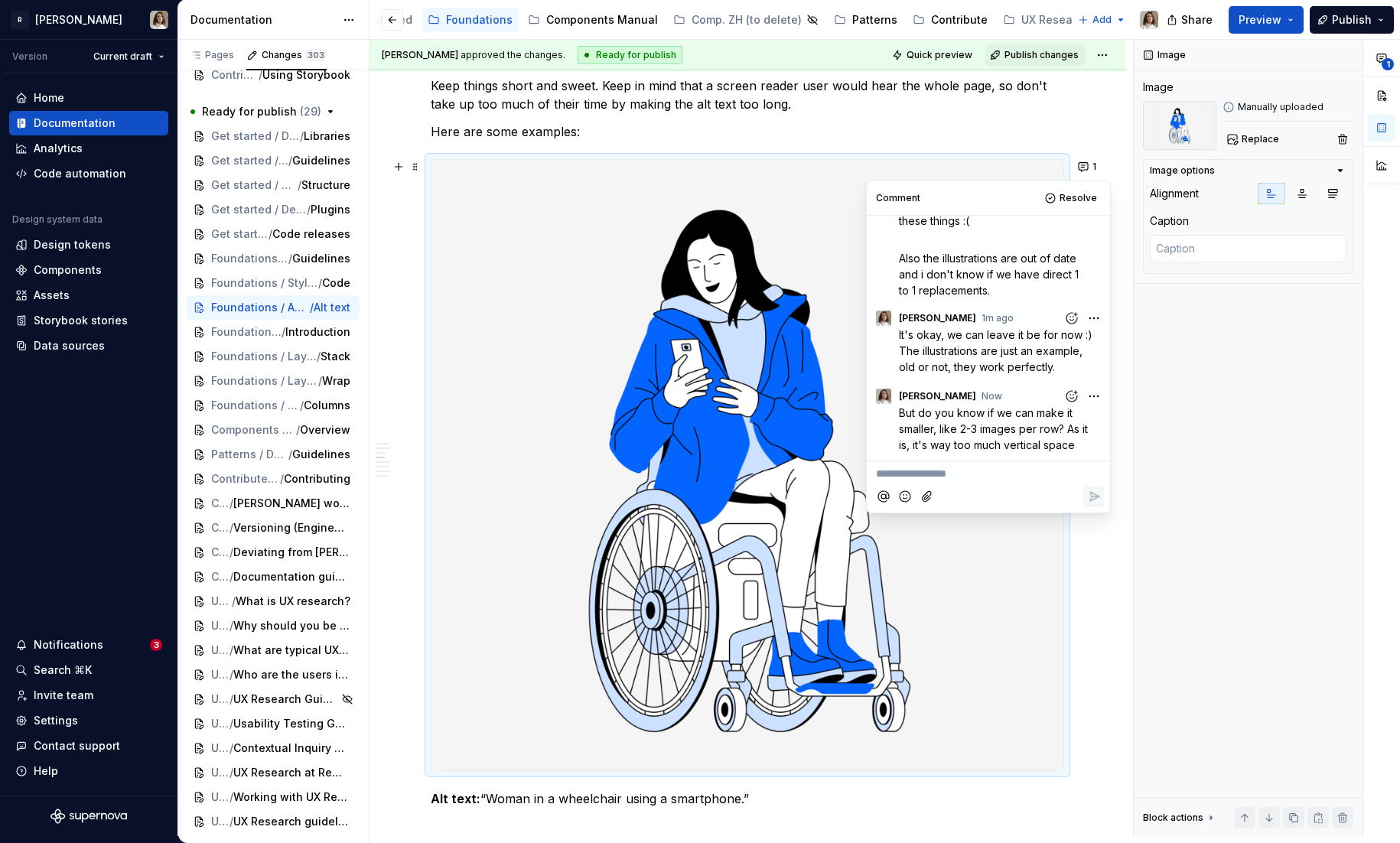
click at [1064, 127] on p "Here are some examples:" at bounding box center [747, 132] width 634 height 18
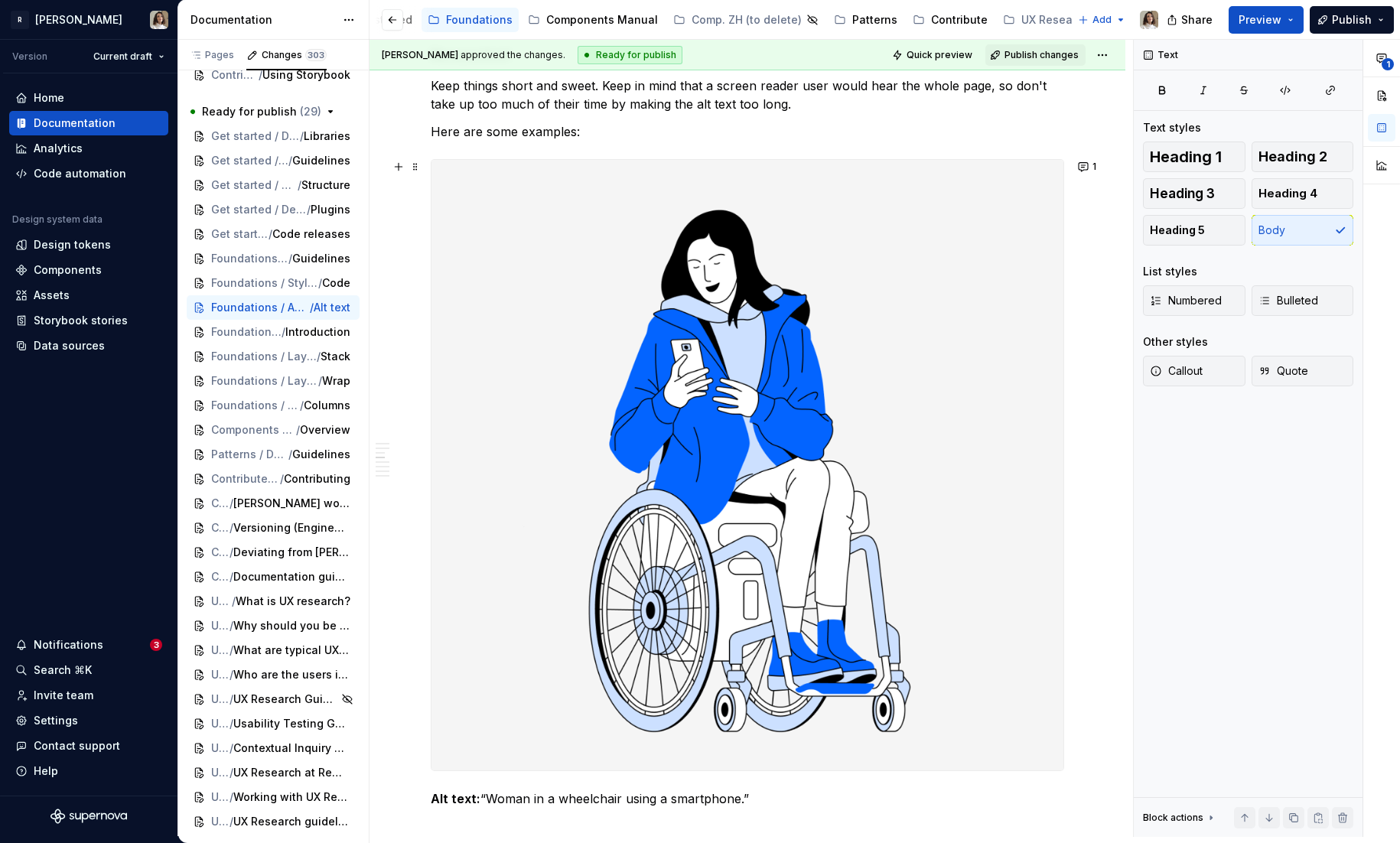
click at [787, 231] on img at bounding box center [747, 465] width 632 height 610
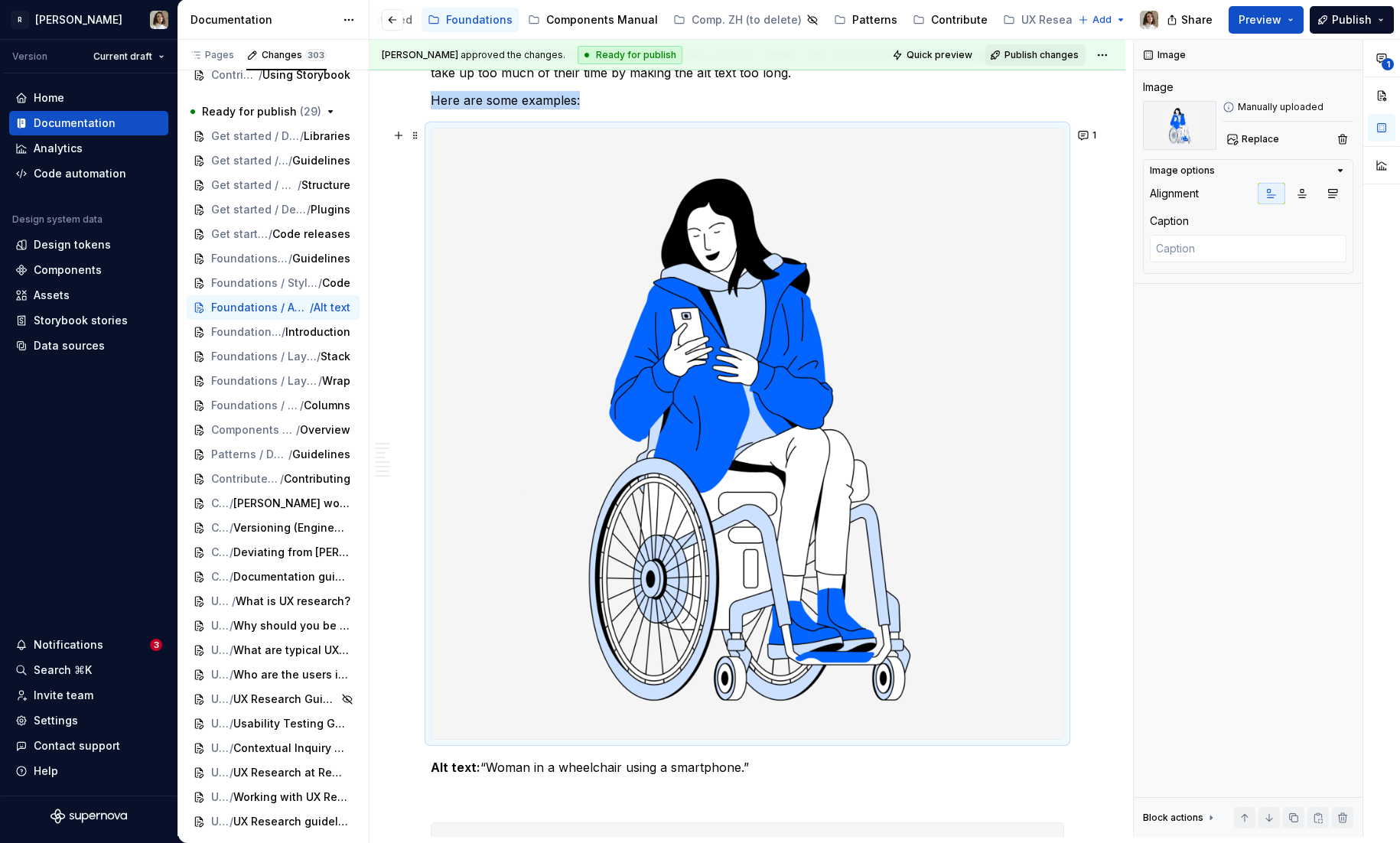
scroll to position [647, 0]
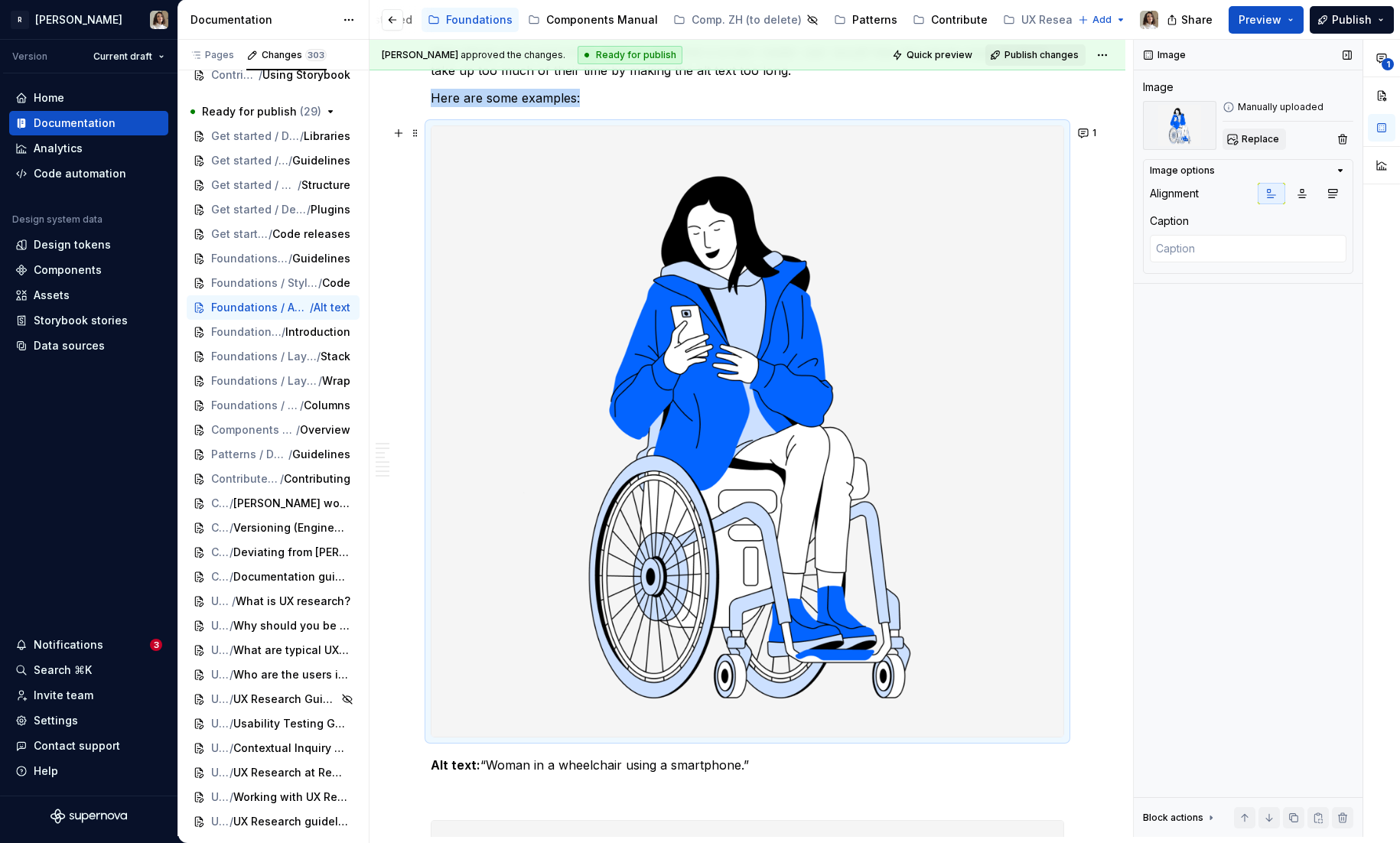
click at [1268, 136] on span "Replace" at bounding box center [1260, 139] width 38 height 12
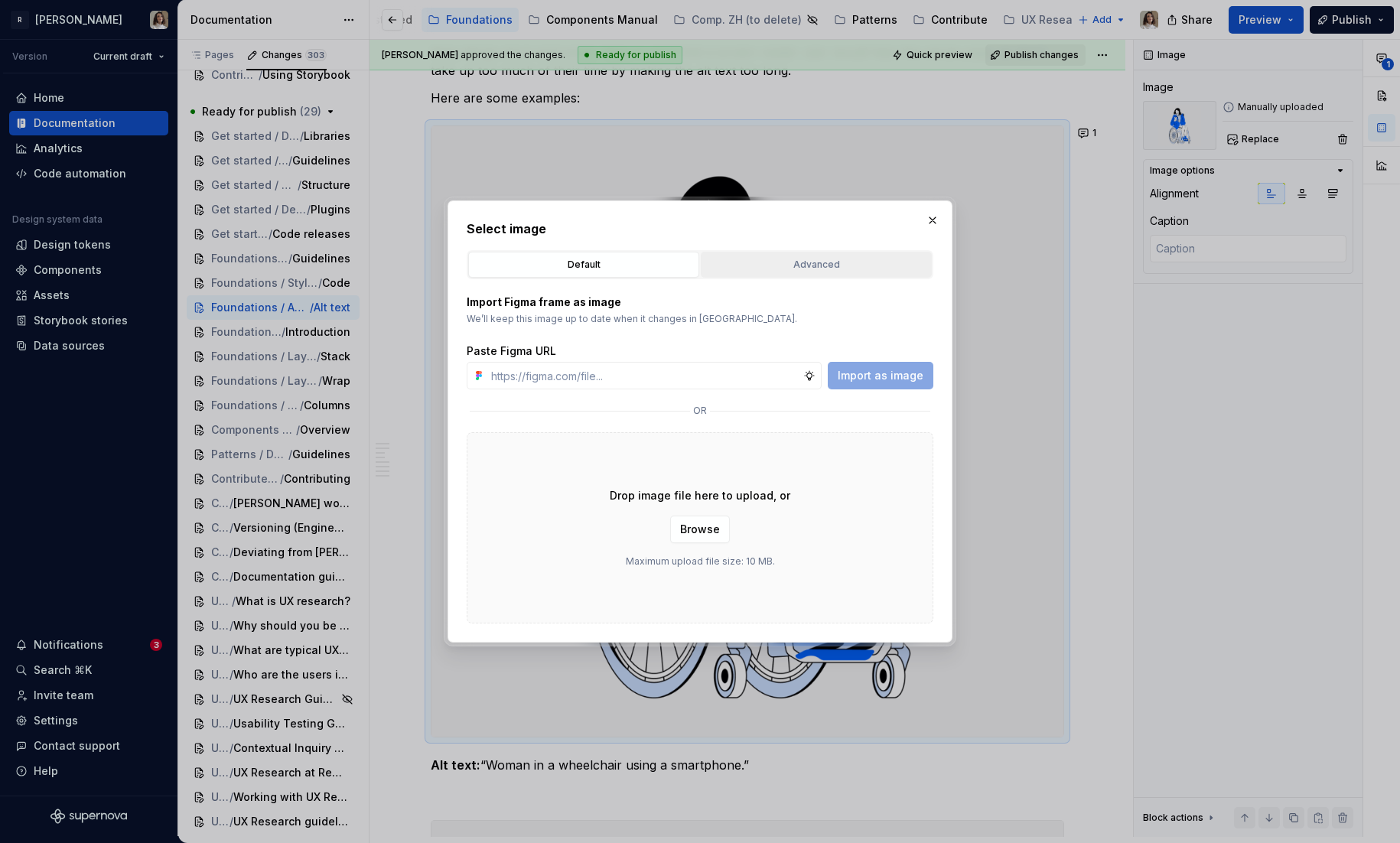
click at [810, 272] on div "Advanced" at bounding box center [817, 265] width 221 height 16
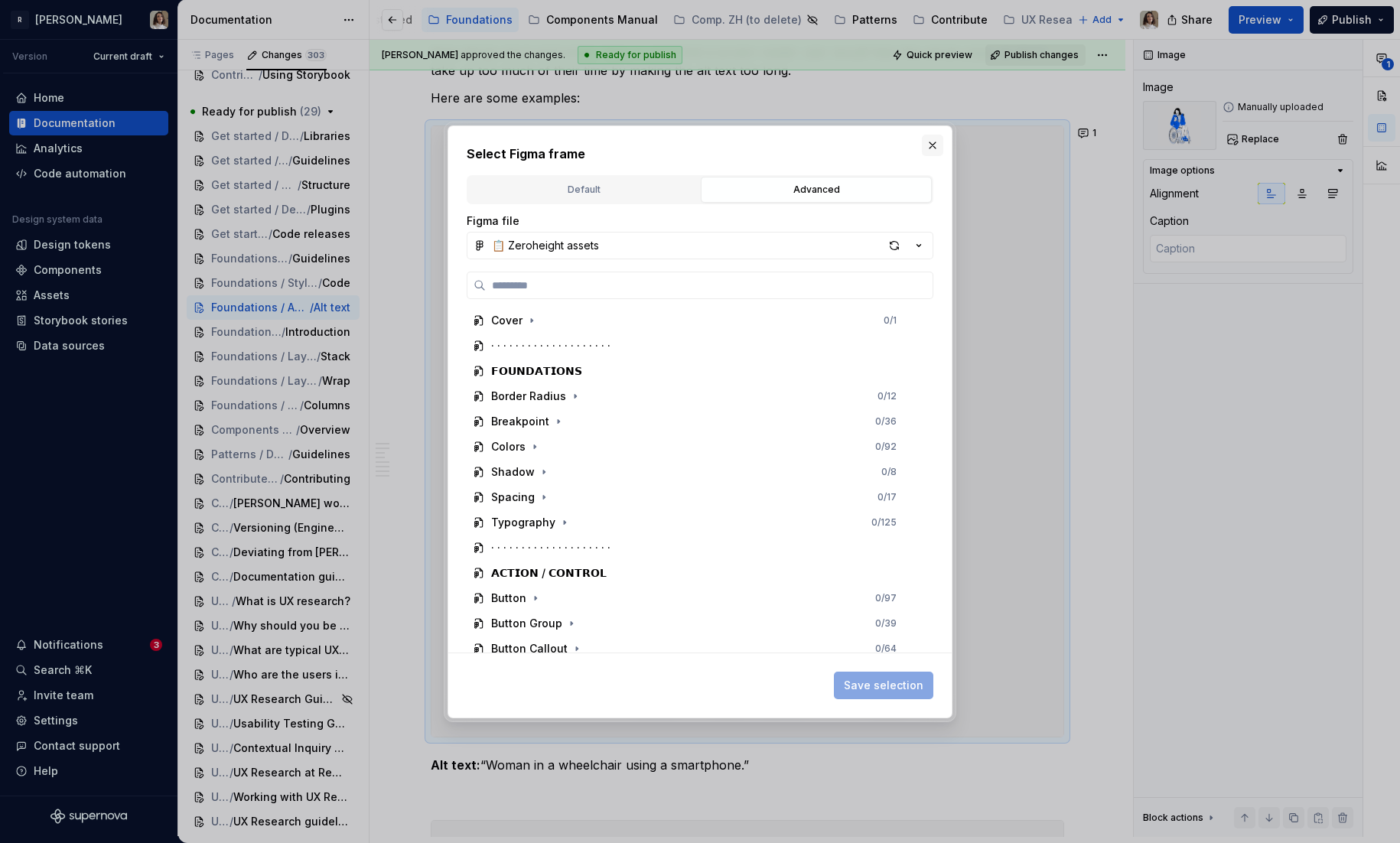
click at [931, 146] on button "button" at bounding box center [933, 145] width 21 height 21
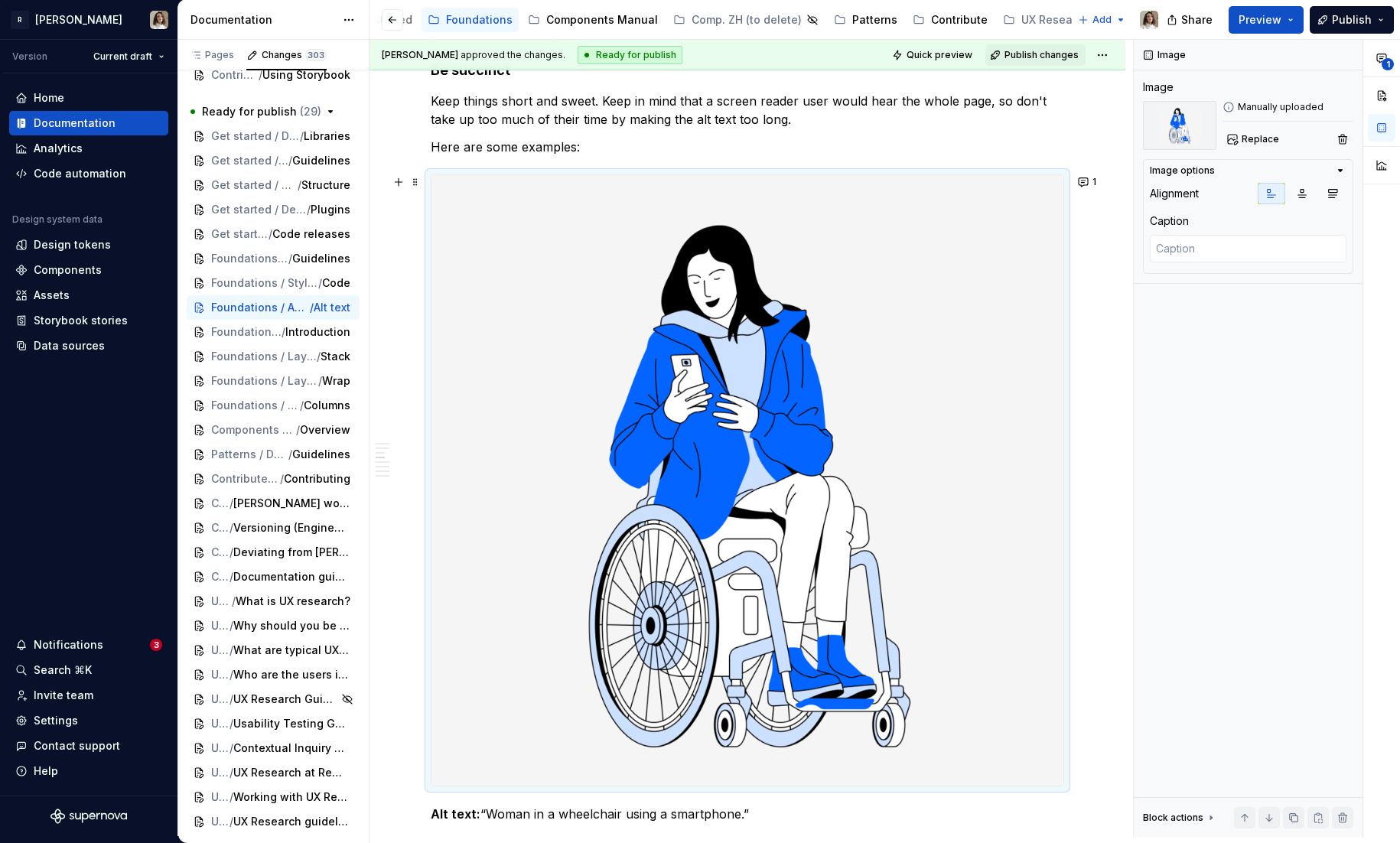
scroll to position [579, 0]
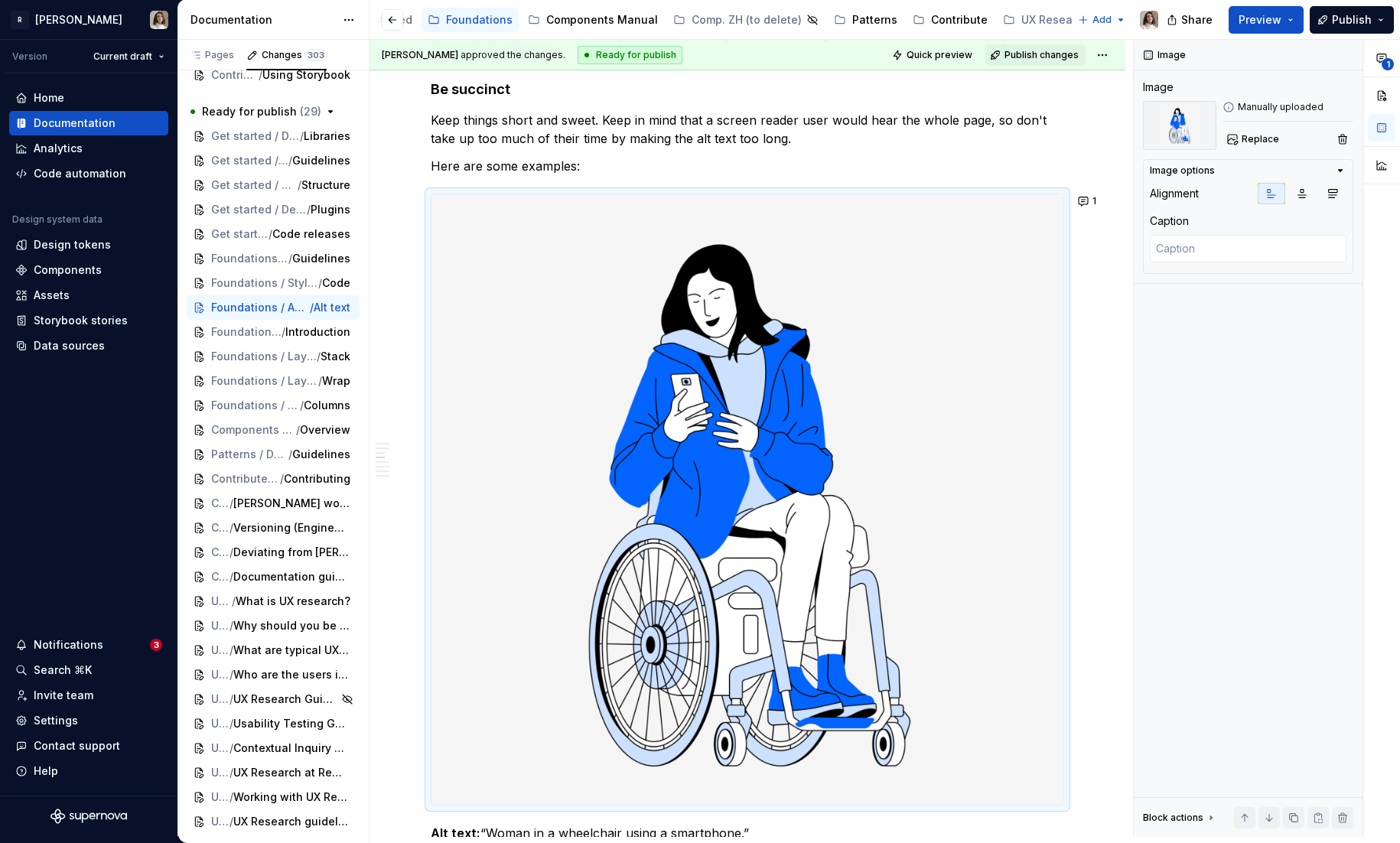
type textarea "*"
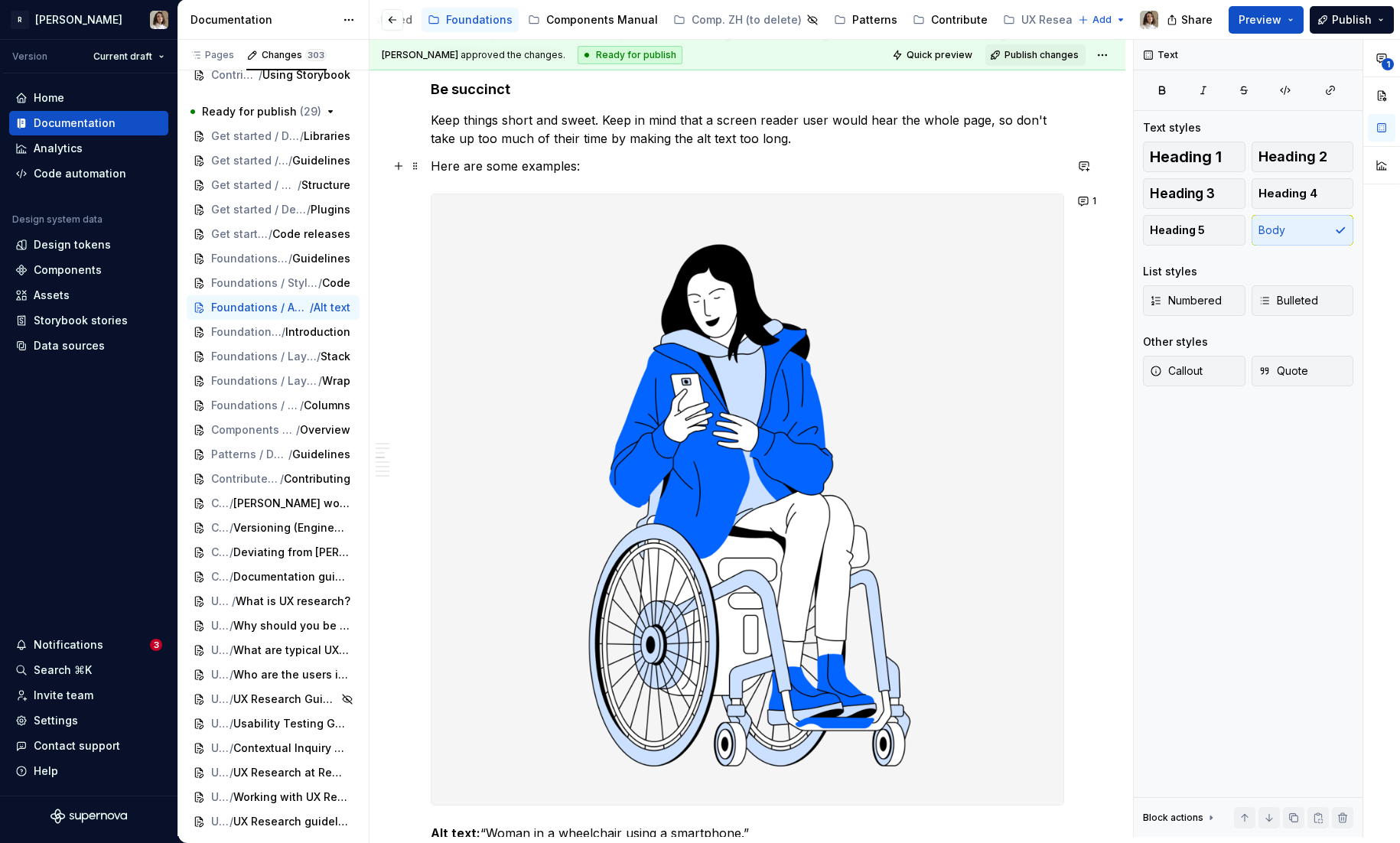
click at [602, 168] on p "Here are some examples:" at bounding box center [747, 166] width 634 height 18
click at [519, 276] on img at bounding box center [747, 499] width 632 height 610
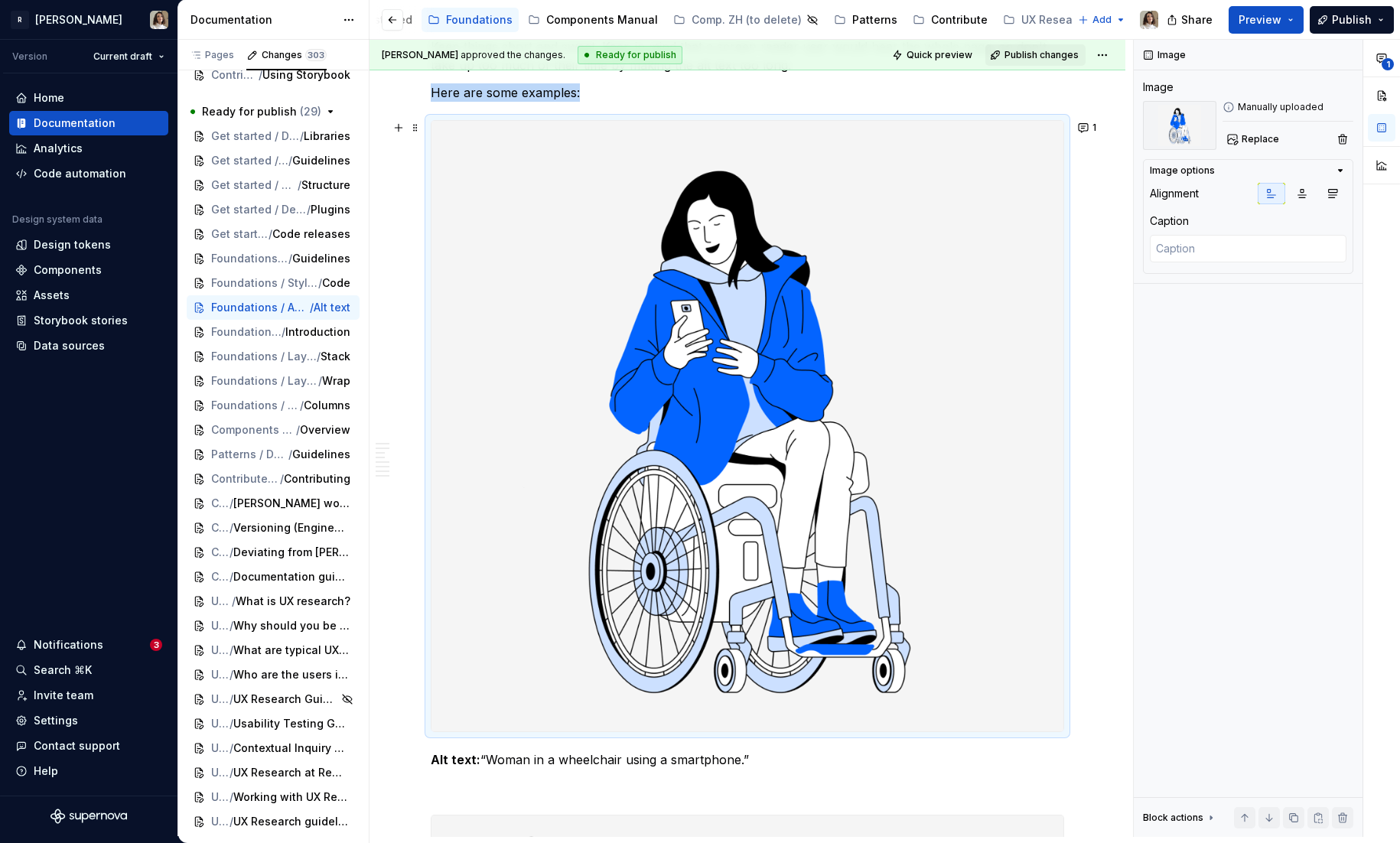
click at [846, 313] on img at bounding box center [747, 426] width 632 height 610
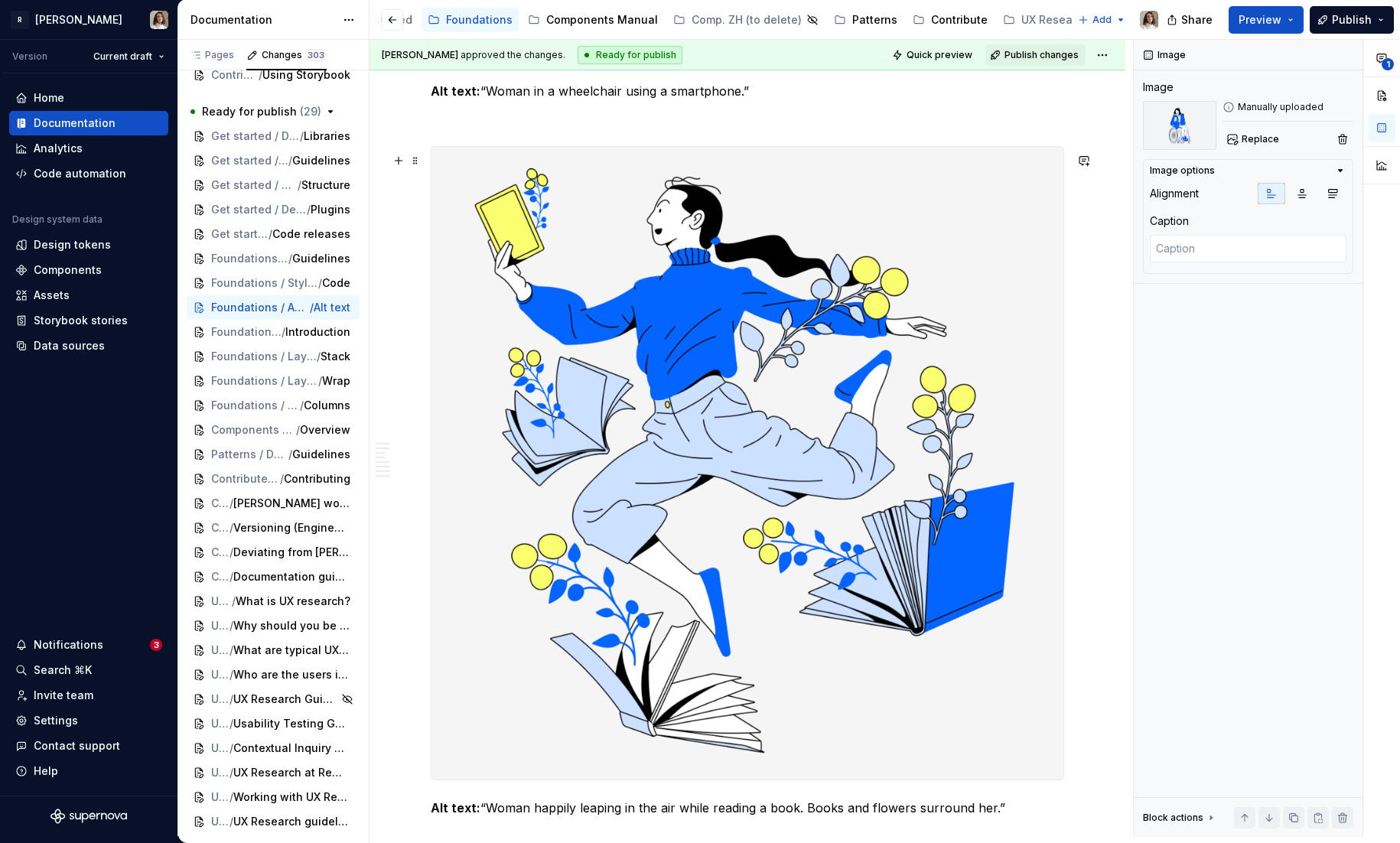
scroll to position [1342, 0]
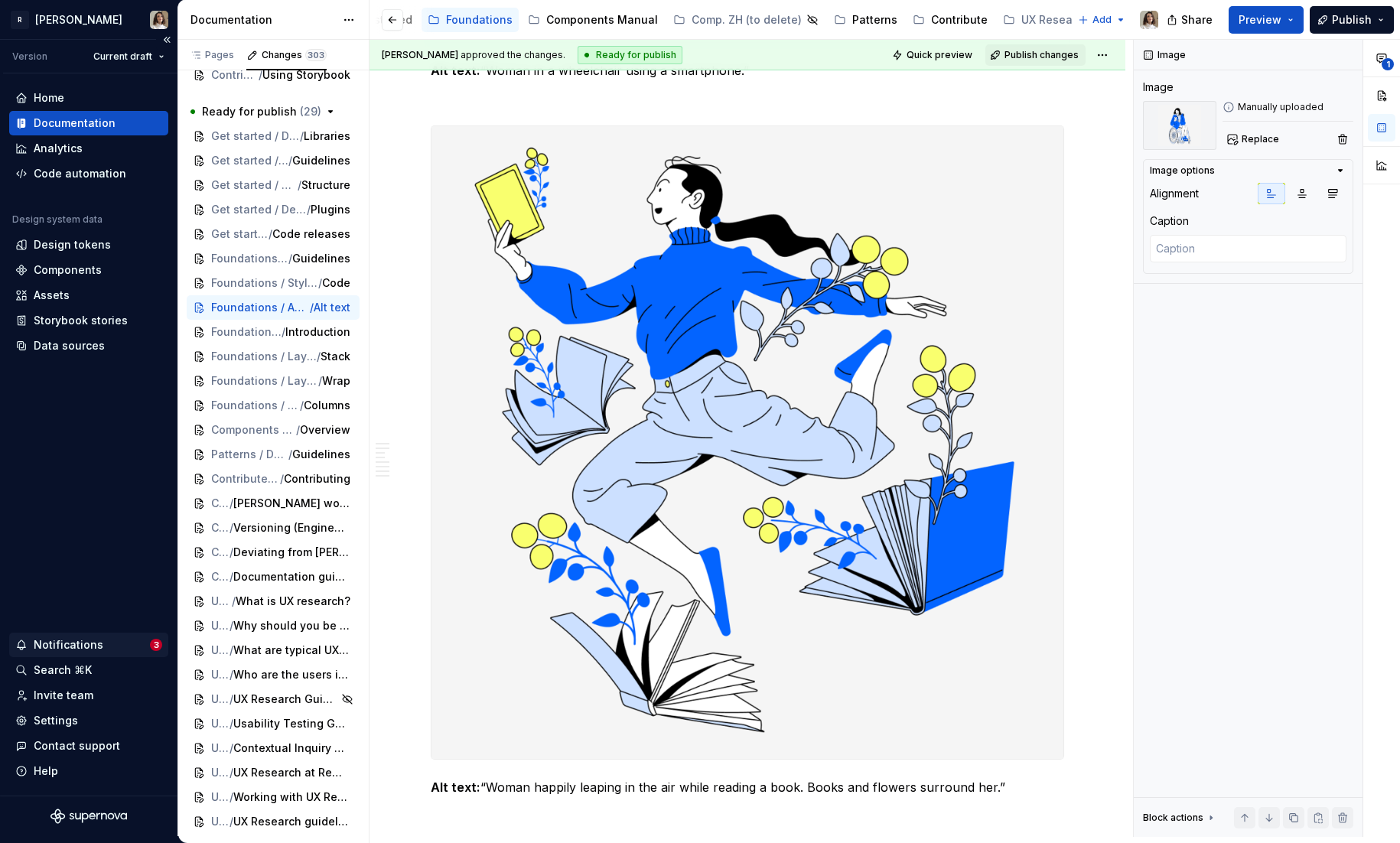
click at [71, 639] on div "Notifications" at bounding box center [68, 645] width 69 height 16
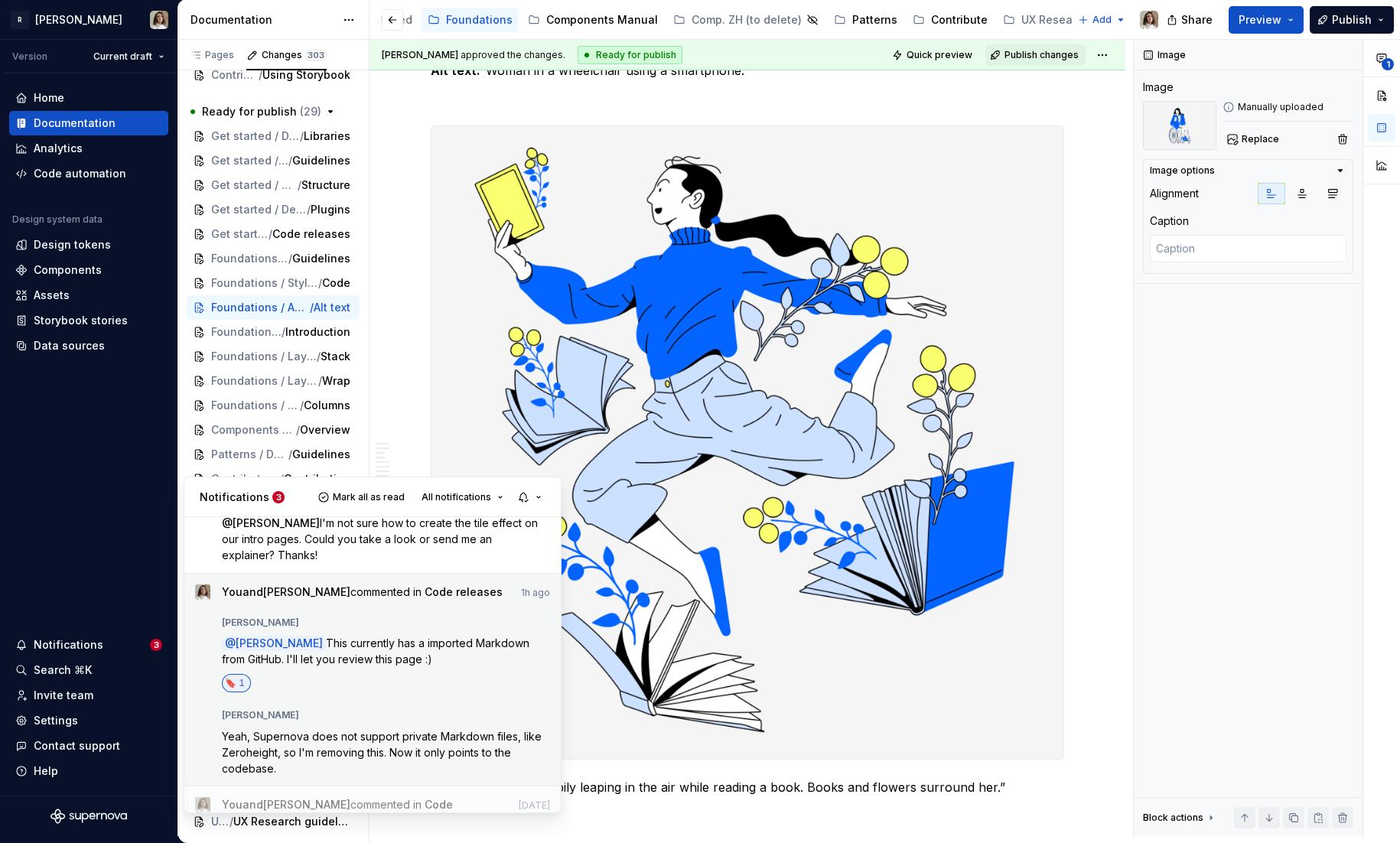
scroll to position [486, 0]
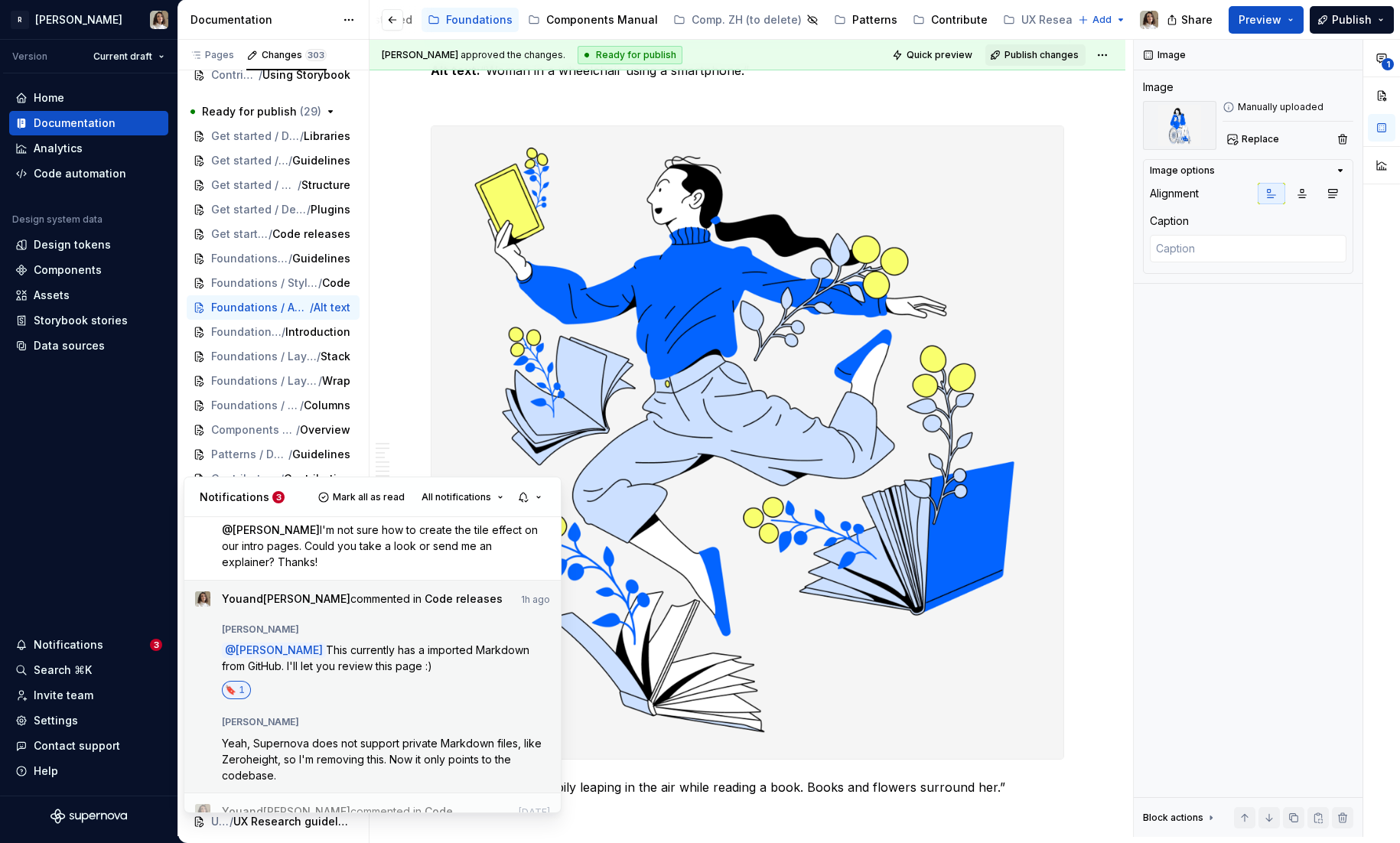
click at [404, 591] on div "you and [PERSON_NAME] commented in Code releases 1h ago [PERSON_NAME] @ [PERSON…" at bounding box center [386, 687] width 329 height 191
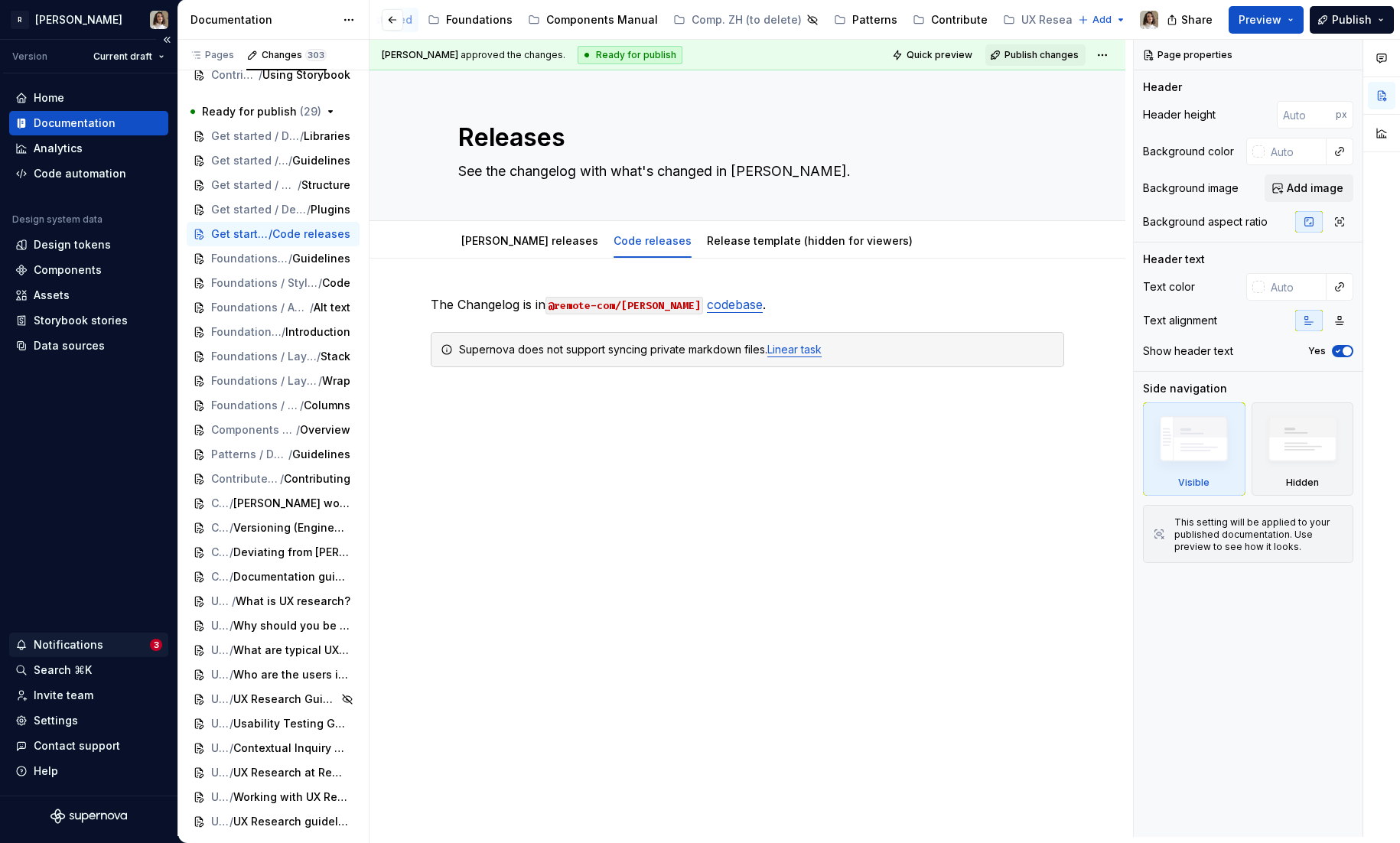
click at [64, 641] on div "Notifications" at bounding box center [68, 645] width 69 height 16
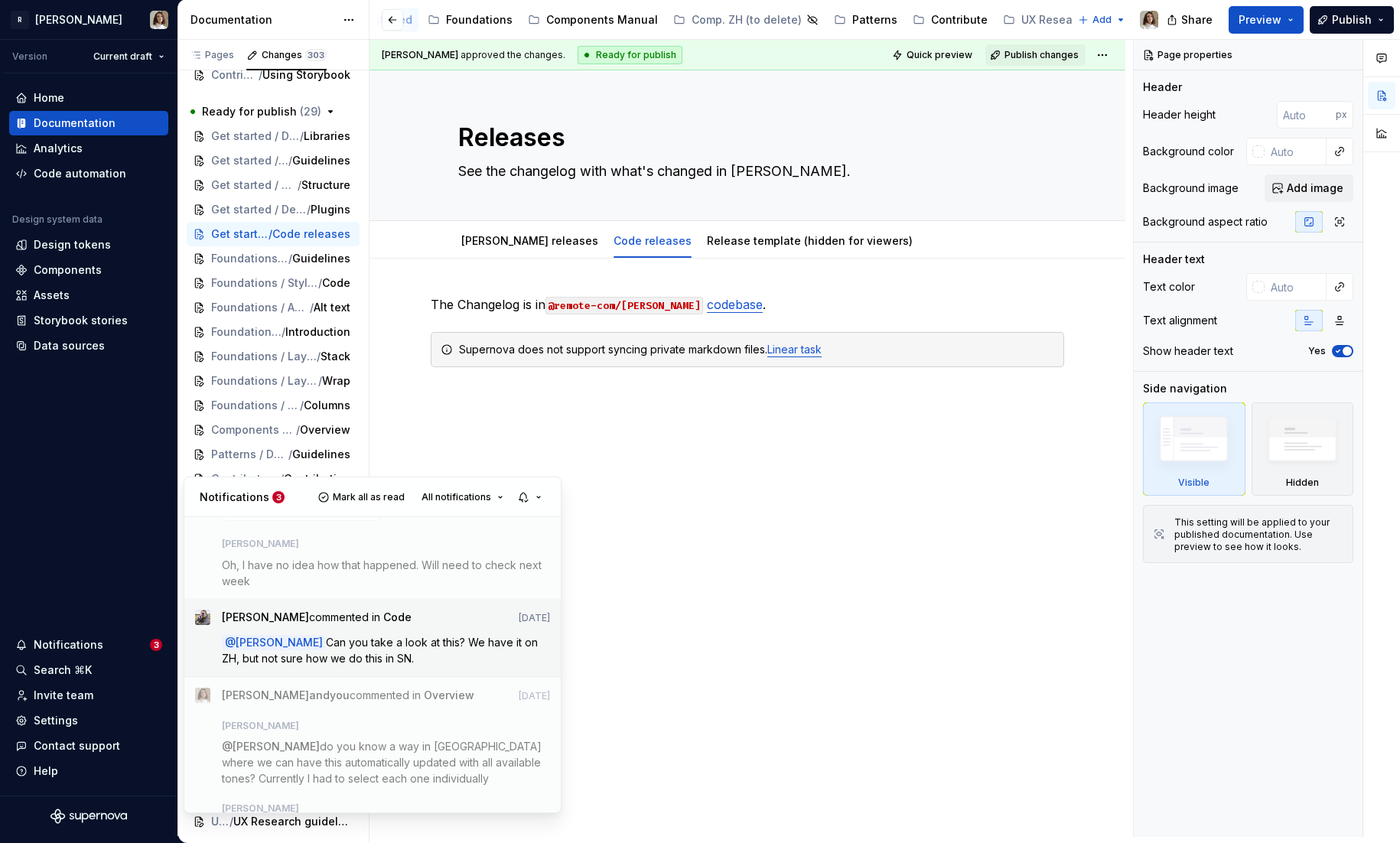
scroll to position [934, 0]
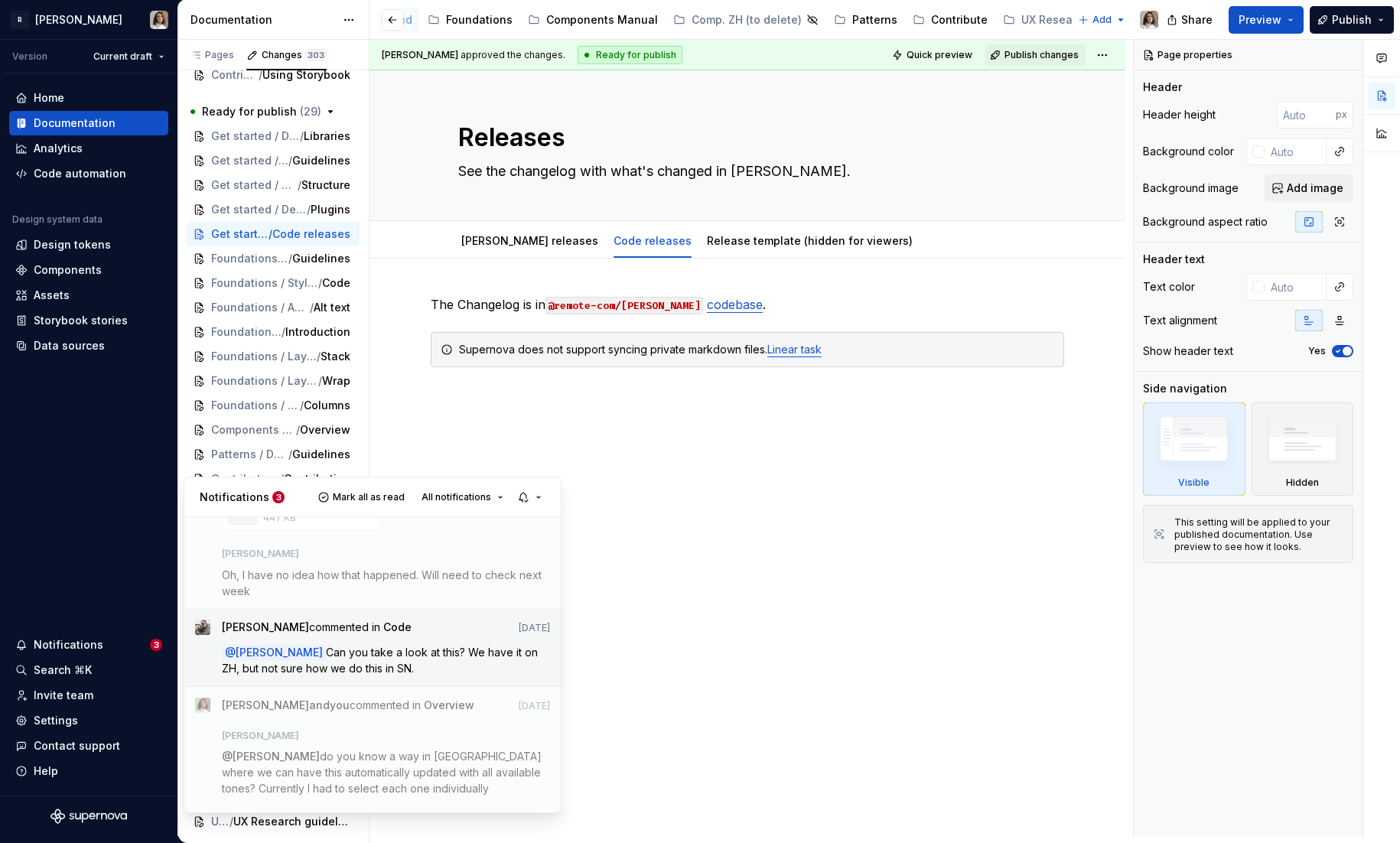
click at [361, 646] on span "Can you take a look at this? We have it on ZH, but not sure how we do this in S…" at bounding box center [381, 661] width 319 height 29
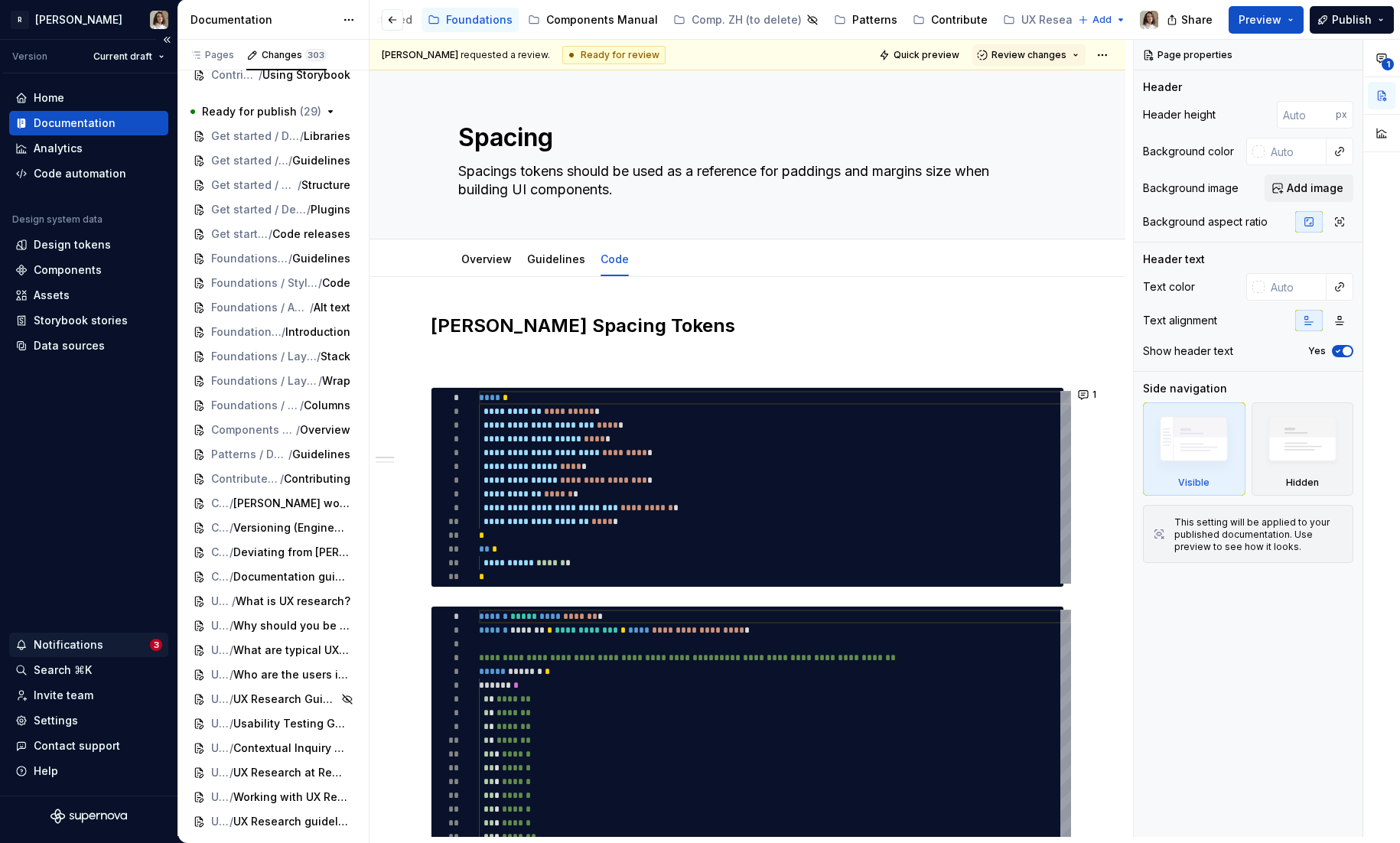
click at [105, 651] on div "Notifications" at bounding box center [82, 645] width 135 height 16
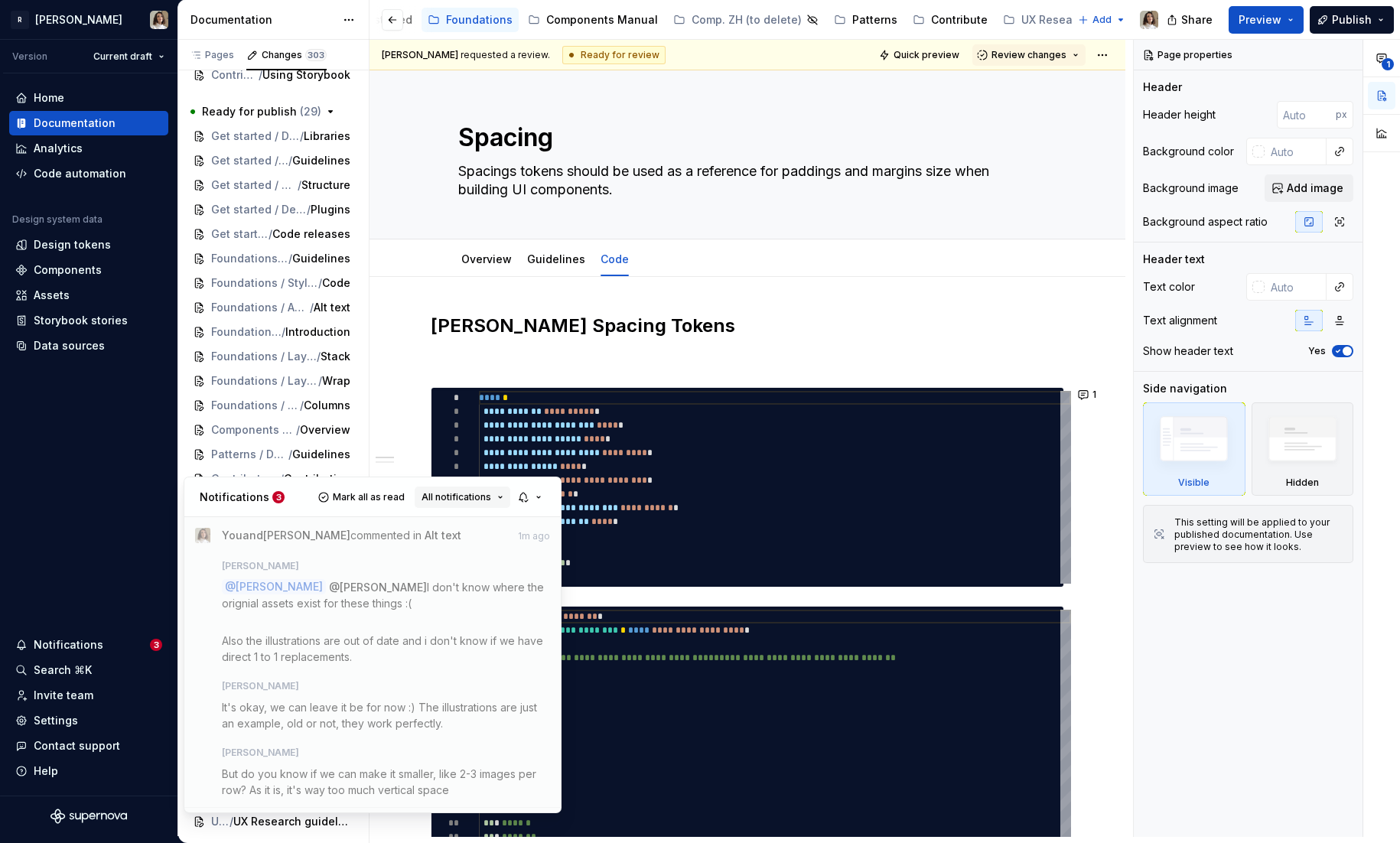
click at [485, 495] on span "All notifications" at bounding box center [456, 497] width 69 height 12
click at [501, 489] on button "All notifications" at bounding box center [462, 497] width 96 height 21
click at [553, 495] on div "Notifications 3 Mark all as read All notifications" at bounding box center [372, 497] width 377 height 40
click at [529, 495] on button "button" at bounding box center [530, 497] width 35 height 21
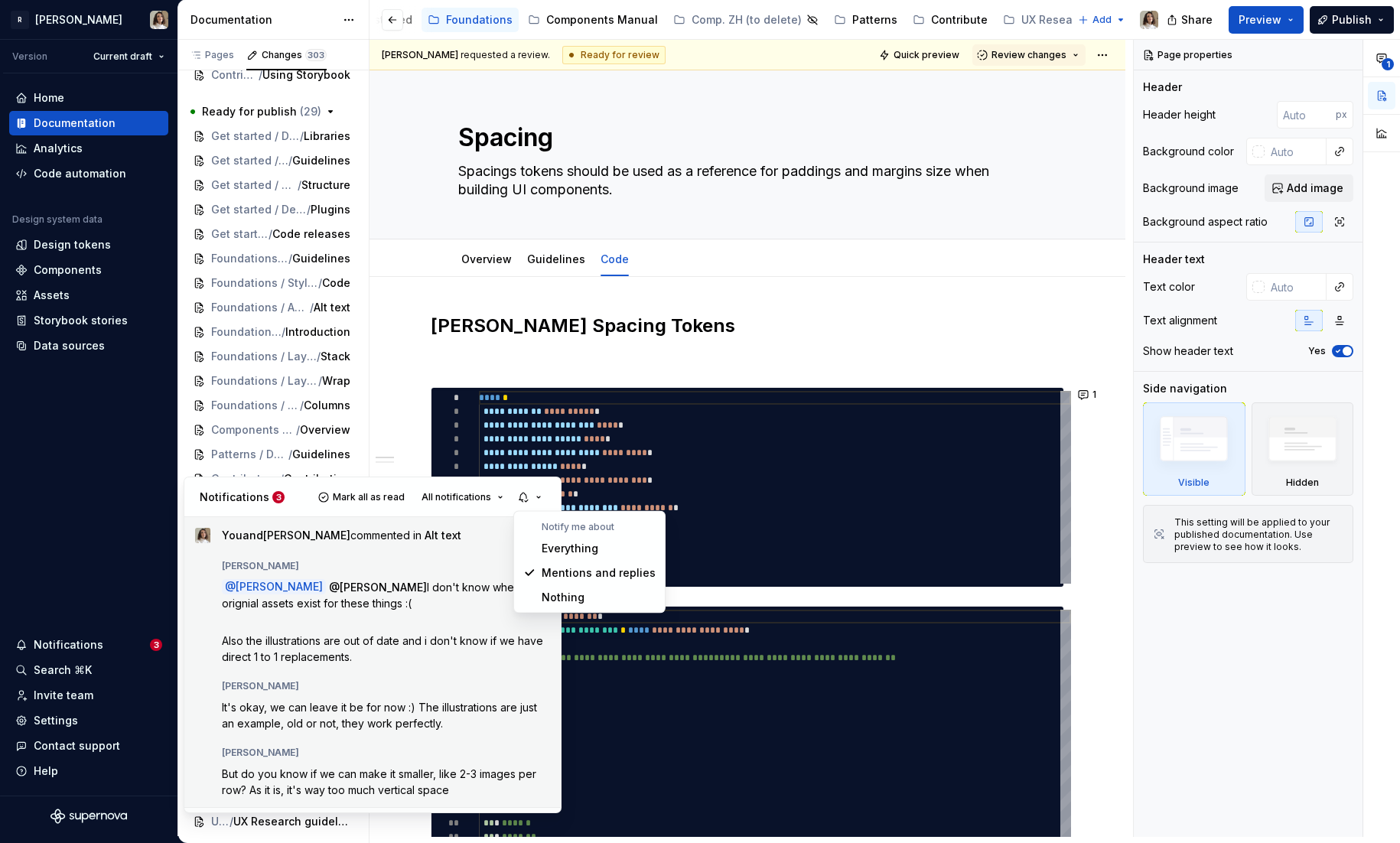
click at [337, 517] on link "SP you and [PERSON_NAME] commented in Alt text 1m ago [PERSON_NAME] @ [PERSON_N…" at bounding box center [372, 662] width 377 height 290
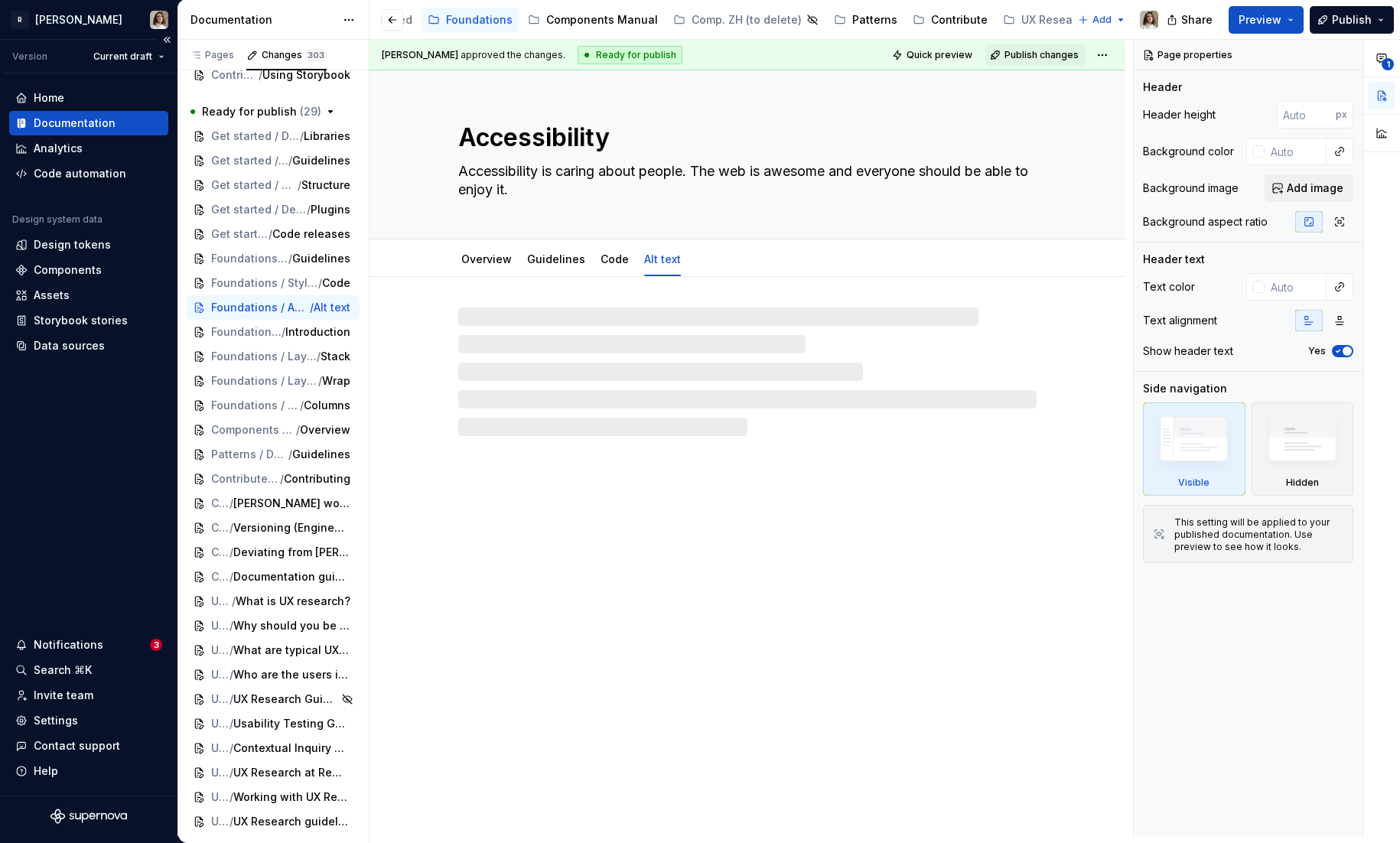
click at [71, 630] on div "Home Documentation Analytics Code automation Design system data Design tokens C…" at bounding box center [88, 435] width 177 height 722
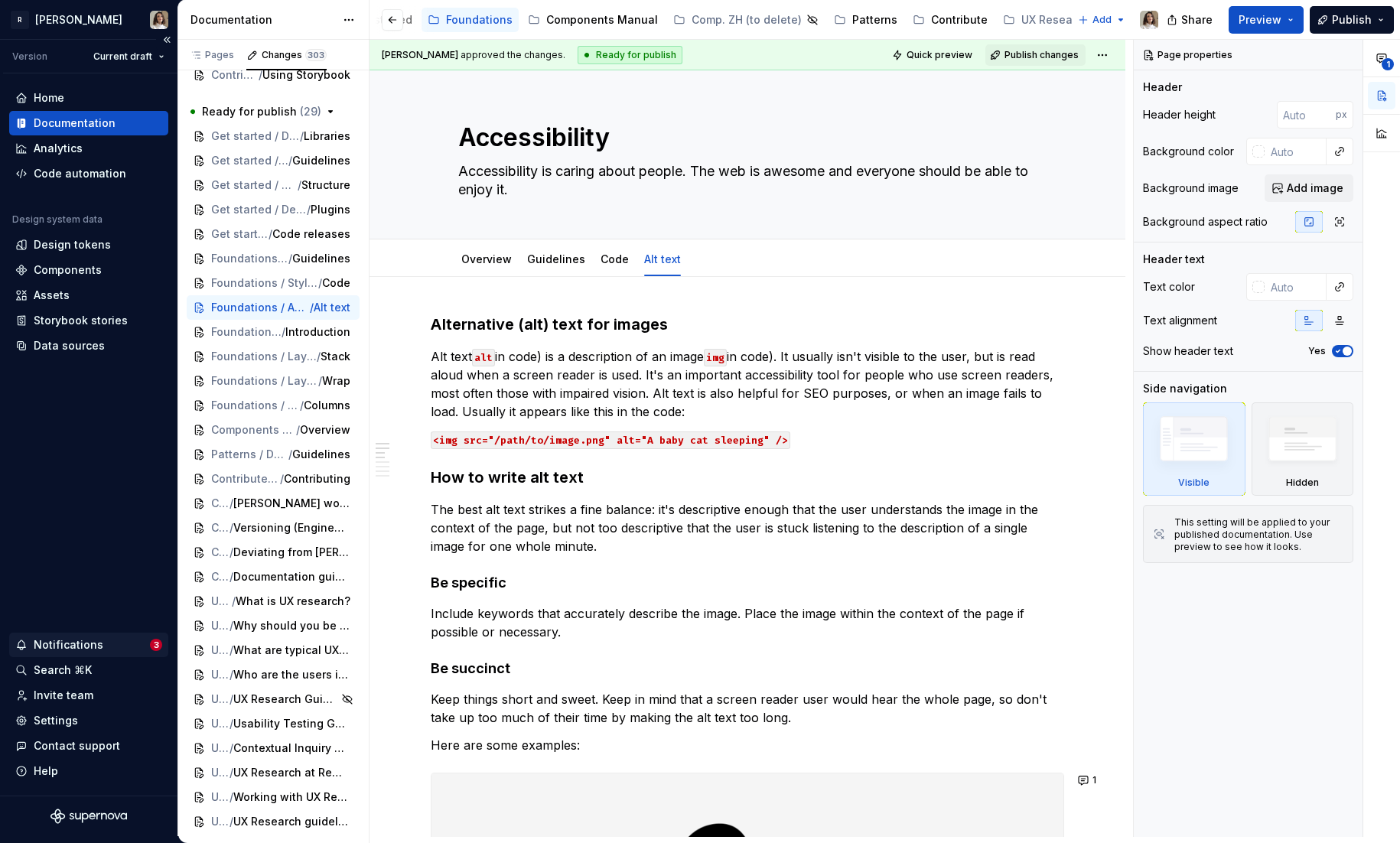
click at [89, 647] on div "Notifications" at bounding box center [68, 645] width 69 height 16
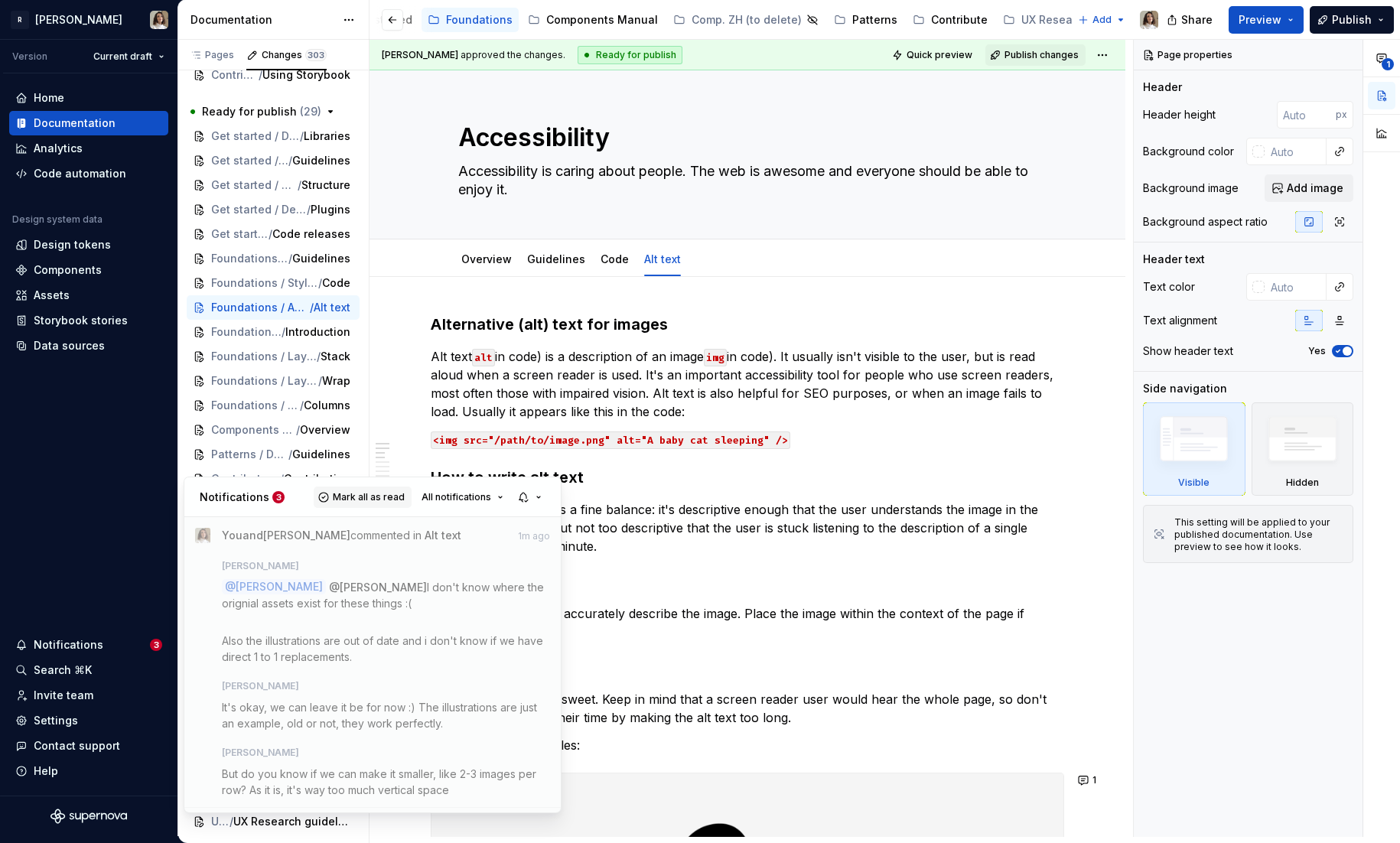
click at [368, 487] on button "Mark all as read" at bounding box center [363, 497] width 98 height 21
click at [59, 447] on html "R [PERSON_NAME] Version Current draft Home Documentation Analytics Code automat…" at bounding box center [700, 422] width 1400 height 843
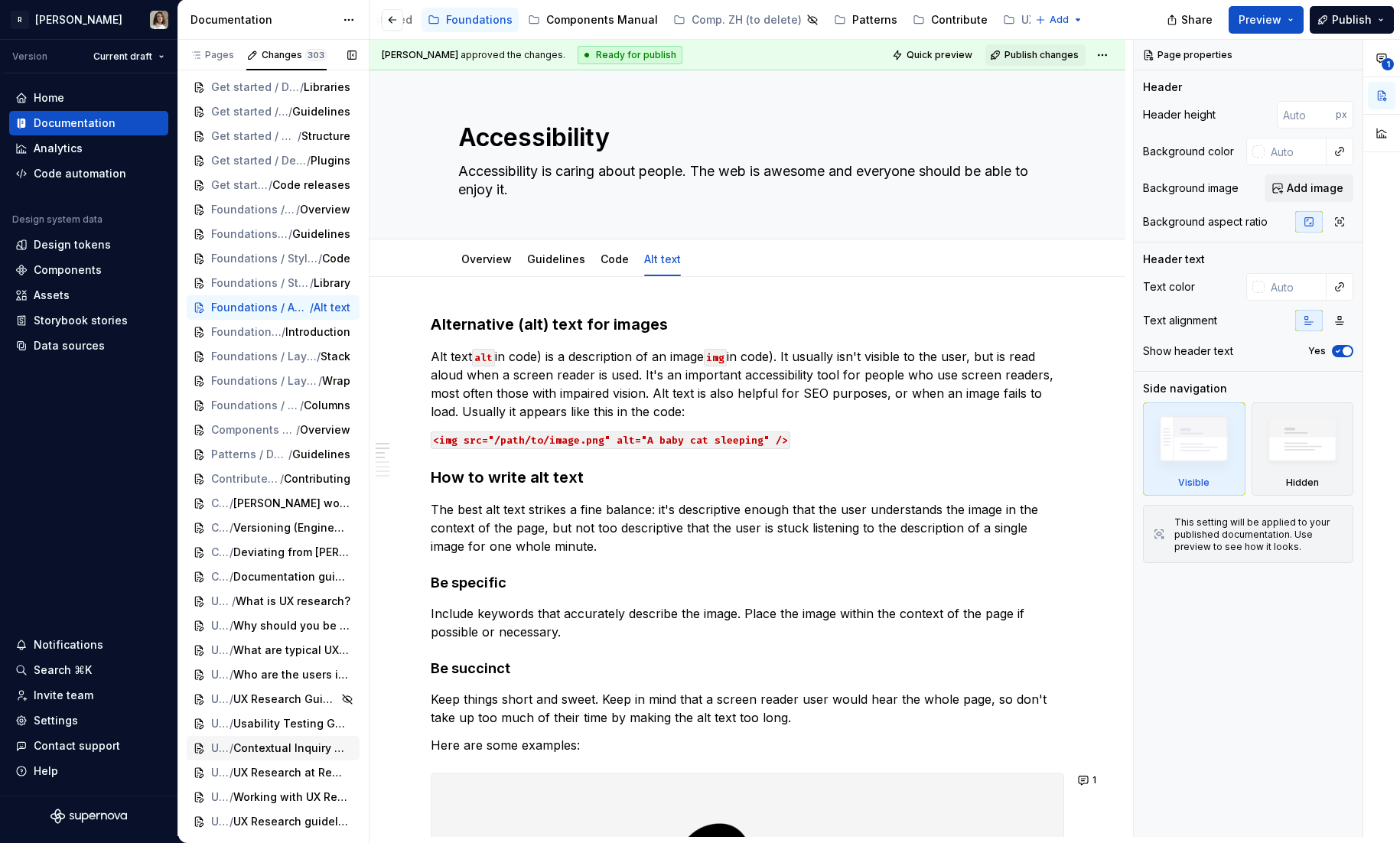
type textarea "*"
